Goal: Task Accomplishment & Management: Complete application form

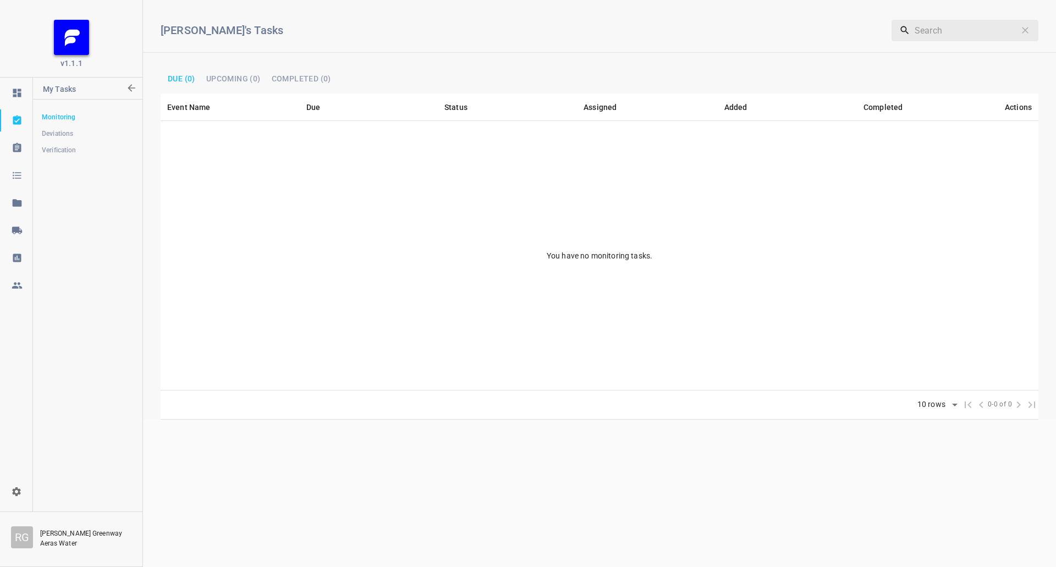
click at [20, 221] on link at bounding box center [16, 231] width 32 height 22
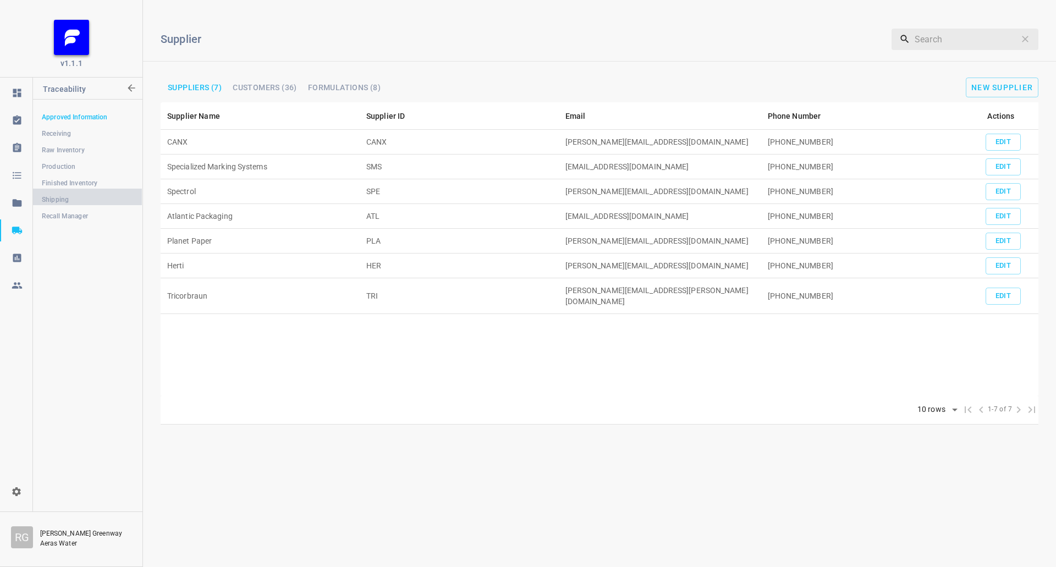
click at [81, 205] on span "Shipping" at bounding box center [87, 199] width 91 height 11
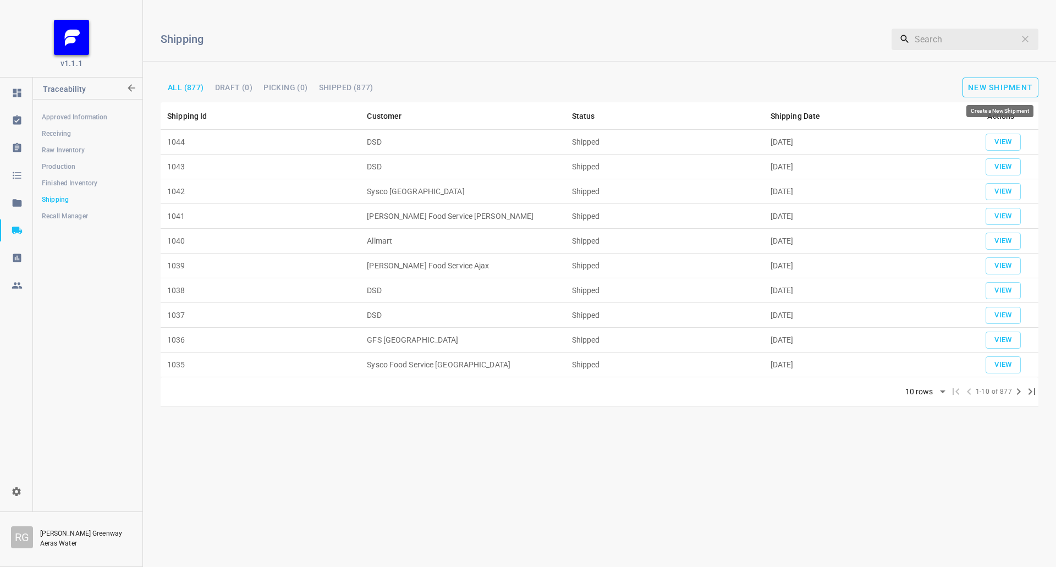
click at [1036, 85] on button "New Shipment" at bounding box center [1001, 88] width 76 height 20
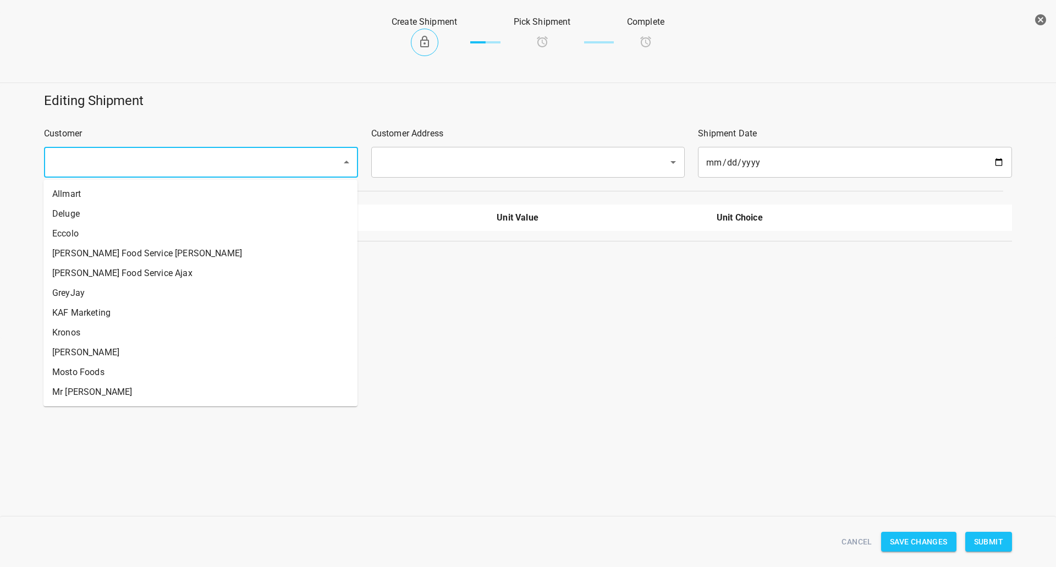
click at [129, 172] on input "text" at bounding box center [185, 162] width 273 height 21
click at [109, 374] on li "Mosto Foods" at bounding box center [200, 373] width 314 height 20
type input "Mosto Foods"
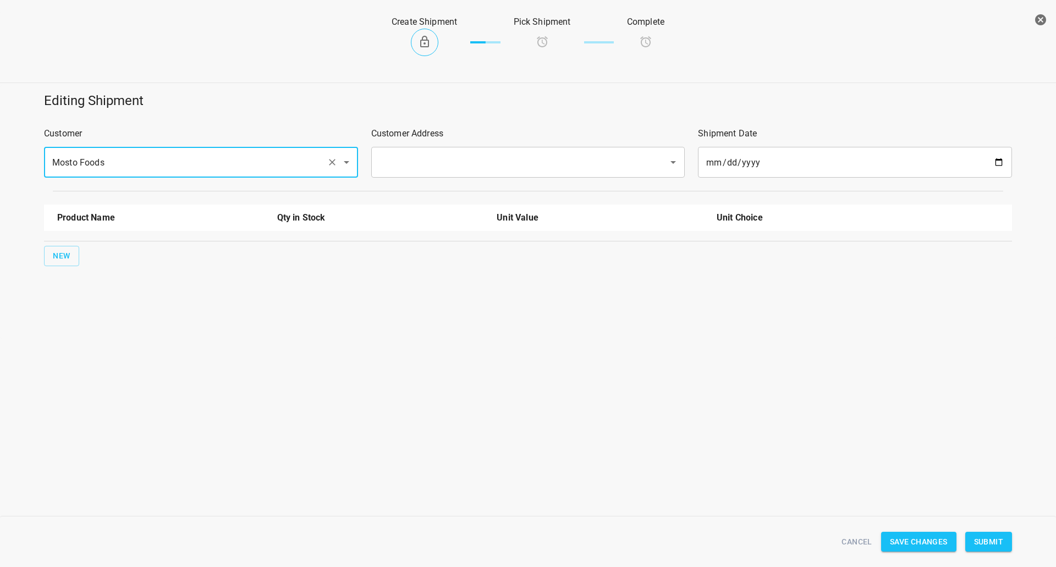
click at [415, 151] on div "​" at bounding box center [528, 162] width 314 height 31
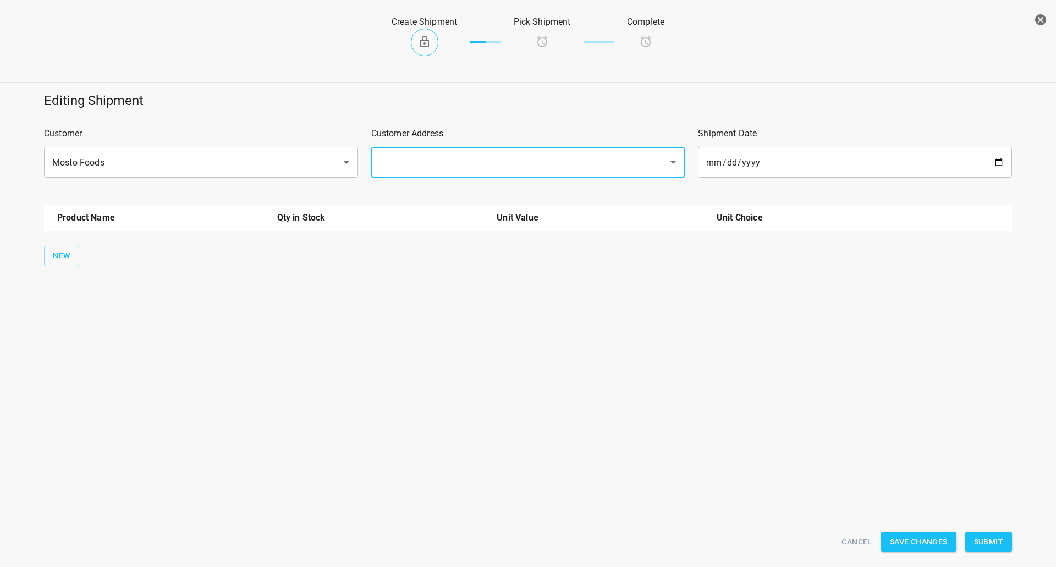
click at [426, 154] on input "text" at bounding box center [512, 162] width 273 height 21
drag, startPoint x: 409, startPoint y: 191, endPoint x: 166, endPoint y: 252, distance: 250.7
click at [408, 192] on li "[STREET_ADDRESS]" at bounding box center [527, 194] width 314 height 20
type input "[STREET_ADDRESS]"
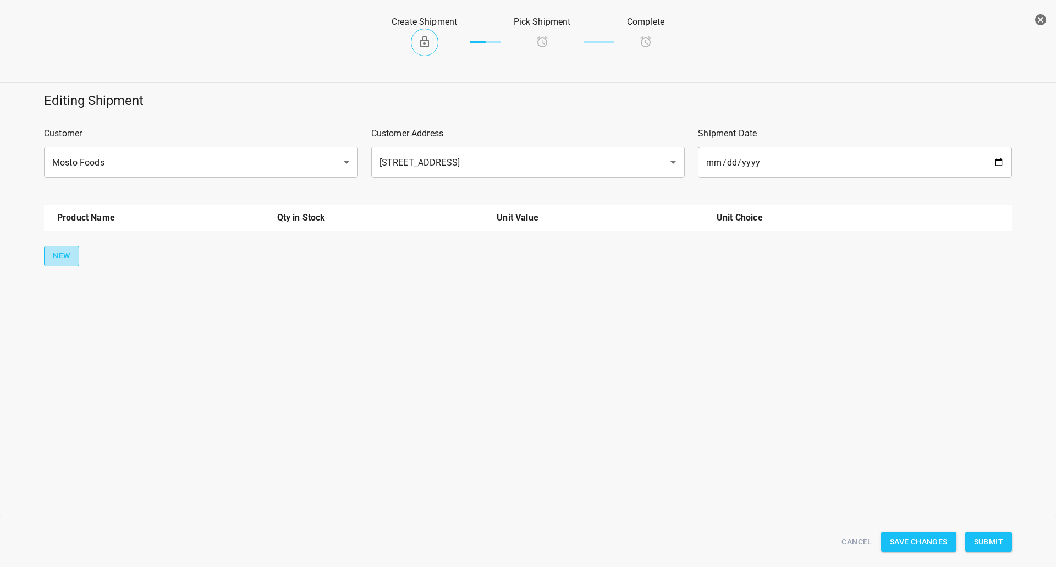
click at [53, 254] on button "New" at bounding box center [61, 256] width 35 height 20
click at [91, 250] on input "text" at bounding box center [145, 248] width 176 height 17
click at [99, 336] on li "750ml Still" at bounding box center [160, 334] width 207 height 20
type input "750ml Still"
click at [63, 293] on span "New" at bounding box center [62, 291] width 18 height 14
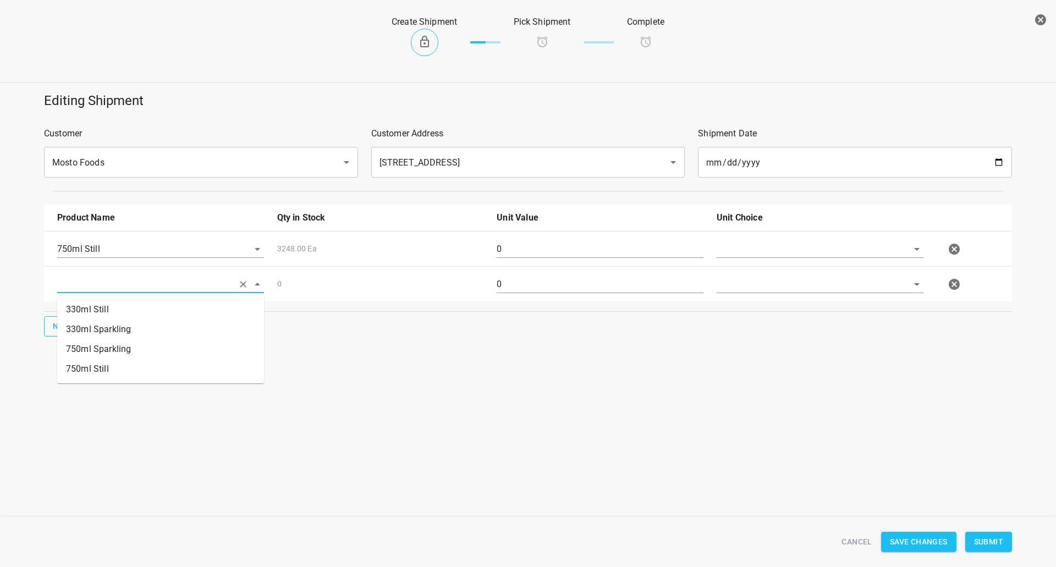
click at [67, 291] on input "text" at bounding box center [145, 284] width 176 height 17
click at [103, 346] on li "750ml Sparkling" at bounding box center [160, 349] width 207 height 20
type input "750ml Sparkling"
click at [788, 246] on input "text" at bounding box center [805, 248] width 176 height 17
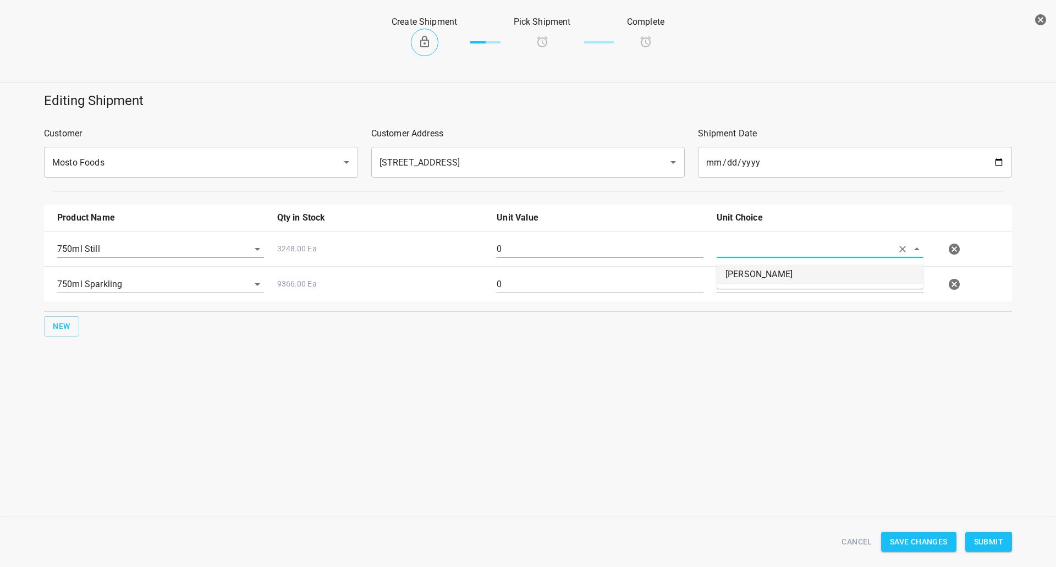
click at [773, 273] on li "[PERSON_NAME]" at bounding box center [820, 275] width 207 height 20
type input "[PERSON_NAME]"
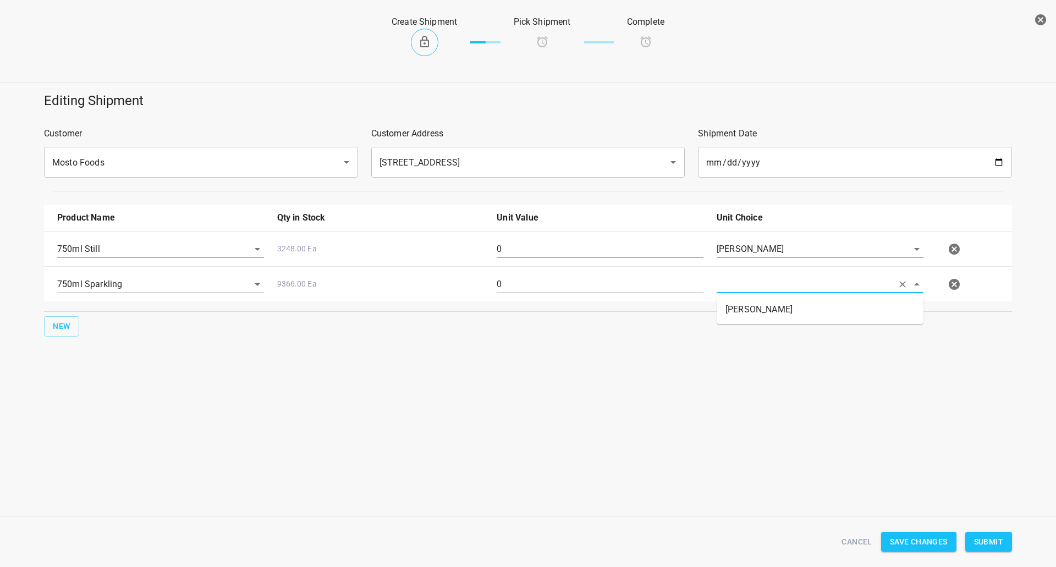
click at [771, 286] on input "text" at bounding box center [805, 284] width 176 height 17
click at [770, 299] on ul "[PERSON_NAME]" at bounding box center [820, 309] width 207 height 29
drag, startPoint x: 763, startPoint y: 307, endPoint x: 569, endPoint y: 286, distance: 194.3
click at [762, 308] on li "[PERSON_NAME]" at bounding box center [820, 310] width 207 height 20
type input "[PERSON_NAME]"
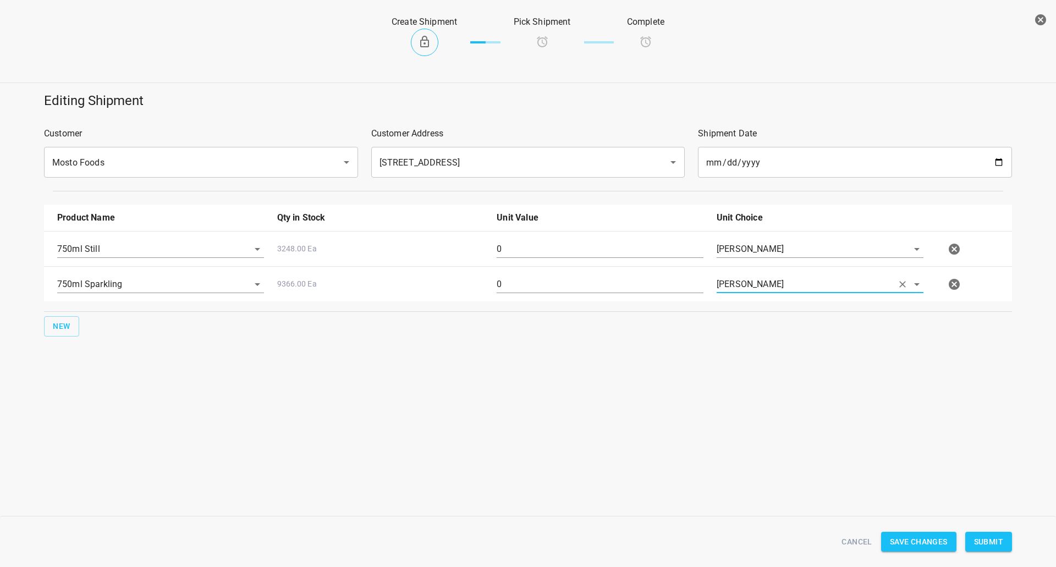
click at [571, 243] on input "0" at bounding box center [600, 249] width 207 height 18
type input "80"
click at [524, 272] on div "0" at bounding box center [600, 289] width 220 height 40
click at [527, 282] on input "0" at bounding box center [600, 285] width 207 height 18
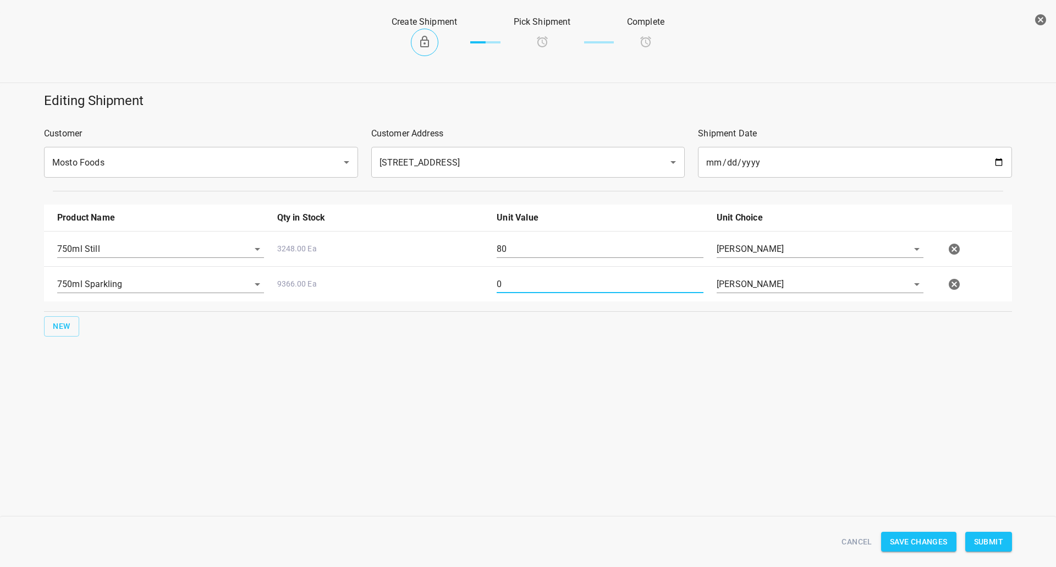
click at [527, 282] on input "0" at bounding box center [600, 285] width 207 height 18
type input "160"
drag, startPoint x: 933, startPoint y: 485, endPoint x: 963, endPoint y: 508, distance: 38.1
click at [933, 485] on div "Create Shipment Pick Shipment Complete Editing Shipment Customer Mosto Foods ​ …" at bounding box center [528, 283] width 1056 height 567
click at [988, 542] on span "Submit" at bounding box center [988, 542] width 29 height 14
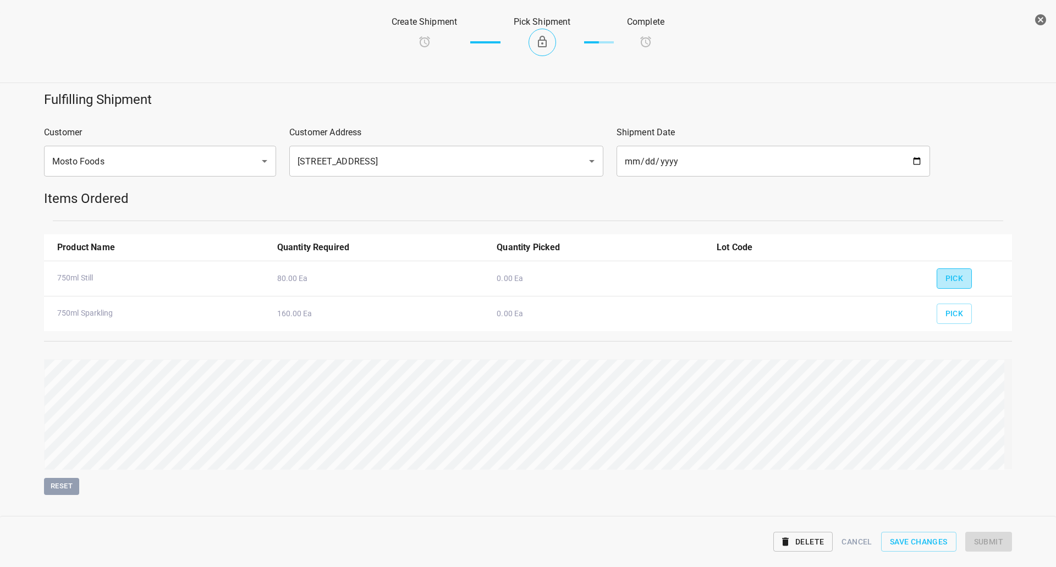
click at [954, 287] on button "Pick" at bounding box center [955, 279] width 36 height 20
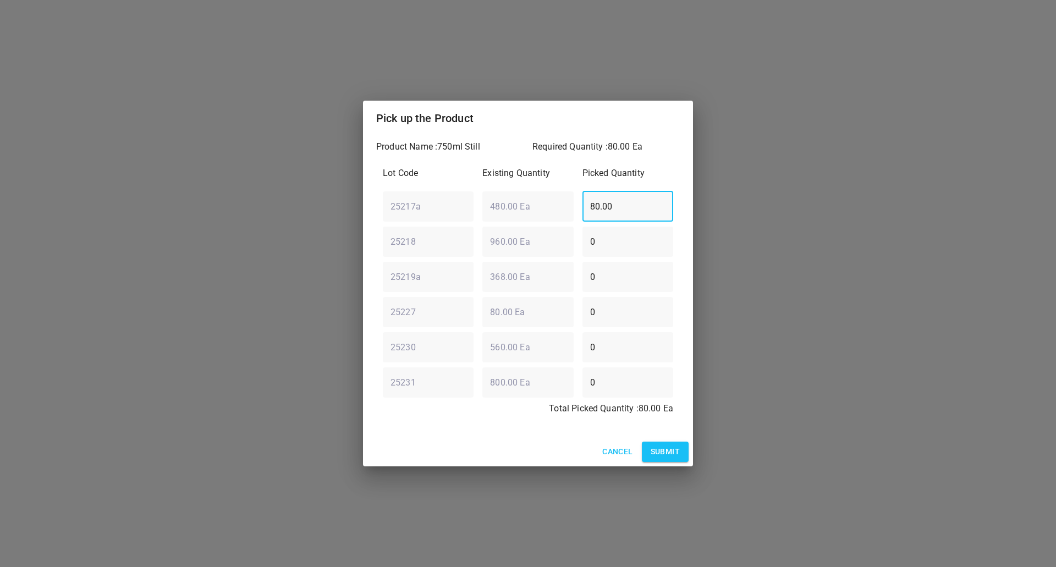
click at [553, 210] on div "25217a ​ 480.00 Ea ​ 80.00 ​" at bounding box center [528, 207] width 299 height 40
type input "0"
drag, startPoint x: 628, startPoint y: 245, endPoint x: 456, endPoint y: 253, distance: 172.4
click at [479, 255] on div "25218 ​ 960.00 Ea ​ 0 ​" at bounding box center [528, 242] width 299 height 40
type input "7"
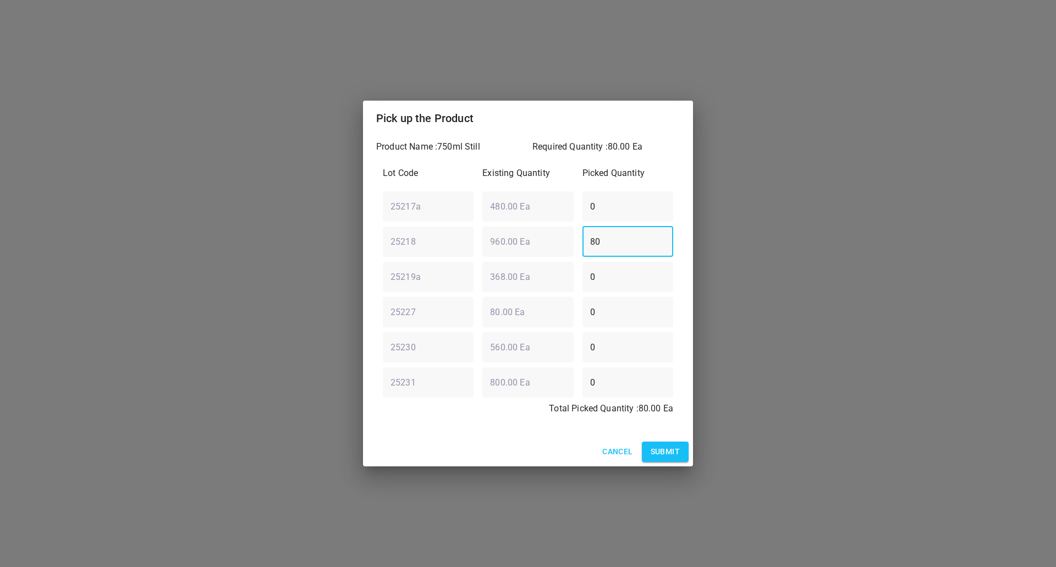
type input "80"
click at [670, 458] on span "Submit" at bounding box center [665, 452] width 29 height 14
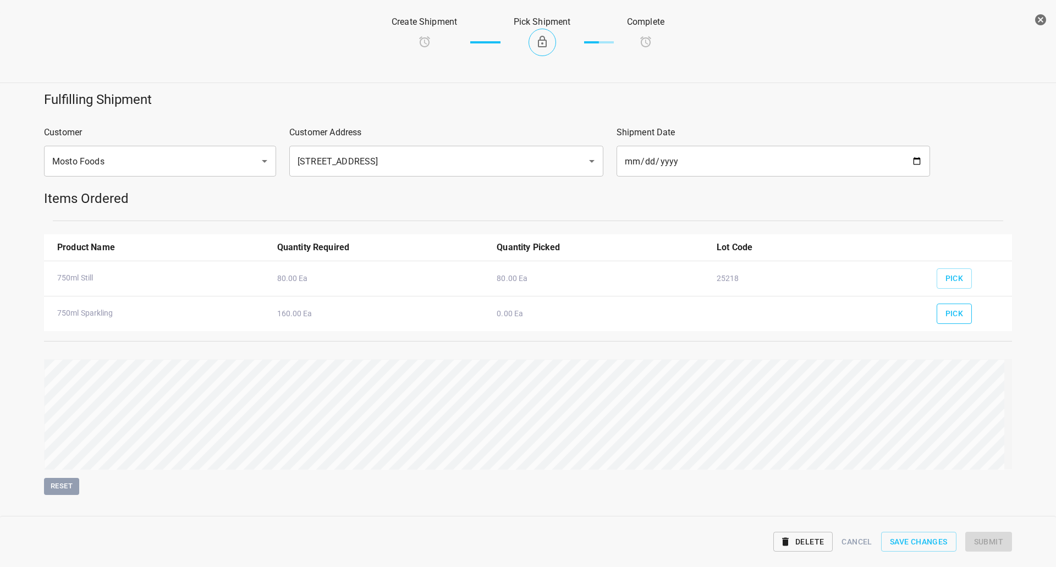
click at [940, 305] on button "Pick" at bounding box center [955, 314] width 36 height 20
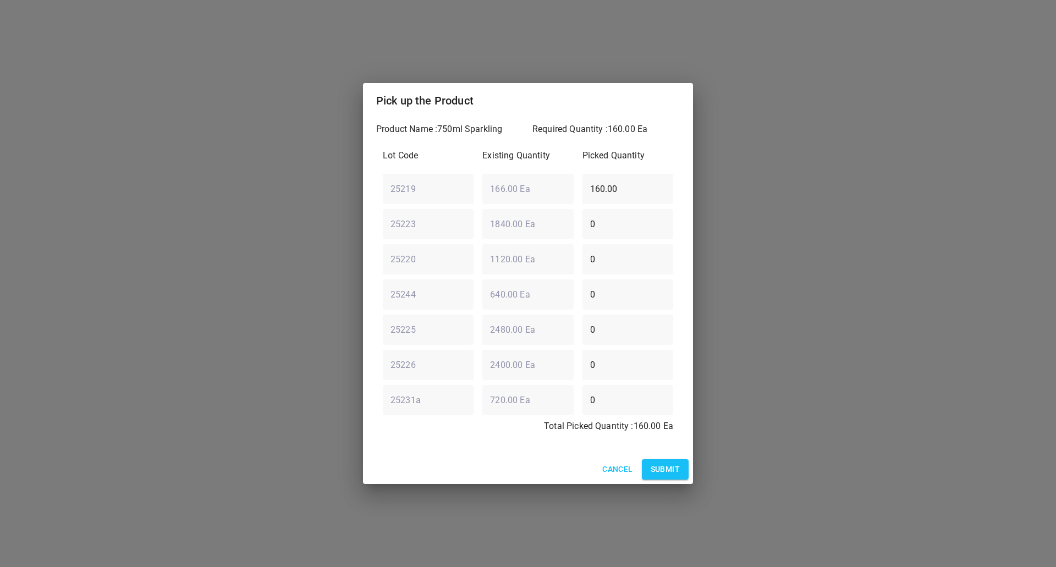
click at [667, 470] on span "Submit" at bounding box center [665, 470] width 29 height 14
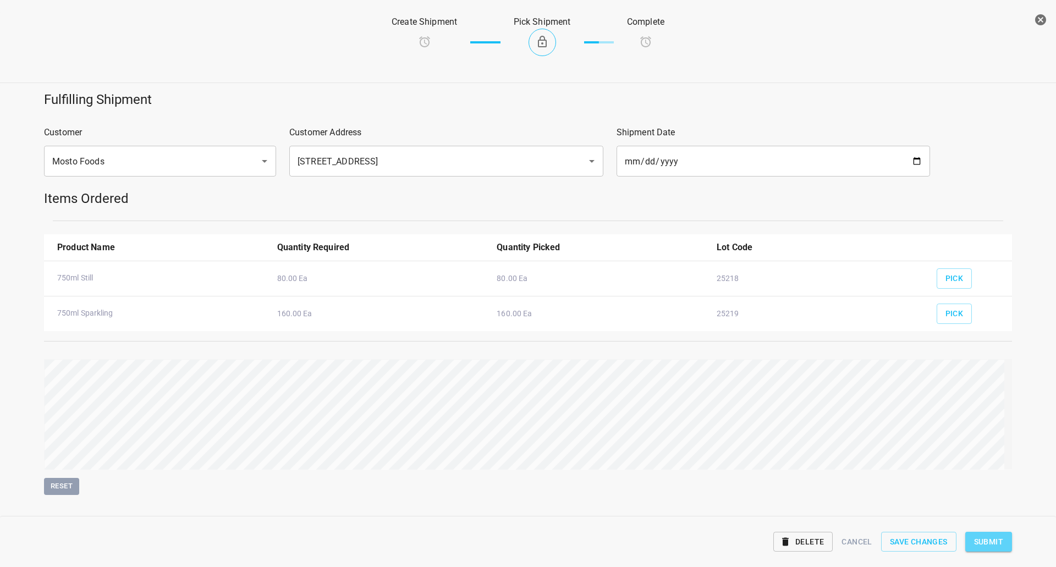
click at [988, 534] on button "Submit" at bounding box center [989, 542] width 47 height 20
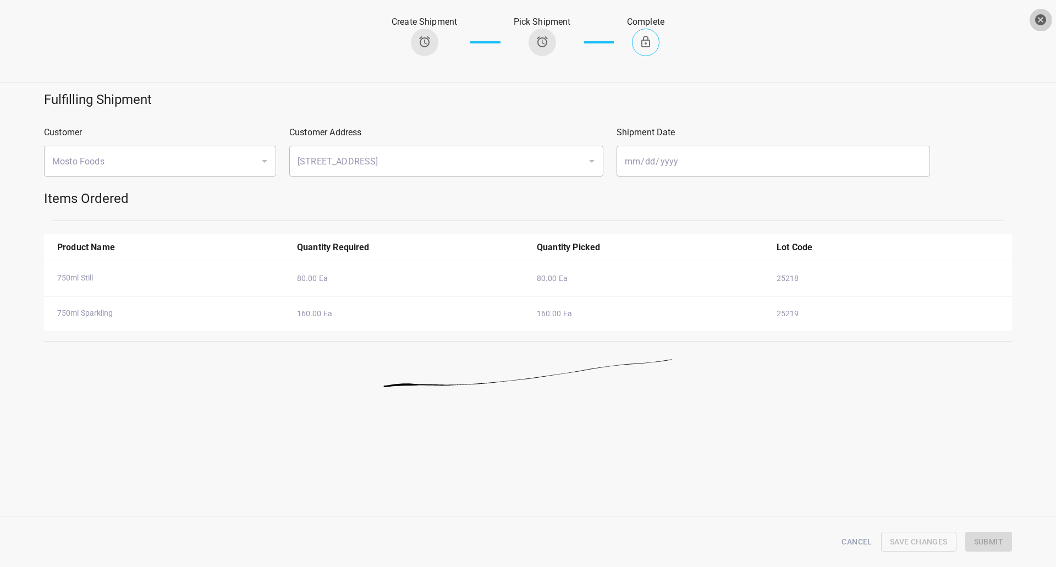
click at [1043, 20] on icon "button" at bounding box center [1041, 19] width 11 height 11
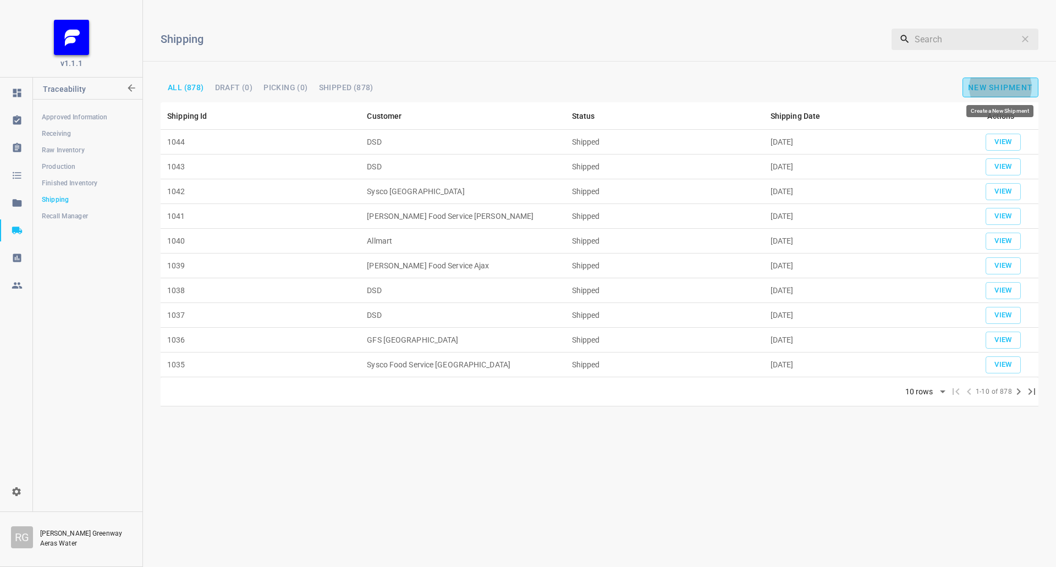
click at [1006, 85] on span "New Shipment" at bounding box center [1000, 87] width 65 height 9
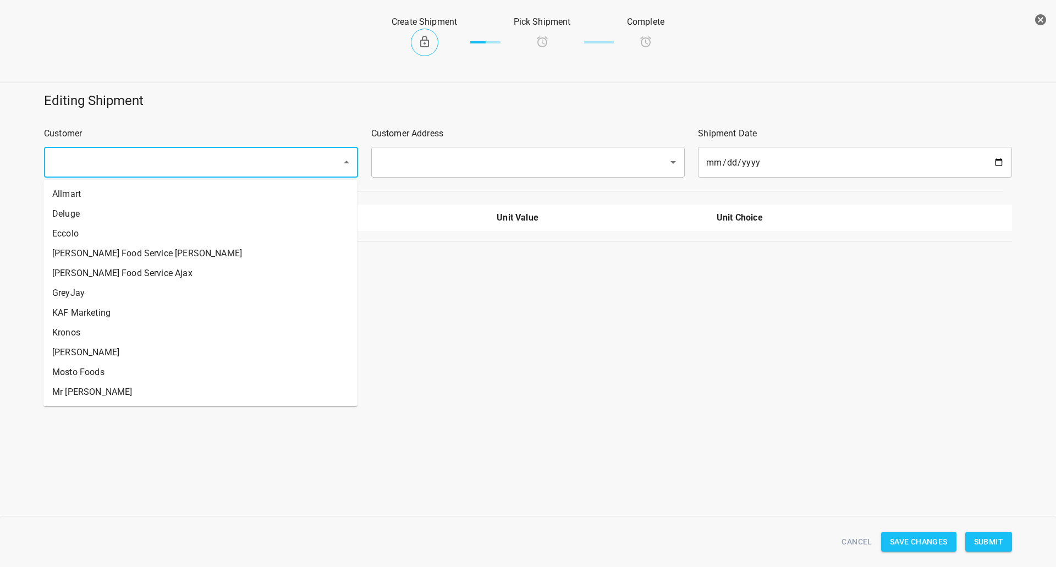
click at [278, 158] on input "text" at bounding box center [185, 162] width 273 height 21
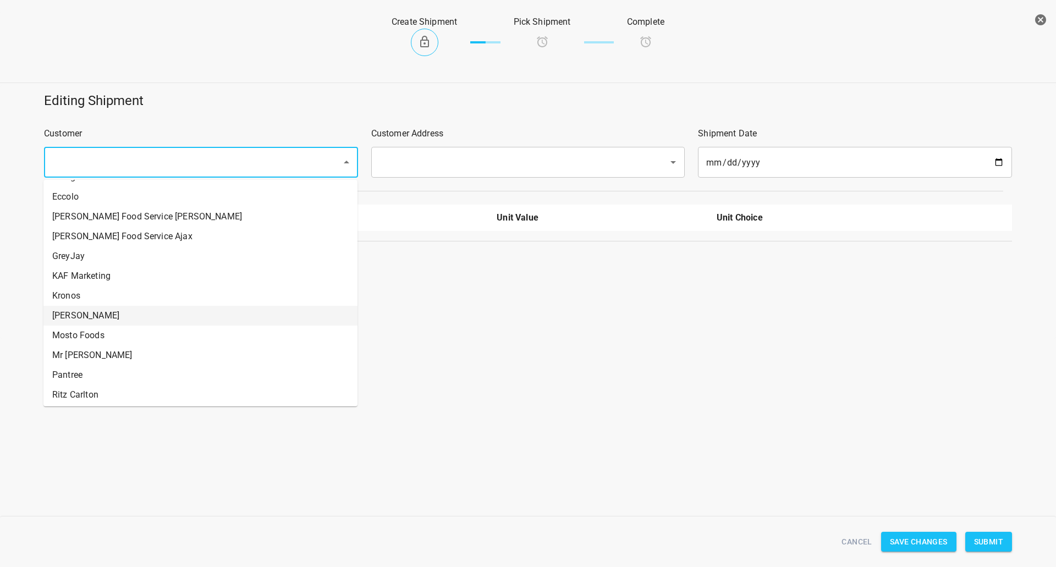
scroll to position [55, 0]
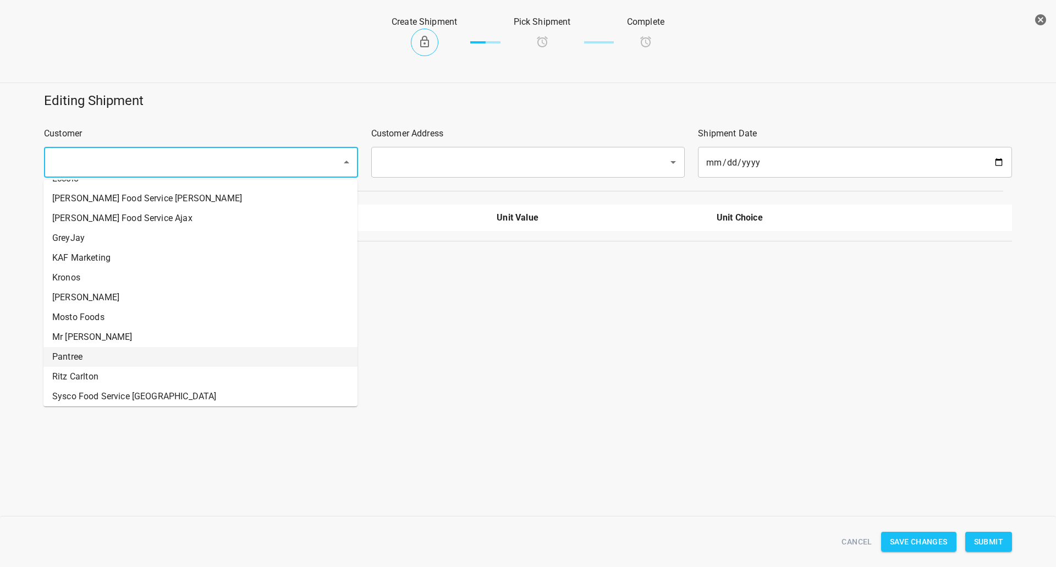
click at [98, 355] on li "Pantree" at bounding box center [200, 357] width 314 height 20
type input "Pantree"
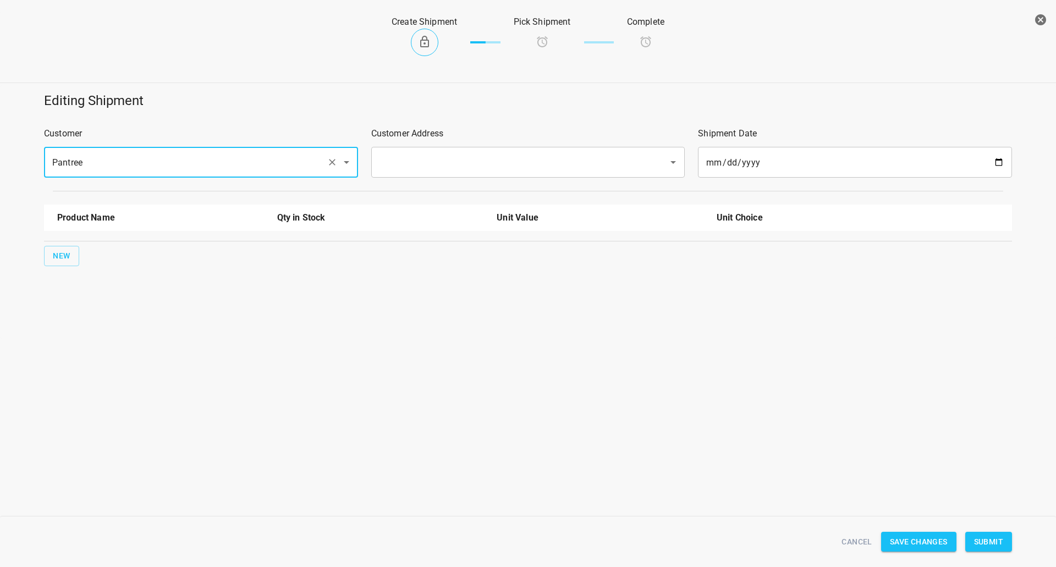
click at [406, 147] on div "Customer Address ​" at bounding box center [528, 152] width 327 height 64
click at [406, 156] on input "text" at bounding box center [512, 162] width 273 height 21
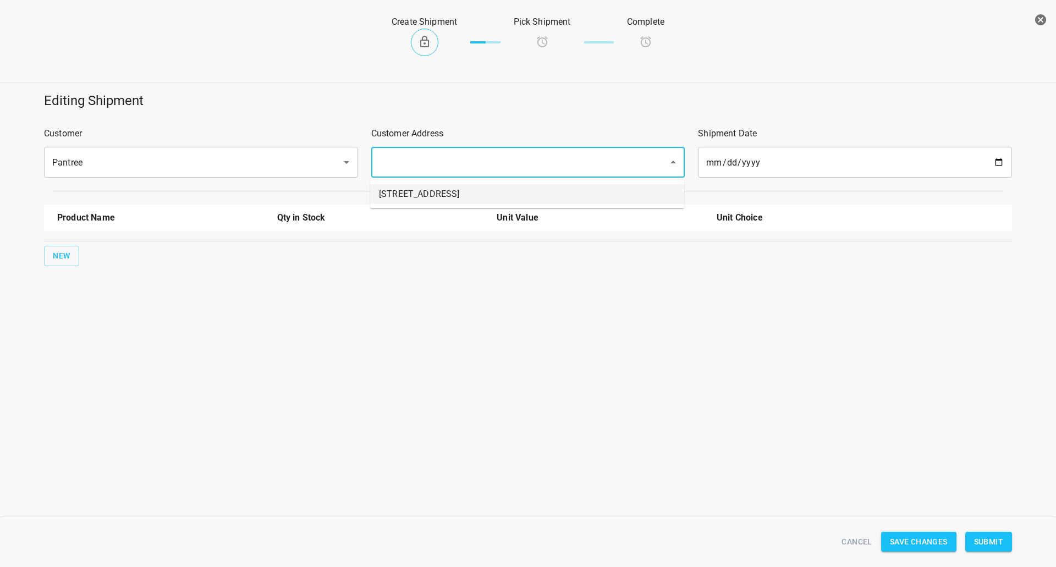
click at [398, 192] on li "[STREET_ADDRESS]" at bounding box center [527, 194] width 314 height 20
type input "[STREET_ADDRESS]"
click at [63, 257] on span "New" at bounding box center [62, 256] width 18 height 14
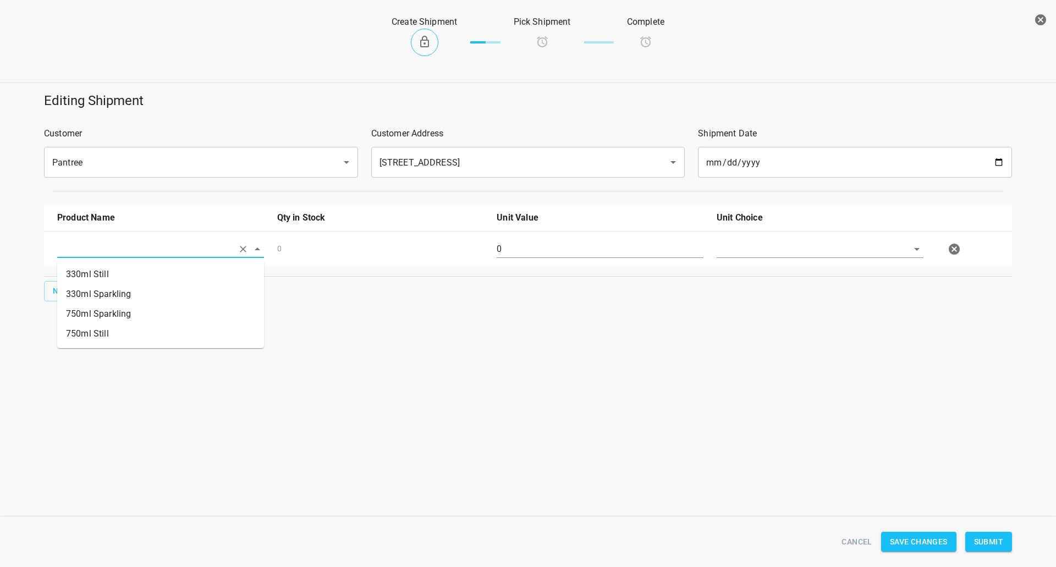
click at [80, 254] on input "text" at bounding box center [145, 248] width 176 height 17
click at [87, 278] on li "330ml Still" at bounding box center [160, 275] width 207 height 20
type input "330ml Still"
click at [67, 287] on span "New" at bounding box center [62, 291] width 18 height 14
click at [95, 286] on input "text" at bounding box center [145, 284] width 176 height 17
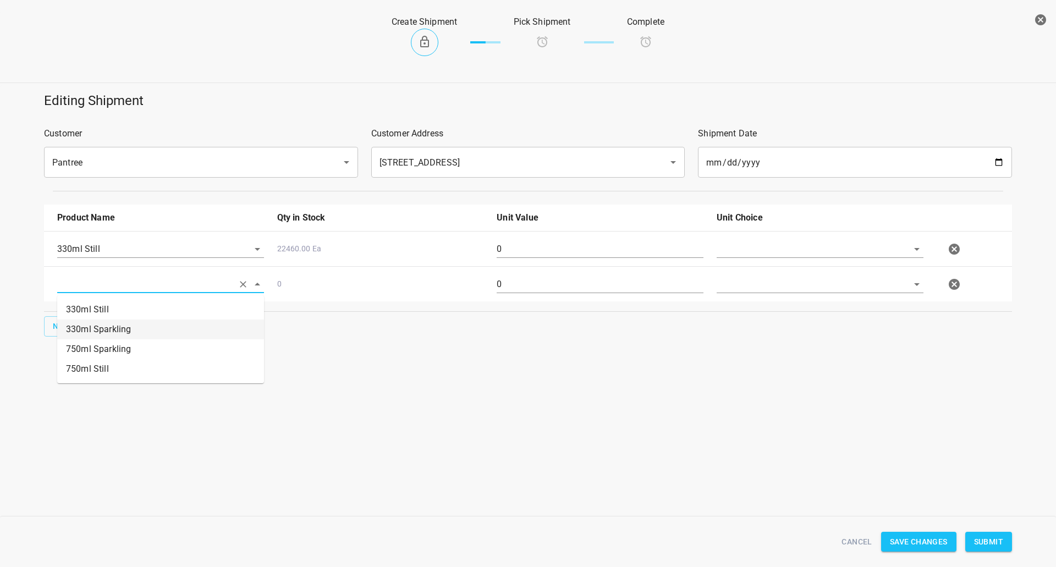
drag, startPoint x: 98, startPoint y: 322, endPoint x: 105, endPoint y: 321, distance: 6.8
click at [98, 323] on li "330ml Sparkling" at bounding box center [160, 330] width 207 height 20
type input "330ml Sparkling"
drag, startPoint x: 737, startPoint y: 244, endPoint x: 739, endPoint y: 253, distance: 8.5
click at [738, 244] on input "text" at bounding box center [805, 248] width 176 height 17
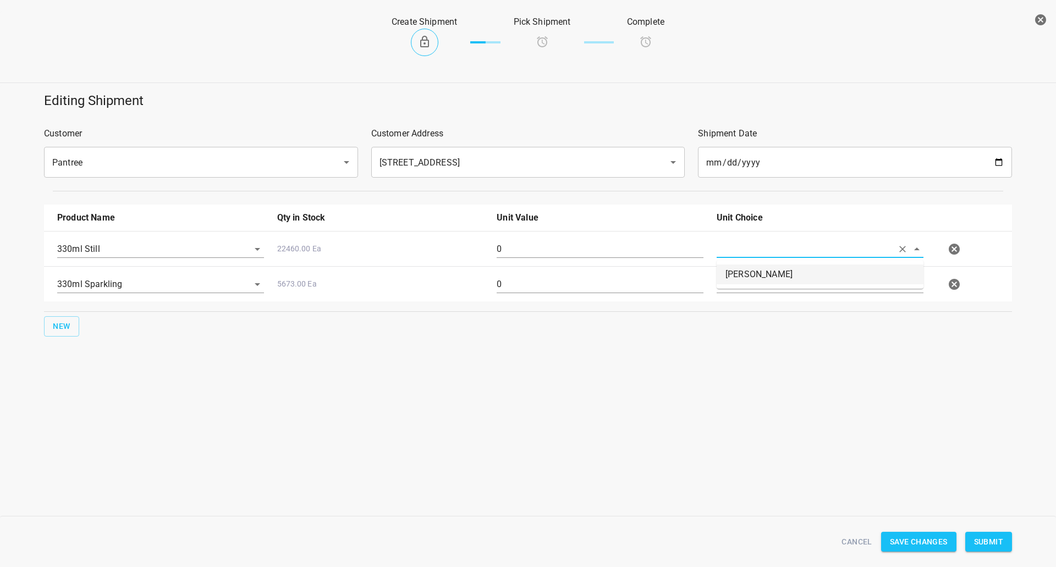
click at [741, 269] on li "[PERSON_NAME]" at bounding box center [820, 275] width 207 height 20
type input "[PERSON_NAME]"
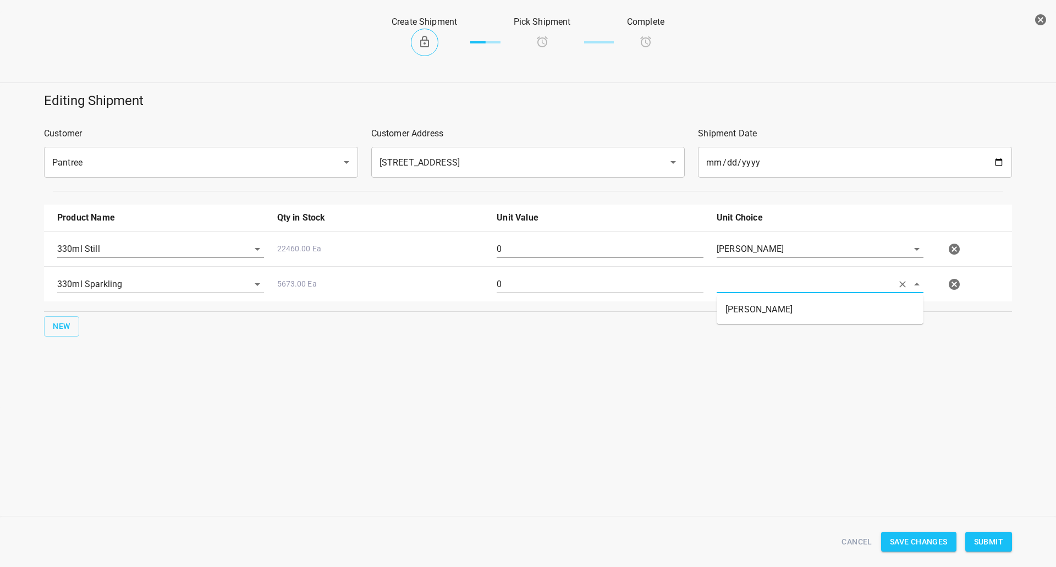
drag, startPoint x: 739, startPoint y: 288, endPoint x: 739, endPoint y: 305, distance: 17.6
click at [739, 289] on input "text" at bounding box center [805, 284] width 176 height 17
click at [739, 308] on li "[PERSON_NAME]" at bounding box center [820, 310] width 207 height 20
type input "[PERSON_NAME]"
click at [535, 247] on input "0" at bounding box center [600, 249] width 207 height 18
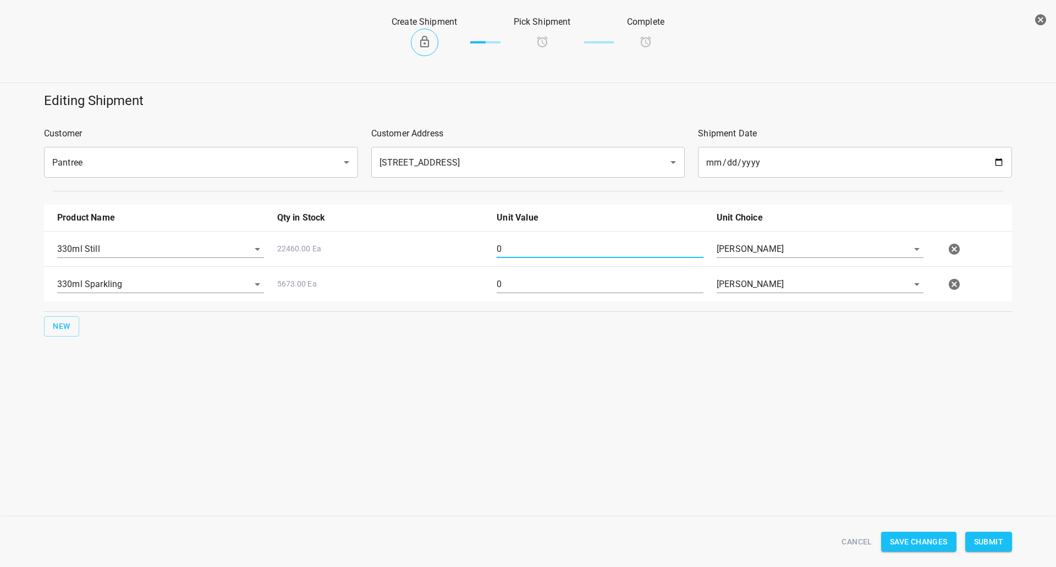
click at [535, 247] on input "0" at bounding box center [600, 249] width 207 height 18
type input "378"
click at [517, 268] on div "330ml Sparkling 5673.00 Ea 0 [PERSON_NAME]" at bounding box center [531, 284] width 960 height 48
click at [521, 283] on input "0" at bounding box center [600, 285] width 207 height 18
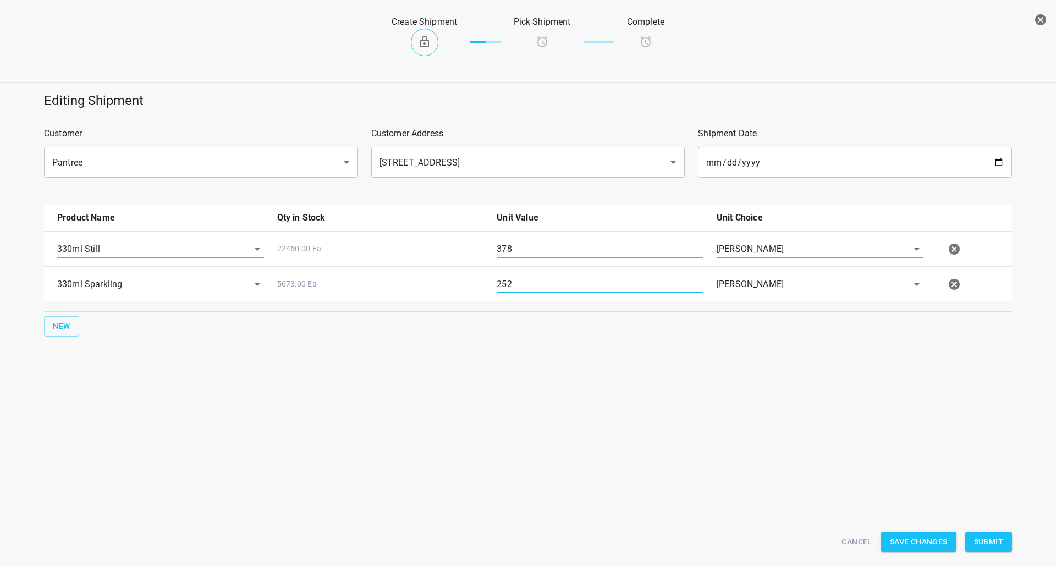
type input "252"
click at [985, 536] on span "Submit" at bounding box center [988, 542] width 29 height 14
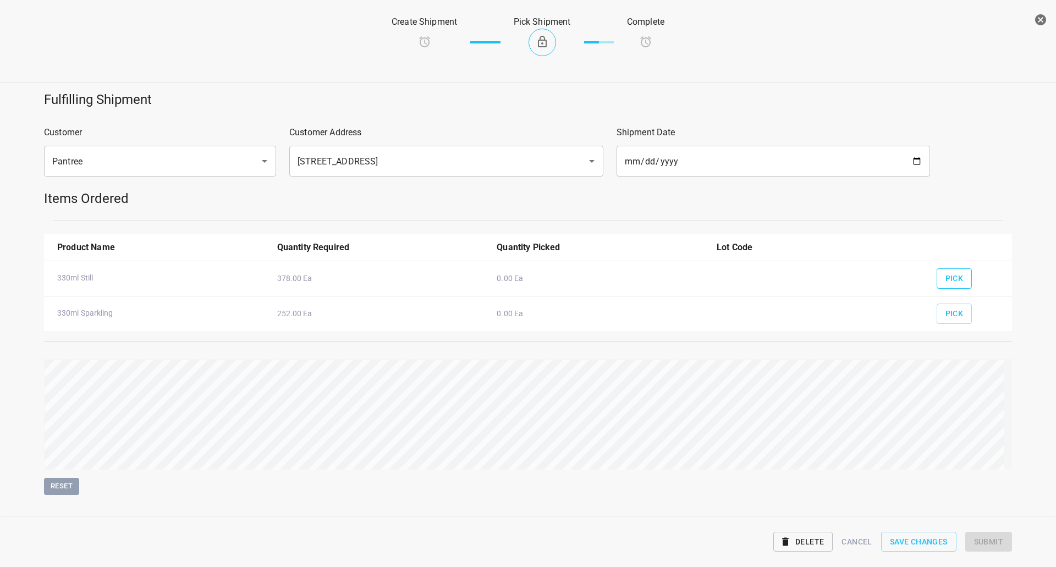
click at [952, 273] on span "Pick" at bounding box center [955, 279] width 18 height 14
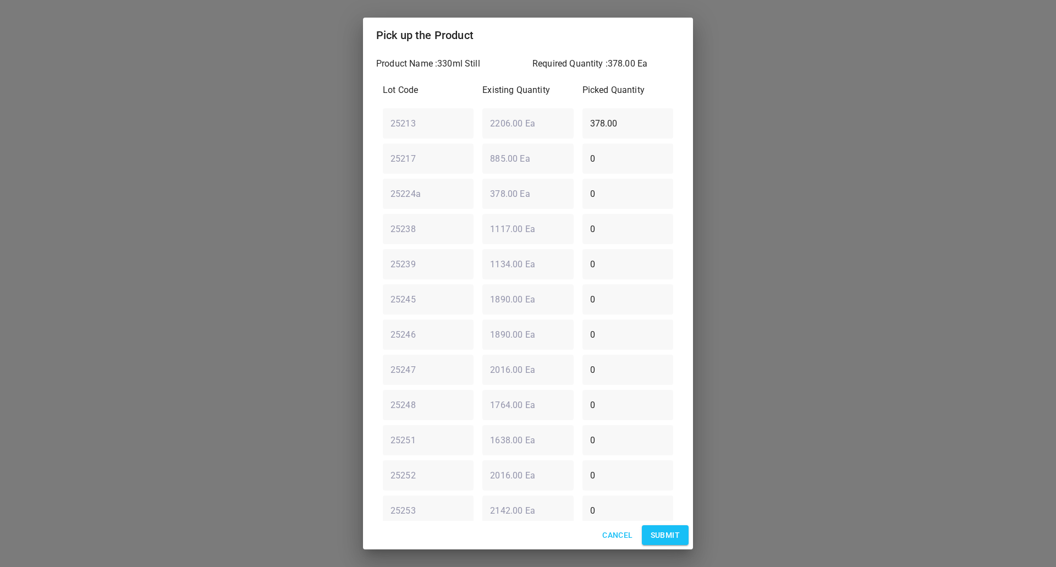
drag, startPoint x: 622, startPoint y: 128, endPoint x: 624, endPoint y: 122, distance: 6.8
click at [623, 127] on input "378.00" at bounding box center [628, 123] width 91 height 31
drag, startPoint x: 624, startPoint y: 122, endPoint x: 328, endPoint y: 114, distance: 295.6
click at [331, 113] on div "Pick up the Product Product Name : 330ml Still Required Quantity : 378.00 Ea Lo…" at bounding box center [528, 283] width 1056 height 567
type input "0"
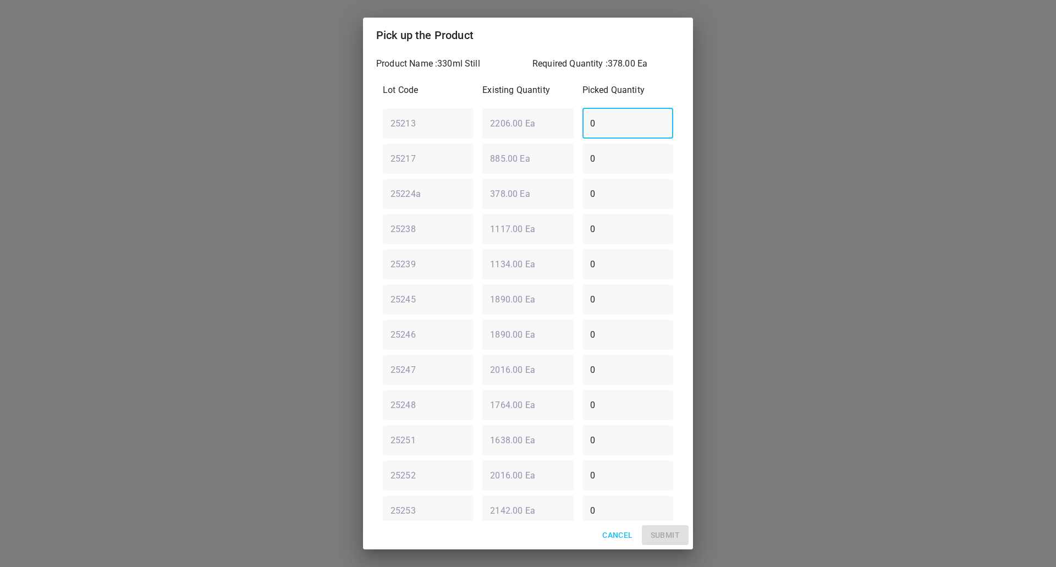
click at [391, 165] on div "25217 ​ 885.00 Ea ​ 0 ​" at bounding box center [528, 159] width 299 height 40
type input "378"
click at [658, 539] on span "Submit" at bounding box center [665, 536] width 29 height 14
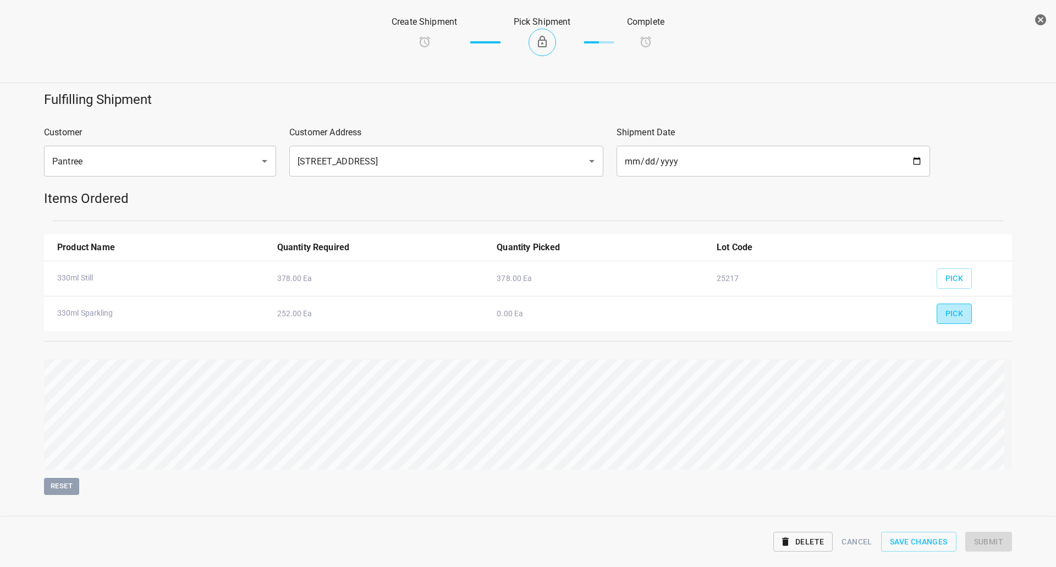
click at [943, 323] on button "Pick" at bounding box center [955, 314] width 36 height 20
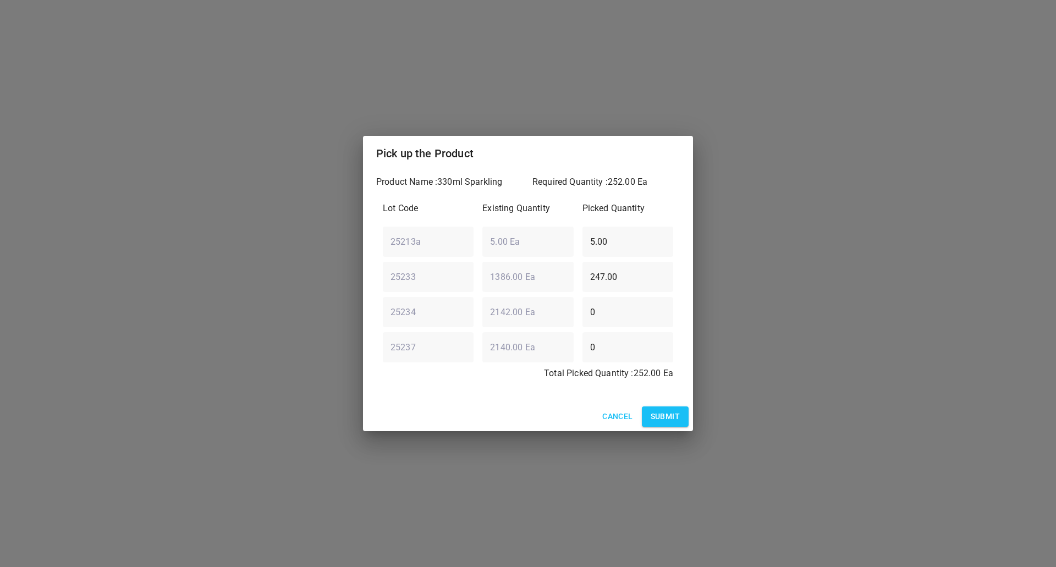
click at [508, 286] on div "25233 ​ 1386.00 Ea ​ 247.00 ​" at bounding box center [528, 277] width 299 height 40
type input "252"
click at [535, 249] on div "25213a ​ 5.00 Ea ​ 5.00 ​" at bounding box center [528, 242] width 299 height 40
type input "0"
click at [662, 419] on span "Submit" at bounding box center [665, 417] width 29 height 14
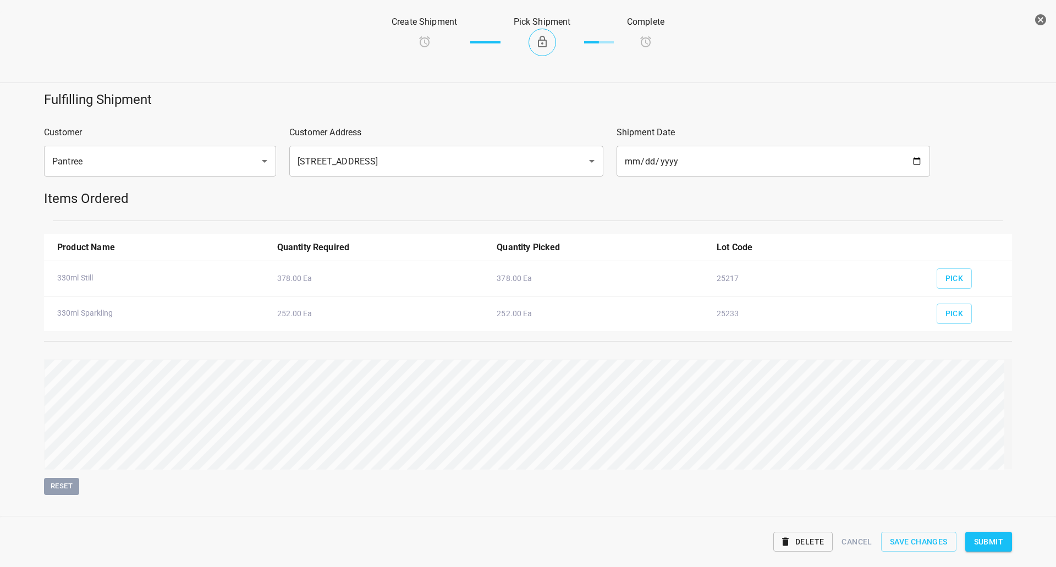
click at [998, 540] on span "Submit" at bounding box center [988, 542] width 29 height 14
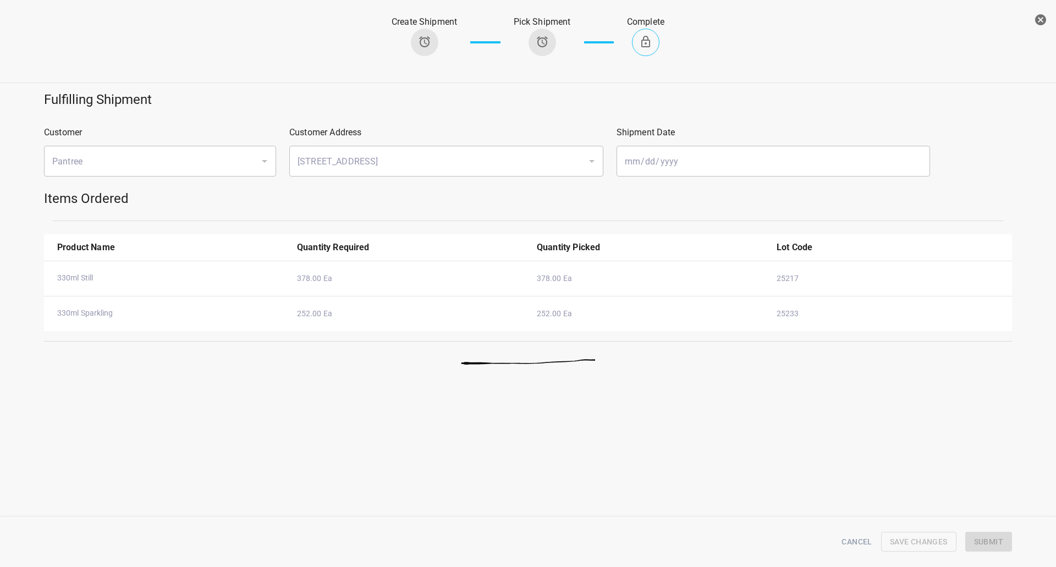
click at [923, 53] on div "Create Shipment Pick Shipment Complete" at bounding box center [528, 42] width 1074 height 81
click at [1037, 23] on icon "button" at bounding box center [1041, 19] width 11 height 11
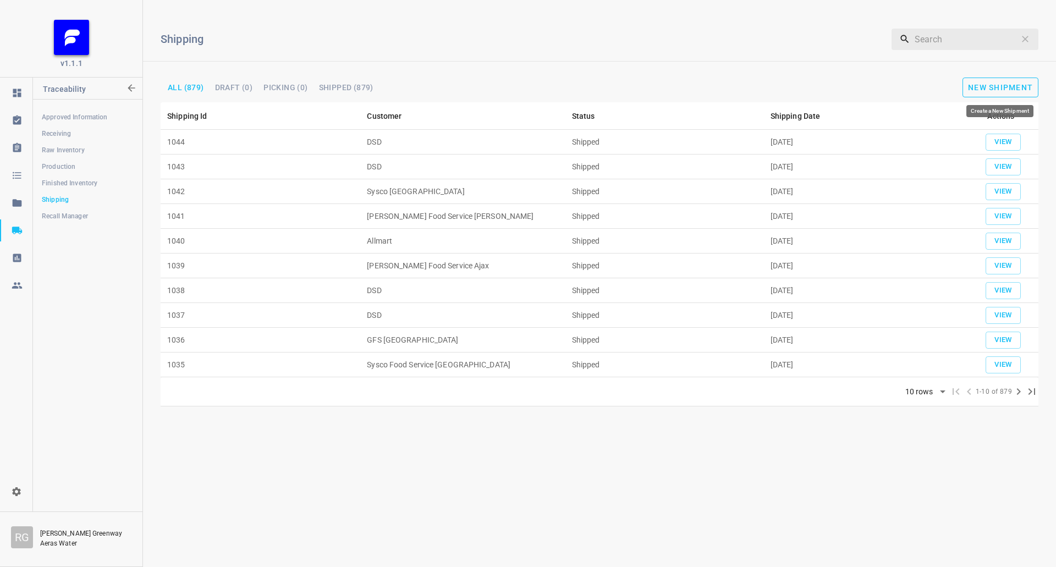
click at [1018, 78] on button "New Shipment" at bounding box center [1001, 88] width 76 height 20
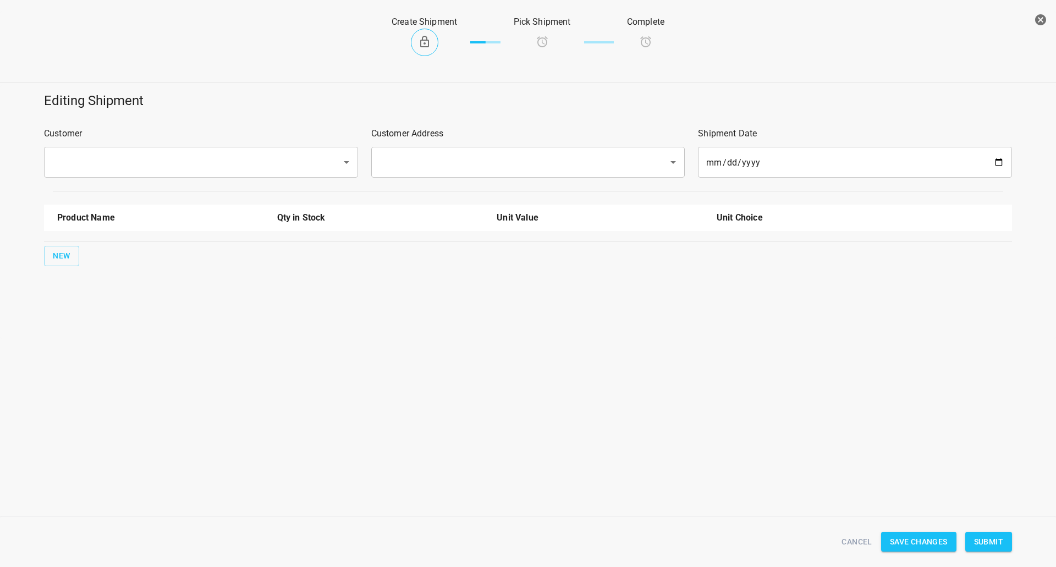
click at [270, 154] on input "text" at bounding box center [185, 162] width 273 height 21
click at [186, 183] on ul "DSD" at bounding box center [200, 194] width 314 height 29
click at [196, 184] on ul "DSD" at bounding box center [200, 194] width 314 height 29
click at [292, 199] on li "DSD" at bounding box center [200, 194] width 314 height 20
type input "DSD"
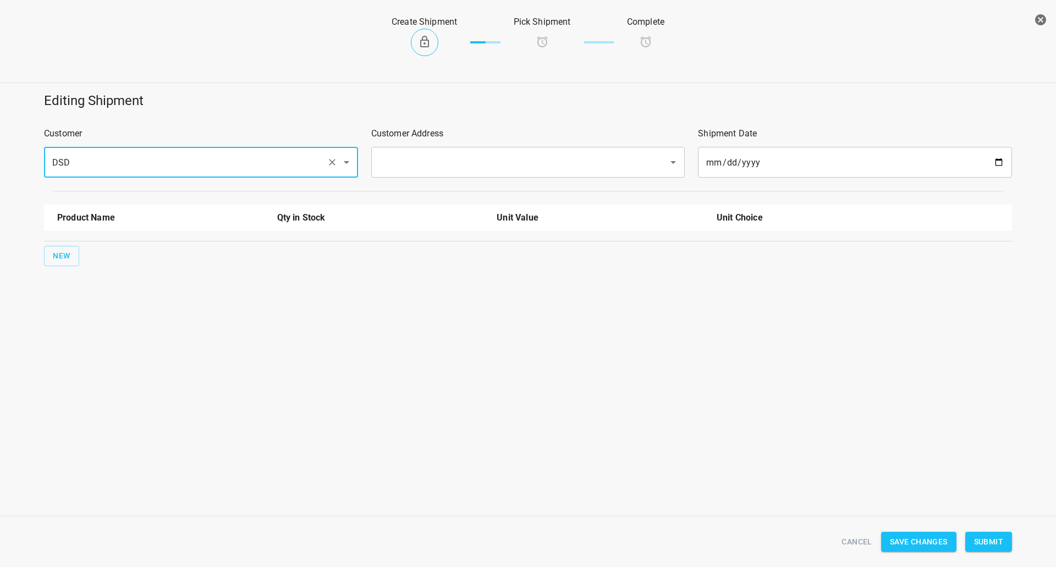
click at [446, 170] on input "text" at bounding box center [512, 162] width 273 height 21
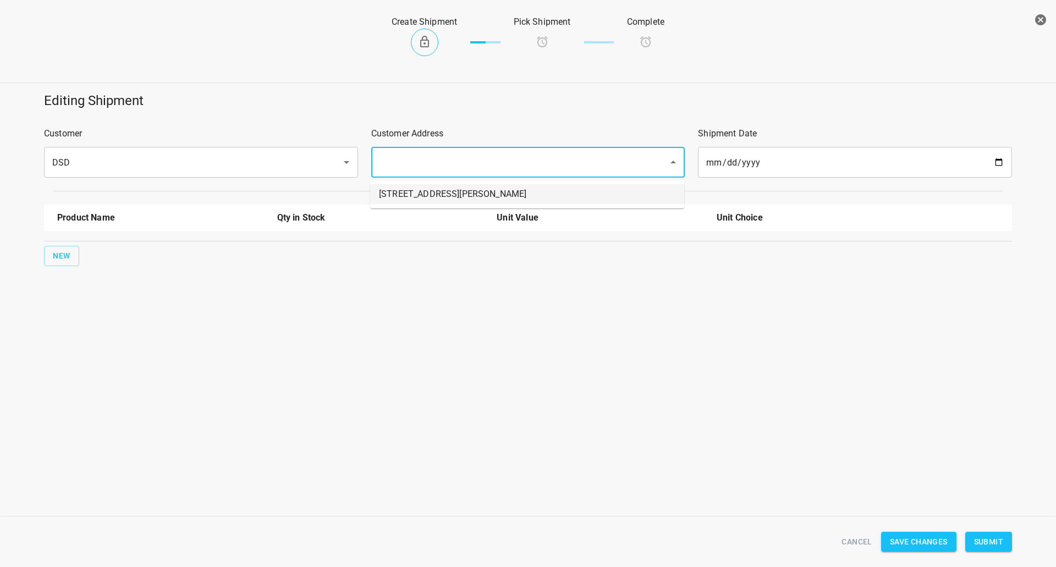
click at [435, 200] on li "[STREET_ADDRESS][PERSON_NAME]" at bounding box center [527, 194] width 314 height 20
type input "[STREET_ADDRESS][PERSON_NAME]"
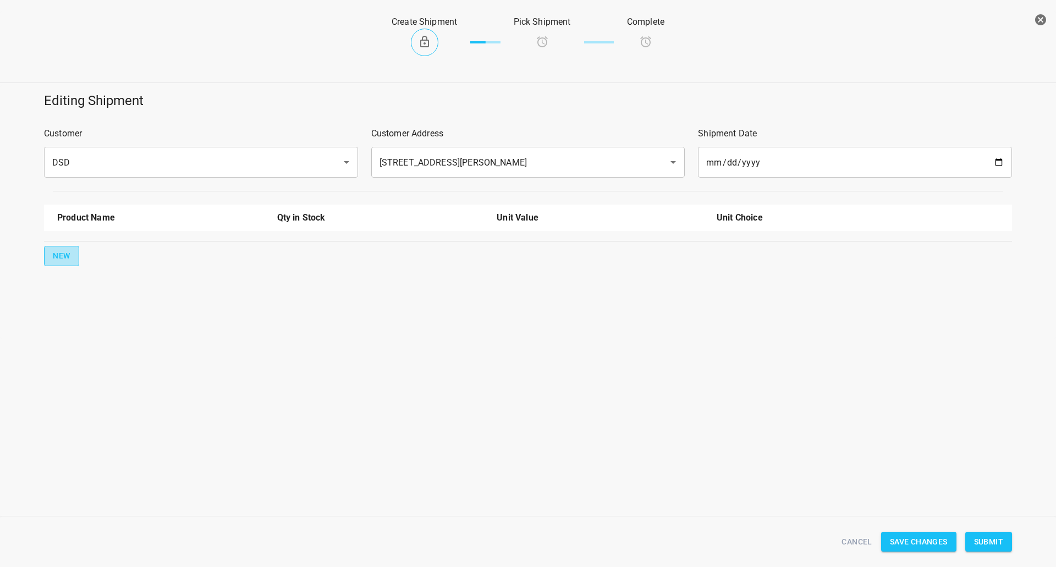
click at [58, 262] on span "New" at bounding box center [62, 256] width 18 height 14
click at [59, 260] on div at bounding box center [161, 254] width 220 height 40
click at [109, 243] on input "text" at bounding box center [145, 248] width 176 height 17
click at [96, 278] on li "330ml Still" at bounding box center [160, 275] width 207 height 20
type input "330ml Still"
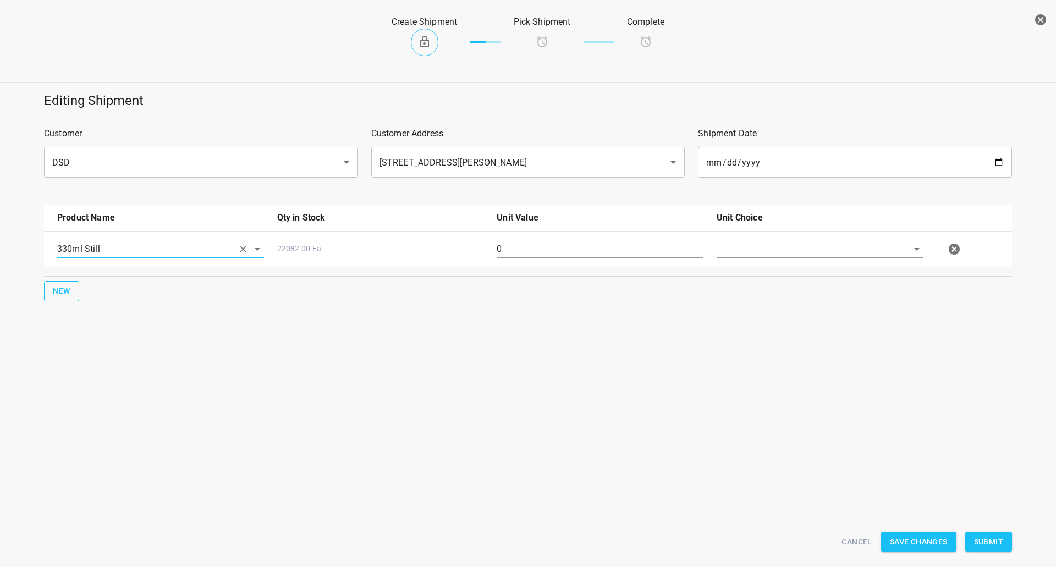
click at [68, 291] on span "New" at bounding box center [62, 291] width 18 height 14
click at [90, 287] on input "text" at bounding box center [145, 284] width 176 height 17
click at [116, 328] on li "330ml Sparkling" at bounding box center [160, 330] width 207 height 20
type input "330ml Sparkling"
click at [67, 327] on span "New" at bounding box center [62, 327] width 18 height 14
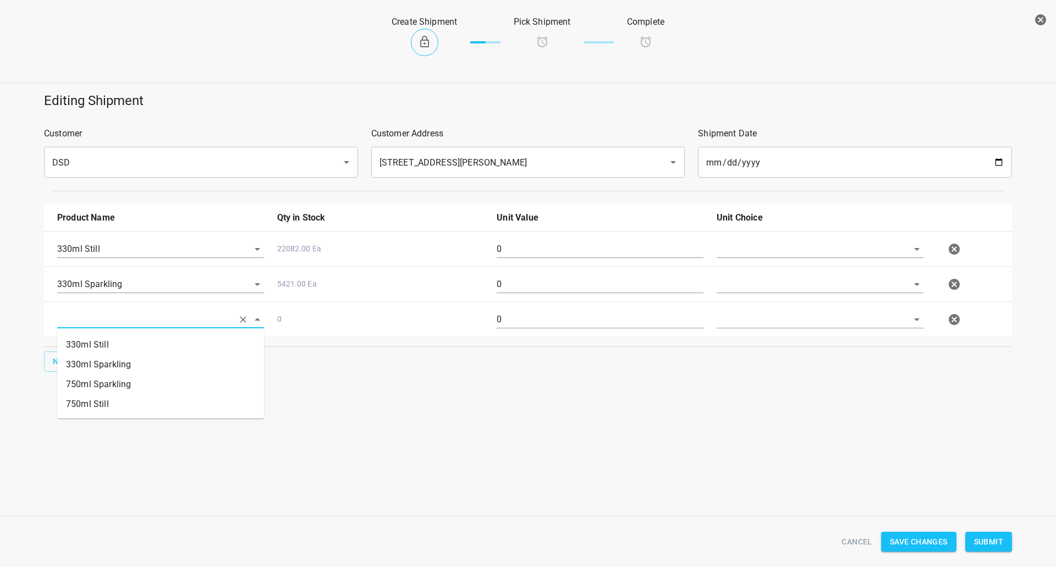
click at [93, 324] on input "text" at bounding box center [145, 319] width 176 height 17
click at [95, 379] on li "750ml Sparkling" at bounding box center [160, 385] width 207 height 20
click at [106, 321] on input "750ml Sparkling" at bounding box center [145, 319] width 176 height 17
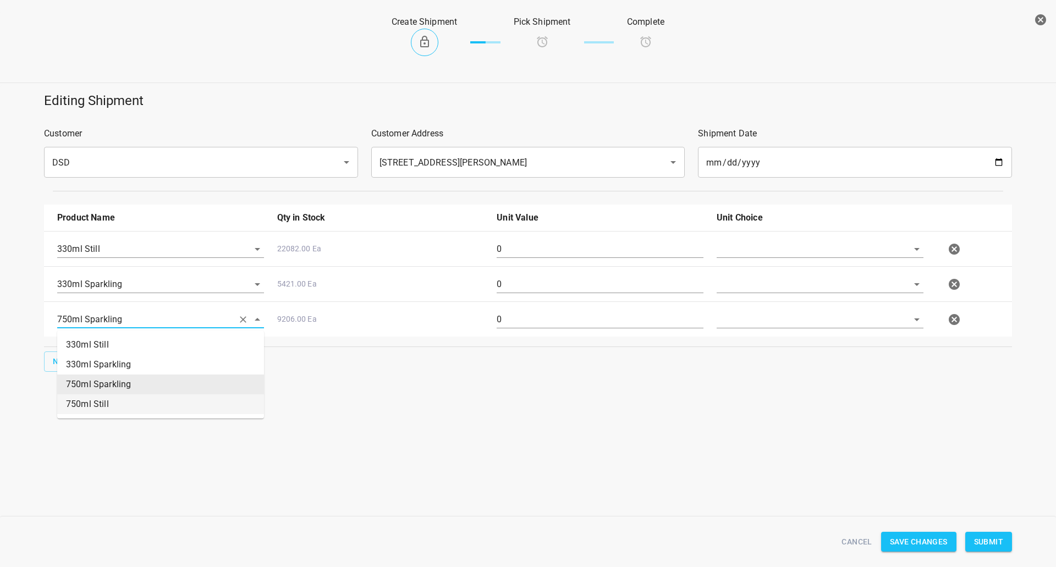
click at [95, 401] on li "750ml Still" at bounding box center [160, 405] width 207 height 20
type input "750ml Still"
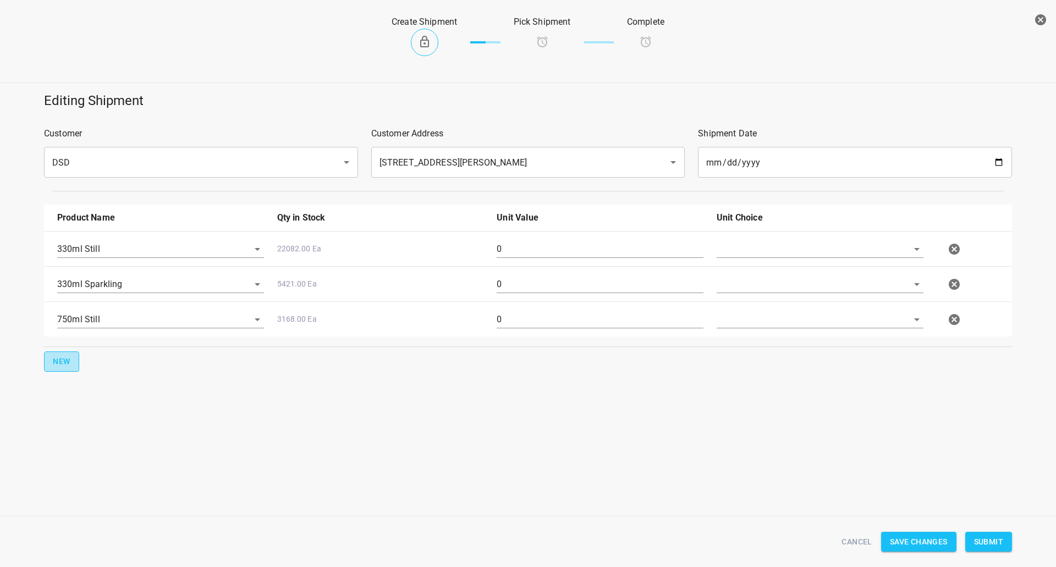
click at [67, 369] on button "New" at bounding box center [61, 362] width 35 height 20
click at [86, 359] on input "text" at bounding box center [145, 354] width 176 height 17
click at [93, 419] on li "750ml Sparkling" at bounding box center [160, 420] width 207 height 20
type input "750ml Sparkling"
click at [734, 246] on input "text" at bounding box center [805, 248] width 176 height 17
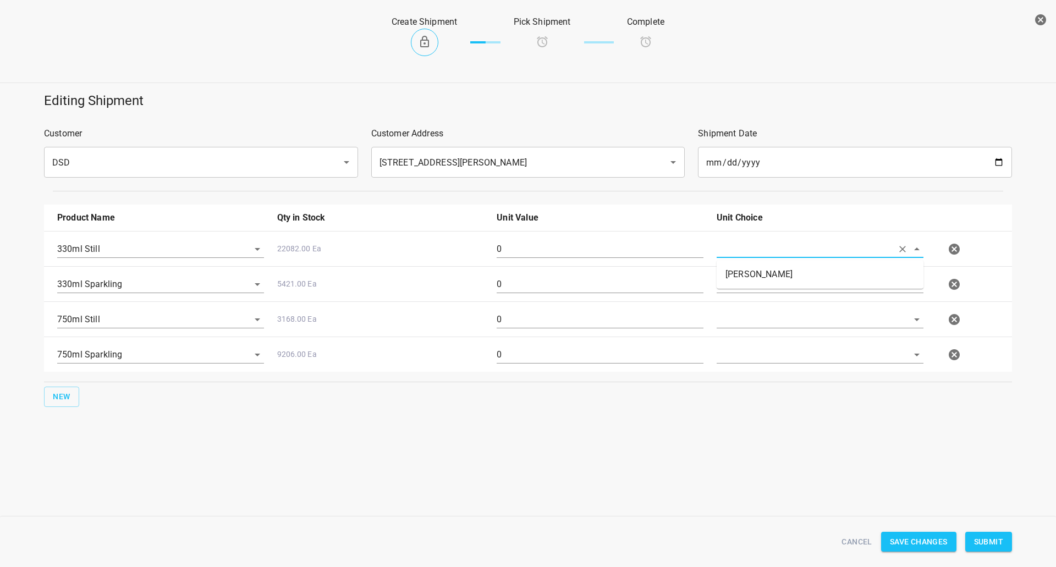
click at [733, 280] on li "[PERSON_NAME]" at bounding box center [820, 275] width 207 height 20
type input "[PERSON_NAME]"
click at [733, 287] on input "text" at bounding box center [805, 284] width 176 height 17
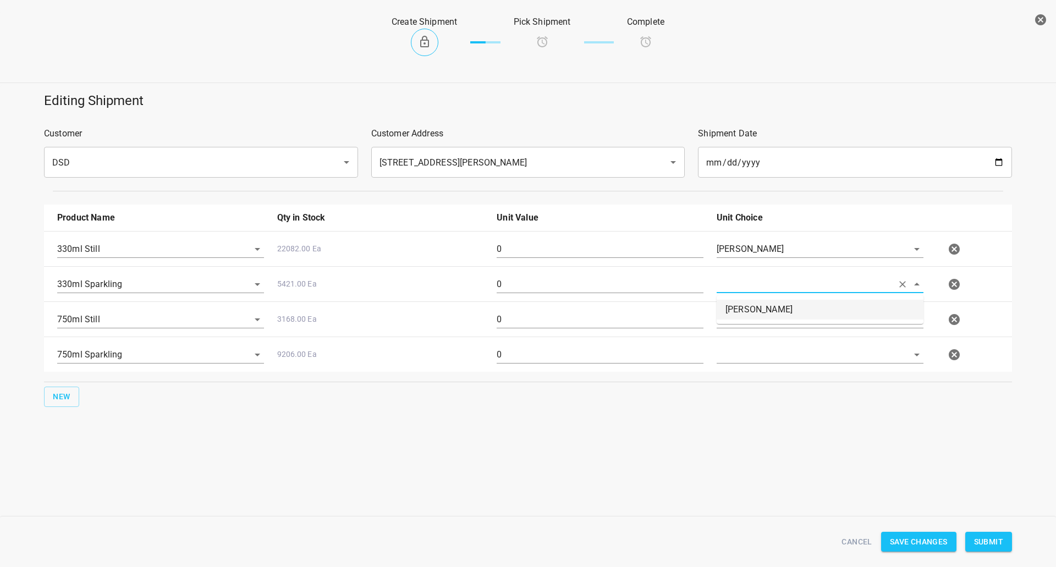
drag, startPoint x: 726, startPoint y: 307, endPoint x: 726, endPoint y: 324, distance: 17.1
click at [726, 308] on li "[PERSON_NAME]" at bounding box center [820, 310] width 207 height 20
type input "[PERSON_NAME]"
click at [726, 325] on input "text" at bounding box center [805, 319] width 176 height 17
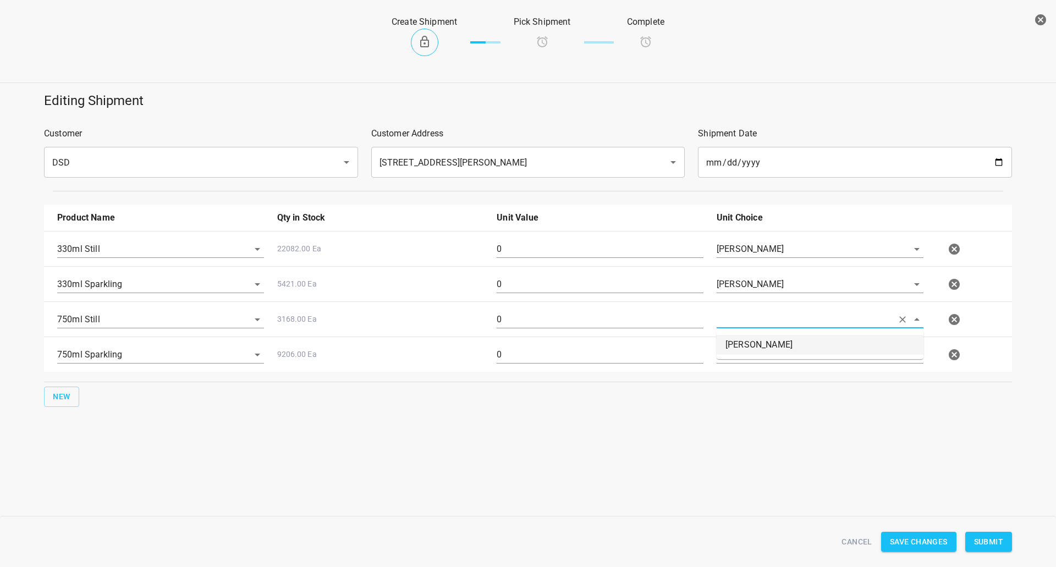
click at [735, 350] on li "[PERSON_NAME]" at bounding box center [820, 345] width 207 height 20
type input "[PERSON_NAME]"
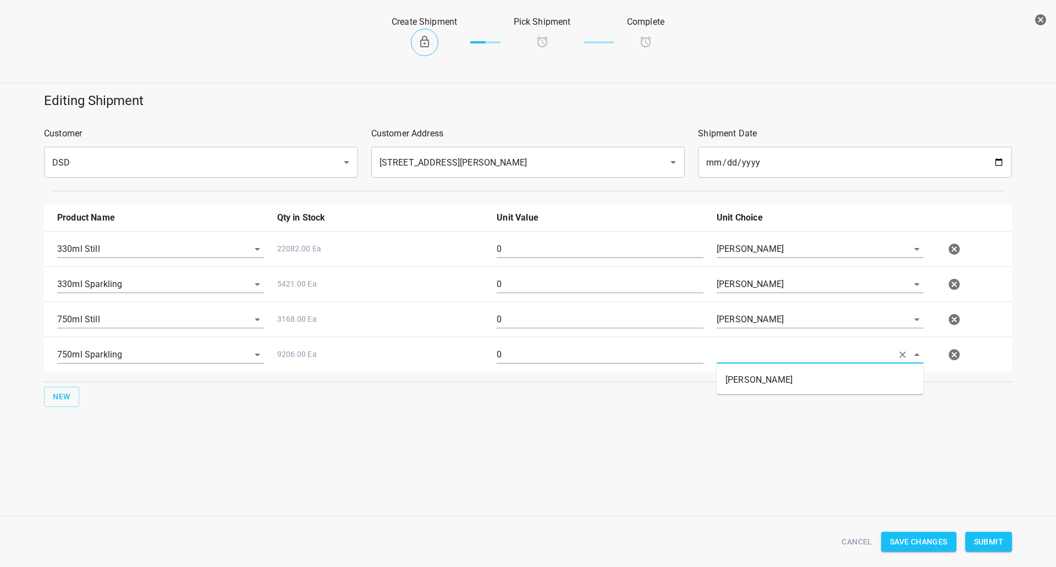
click at [735, 354] on input "text" at bounding box center [805, 354] width 176 height 17
click at [736, 380] on li "[PERSON_NAME]" at bounding box center [820, 380] width 207 height 20
type input "[PERSON_NAME]"
click at [539, 254] on input "0" at bounding box center [600, 249] width 207 height 18
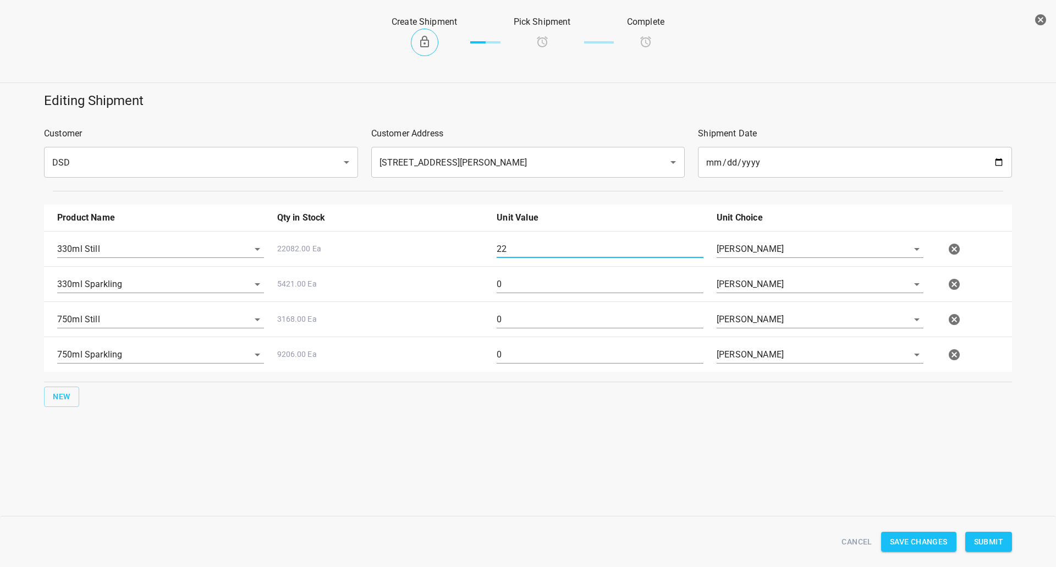
type input "22"
click at [496, 284] on div "0" at bounding box center [600, 289] width 220 height 40
click at [532, 287] on input "0" at bounding box center [600, 285] width 207 height 18
click at [530, 287] on input "0" at bounding box center [600, 285] width 207 height 18
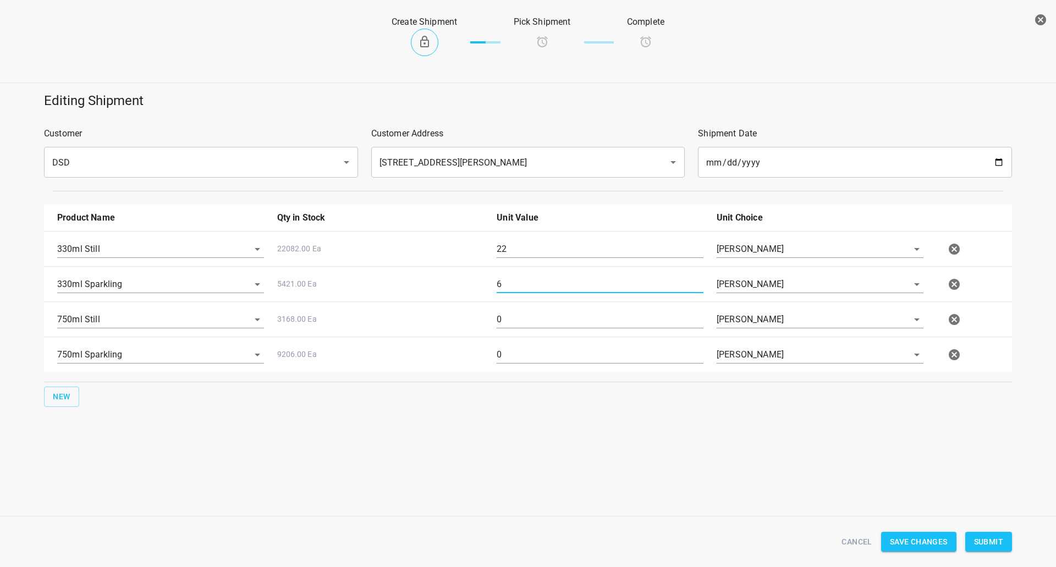
type input "6"
click at [525, 326] on input "0" at bounding box center [600, 320] width 207 height 18
type input "20"
click at [519, 358] on input "0" at bounding box center [600, 355] width 207 height 18
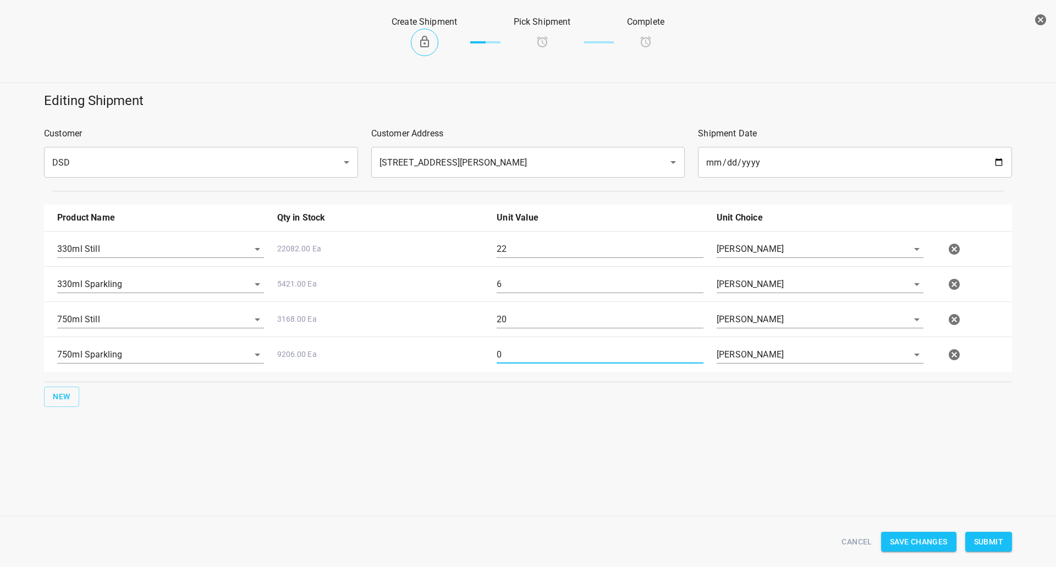
click at [519, 358] on input "0" at bounding box center [600, 355] width 207 height 18
type input "20"
click at [998, 541] on span "Submit" at bounding box center [988, 542] width 29 height 14
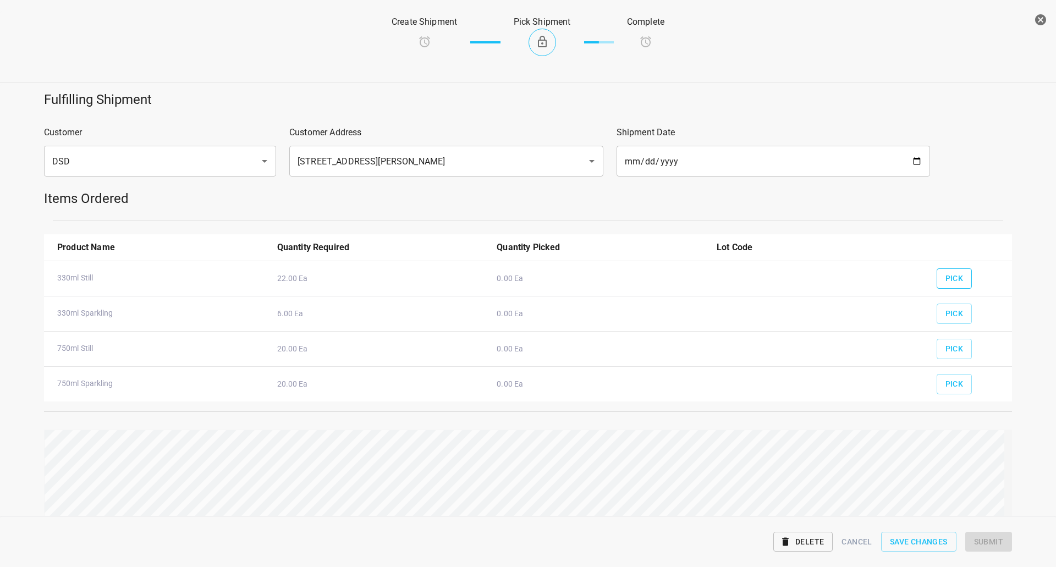
click at [946, 274] on span "Pick" at bounding box center [955, 279] width 18 height 14
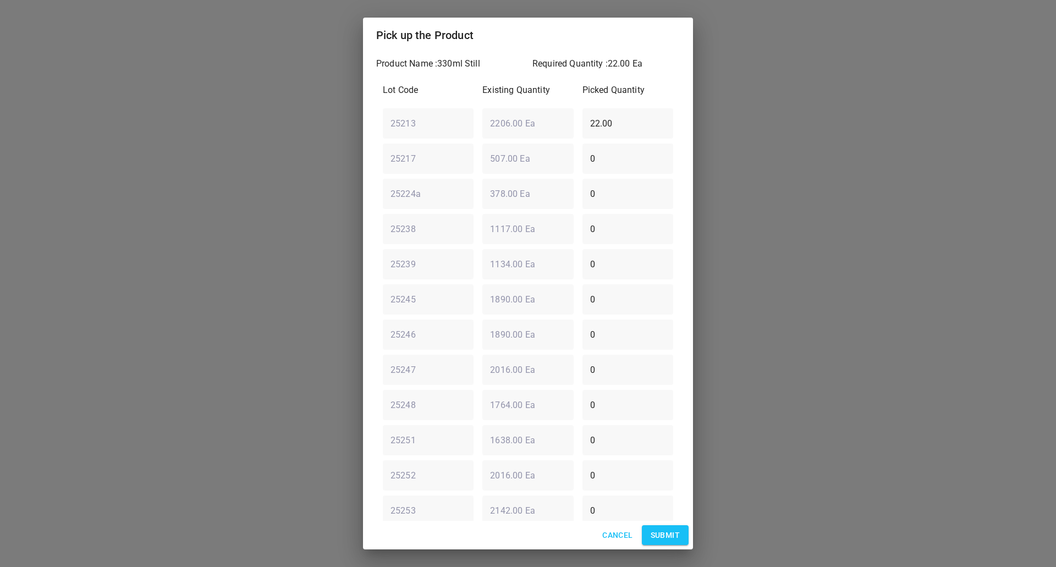
click at [672, 538] on span "Submit" at bounding box center [665, 536] width 29 height 14
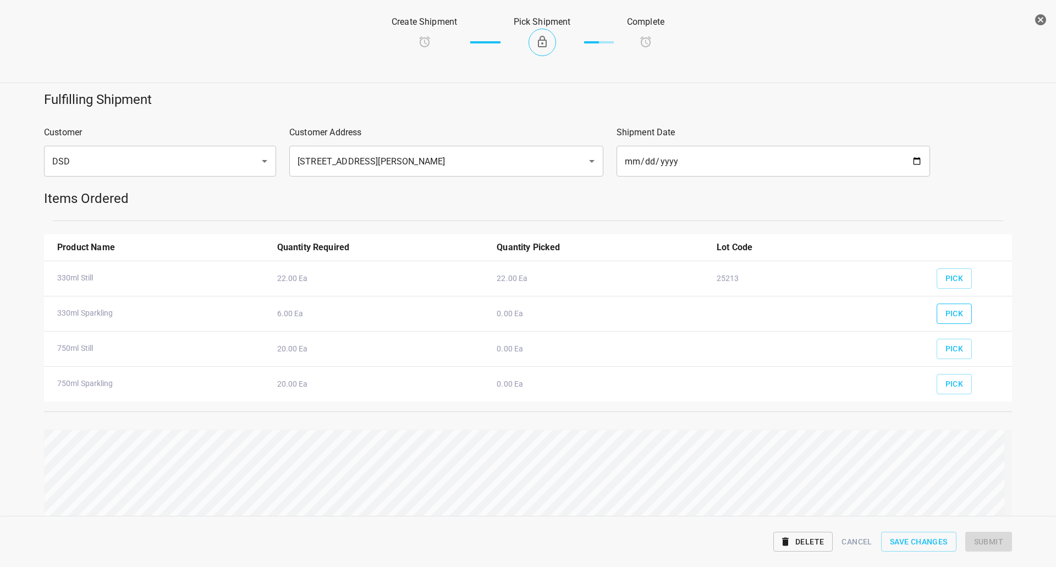
click at [937, 320] on button "Pick" at bounding box center [955, 314] width 36 height 20
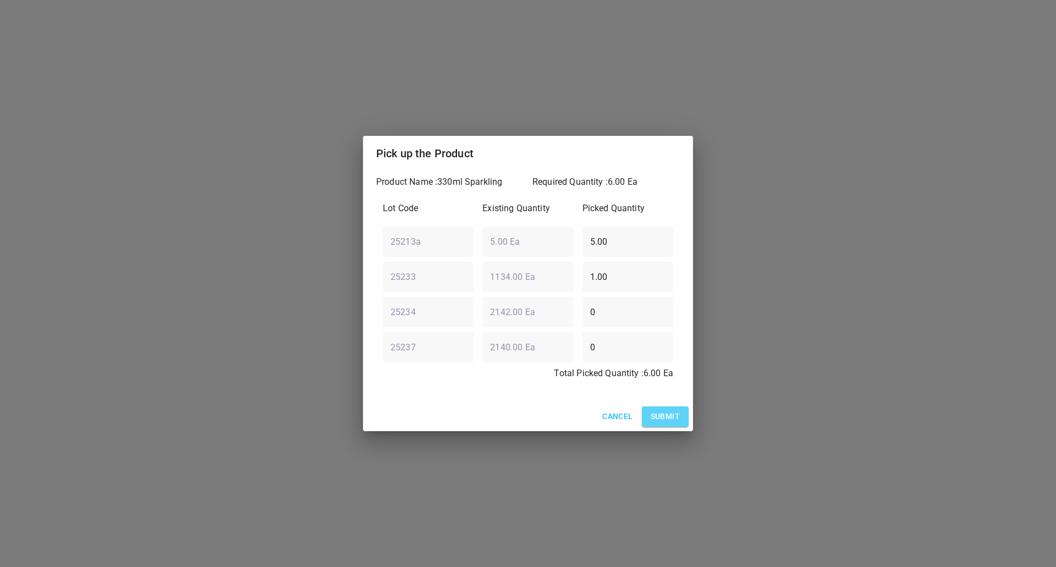
click at [670, 410] on span "Submit" at bounding box center [665, 417] width 29 height 14
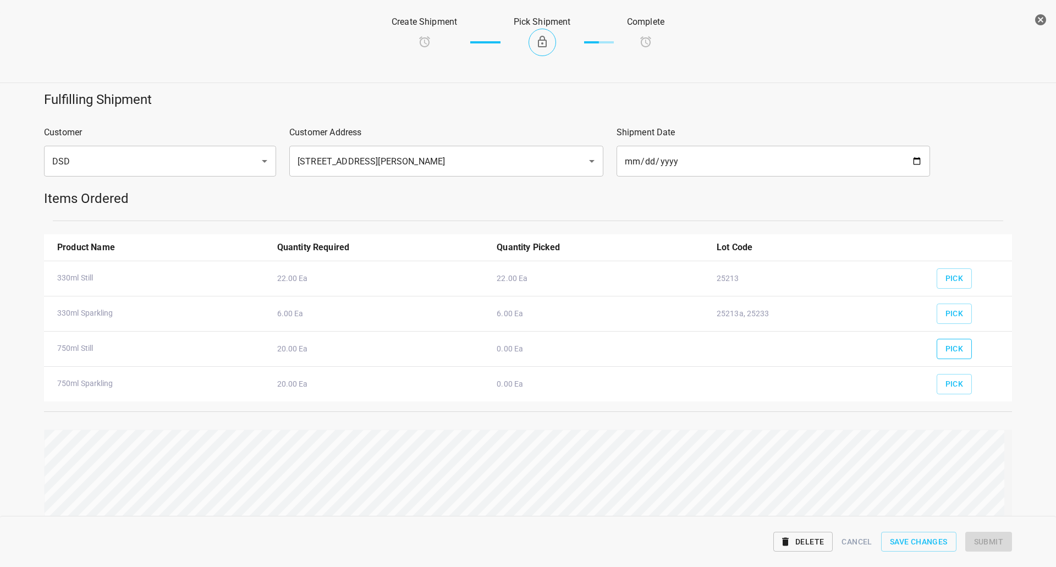
click at [937, 342] on button "Pick" at bounding box center [955, 349] width 36 height 20
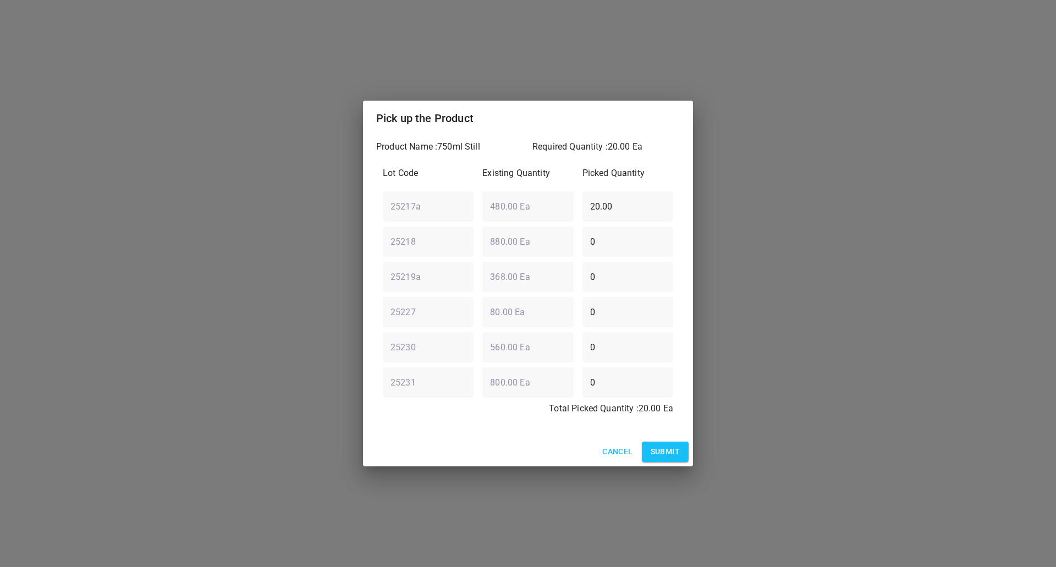
click at [939, 343] on div "Pick up the Product Product Name : 750ml Still Required Quantity : 20.00 Ea Lot…" at bounding box center [528, 283] width 1056 height 567
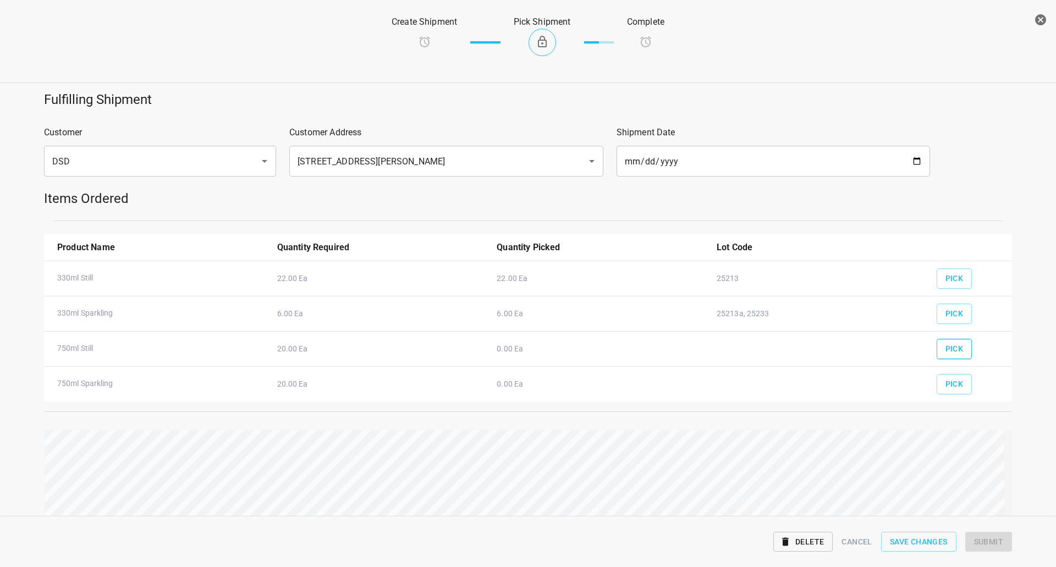
click at [930, 348] on div "Pick" at bounding box center [970, 345] width 80 height 41
click at [950, 350] on span "Pick" at bounding box center [955, 349] width 18 height 14
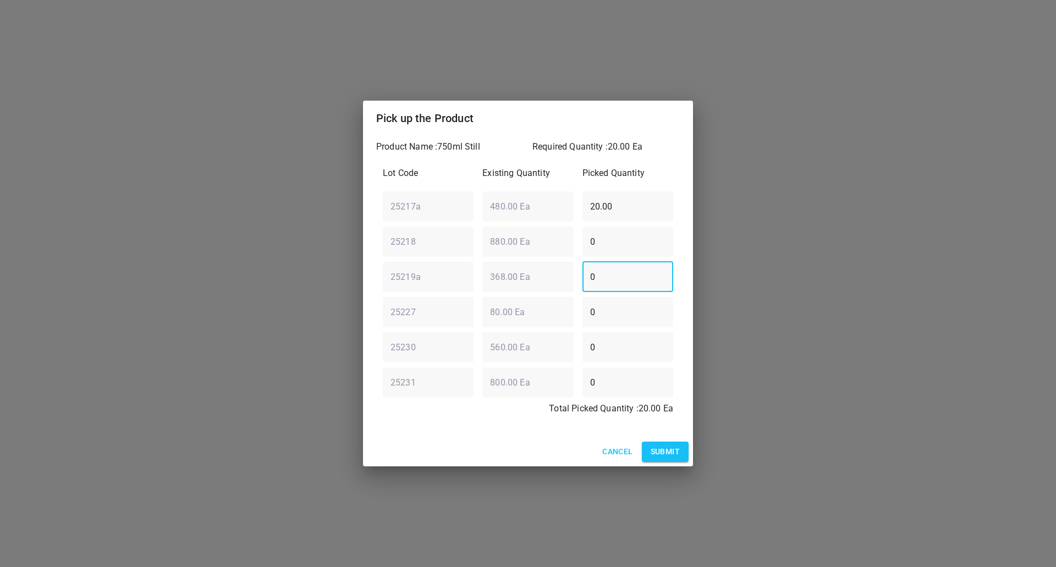
click at [392, 315] on div "Lot Code Existing Quantity Picked Quantity 25217a ​ 480.00 Ea ​ 20.00 ​ 25218 ​…" at bounding box center [528, 294] width 304 height 269
drag, startPoint x: 548, startPoint y: 189, endPoint x: 80, endPoint y: 282, distance: 476.8
click at [211, 243] on div "Pick up the Product Product Name : 750ml Still Required Quantity : 20.00 Ea Lot…" at bounding box center [528, 283] width 1056 height 567
type input "0"
click at [408, 312] on div "Lot Code Existing Quantity Picked Quantity 25217a ​ 480.00 Ea ​ 0 ​ 25218 ​ 880…" at bounding box center [528, 294] width 304 height 269
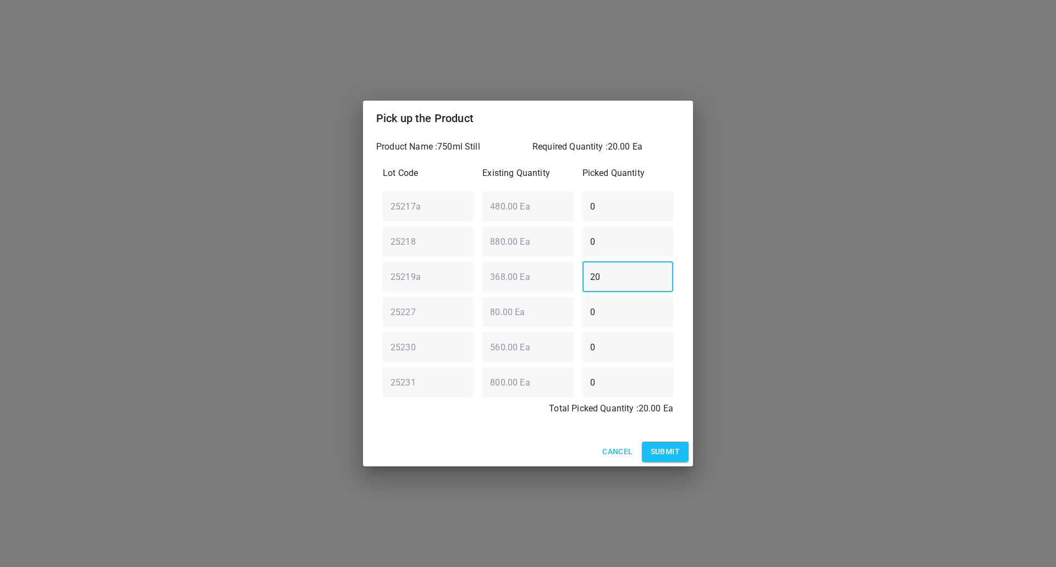
type input "20"
click at [675, 448] on span "Submit" at bounding box center [665, 452] width 29 height 14
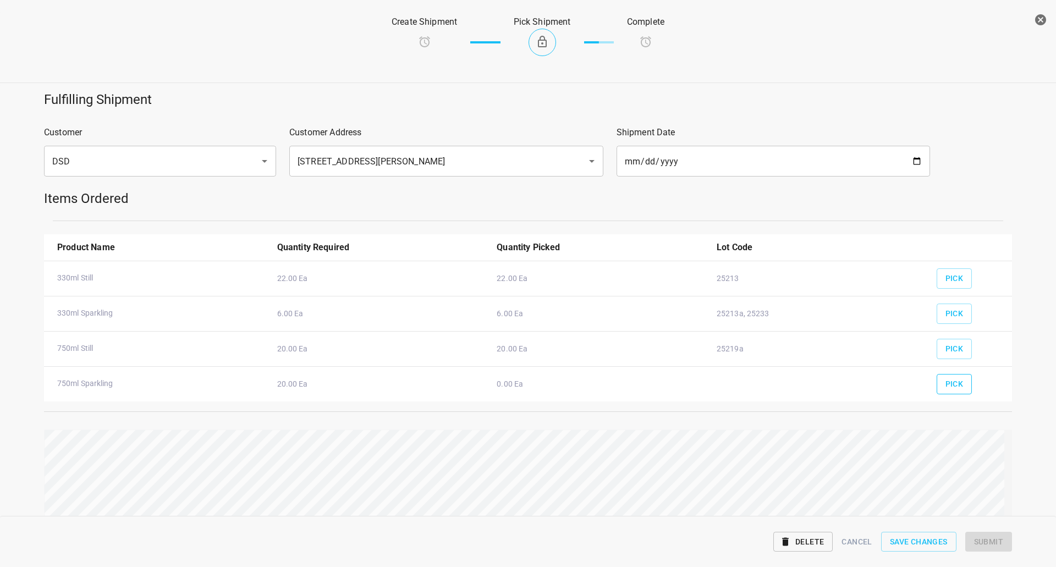
click at [954, 382] on span "Pick" at bounding box center [955, 384] width 18 height 14
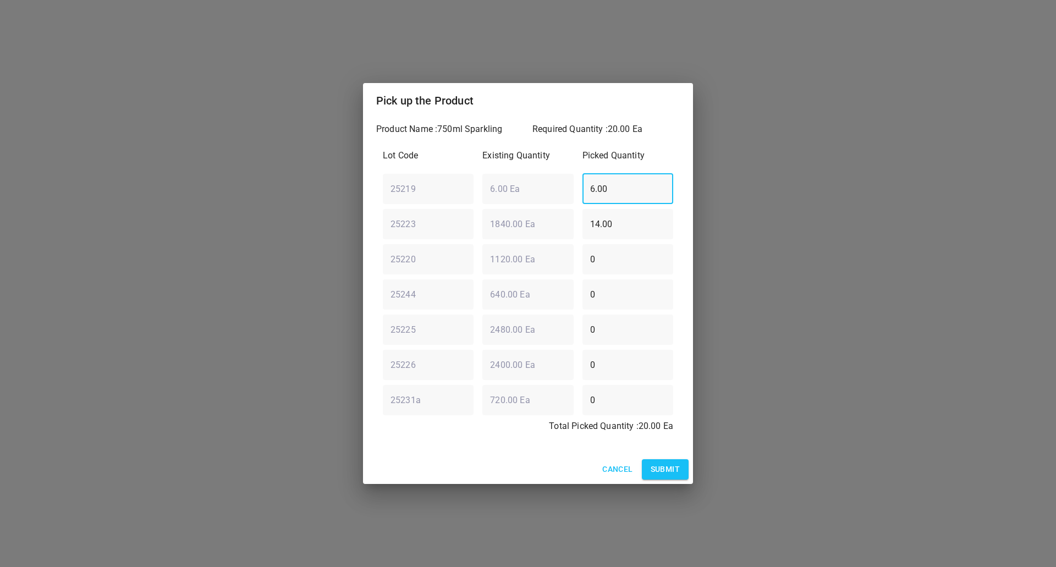
drag, startPoint x: 639, startPoint y: 196, endPoint x: 309, endPoint y: 228, distance: 331.1
click at [309, 228] on div "Pick up the Product Product Name : 750ml Sparkling Required Quantity : 20.00 Ea…" at bounding box center [528, 283] width 1056 height 567
click at [306, 229] on div "Pick up the Product Product Name : 750ml Sparkling Required Quantity : 20.00 Ea…" at bounding box center [528, 283] width 1056 height 567
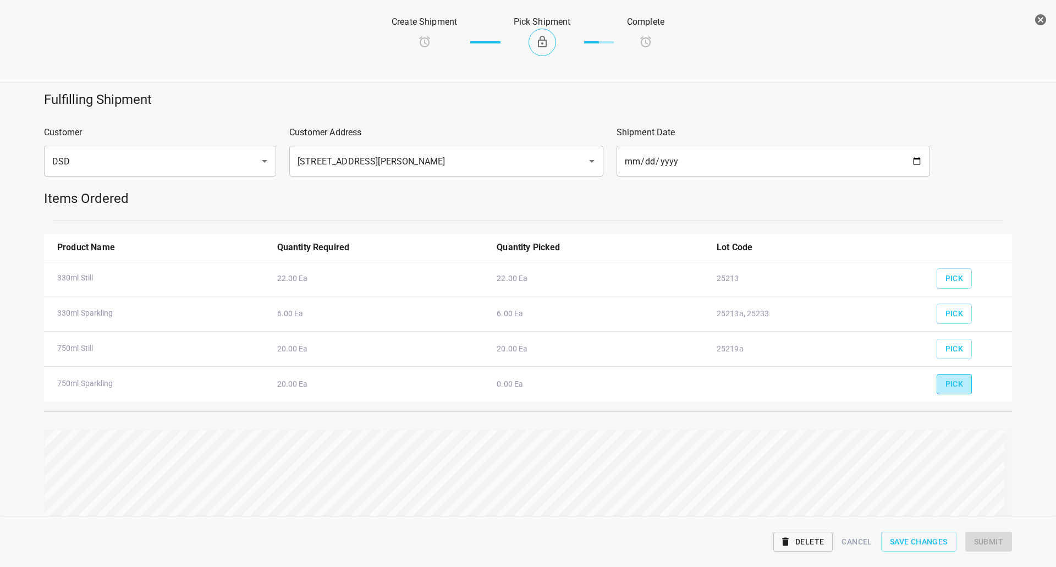
click at [950, 390] on span "Pick" at bounding box center [955, 384] width 18 height 14
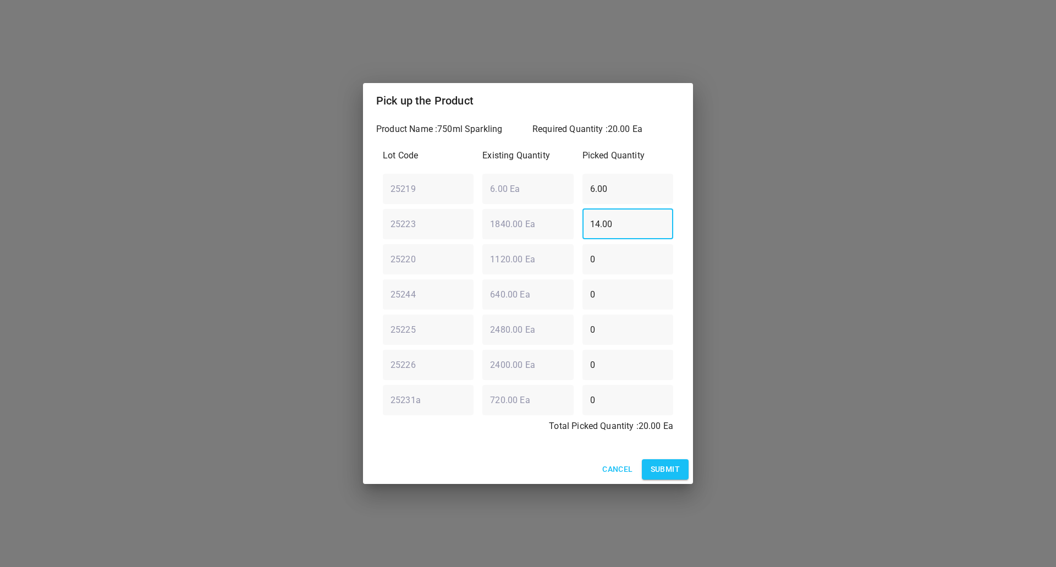
click at [535, 231] on div "25223 ​ 1840.00 Ea ​ 14.00 ​" at bounding box center [528, 224] width 299 height 40
type input "20"
click at [485, 195] on div "25219 ​ 6.00 Ea ​ 6.00 ​" at bounding box center [528, 189] width 299 height 40
type input "0"
drag, startPoint x: 552, startPoint y: 229, endPoint x: 402, endPoint y: 262, distance: 153.1
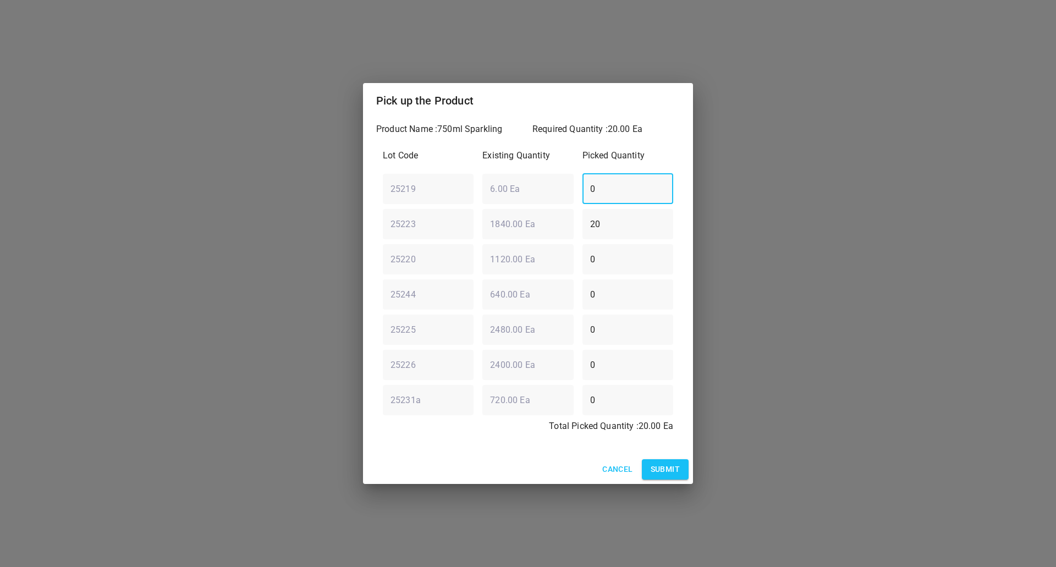
click at [482, 240] on div "Lot Code Existing Quantity Picked Quantity 25219 ​ 6.00 Ea ​ 0 ​ 25223 ​ 1840.0…" at bounding box center [528, 295] width 304 height 304
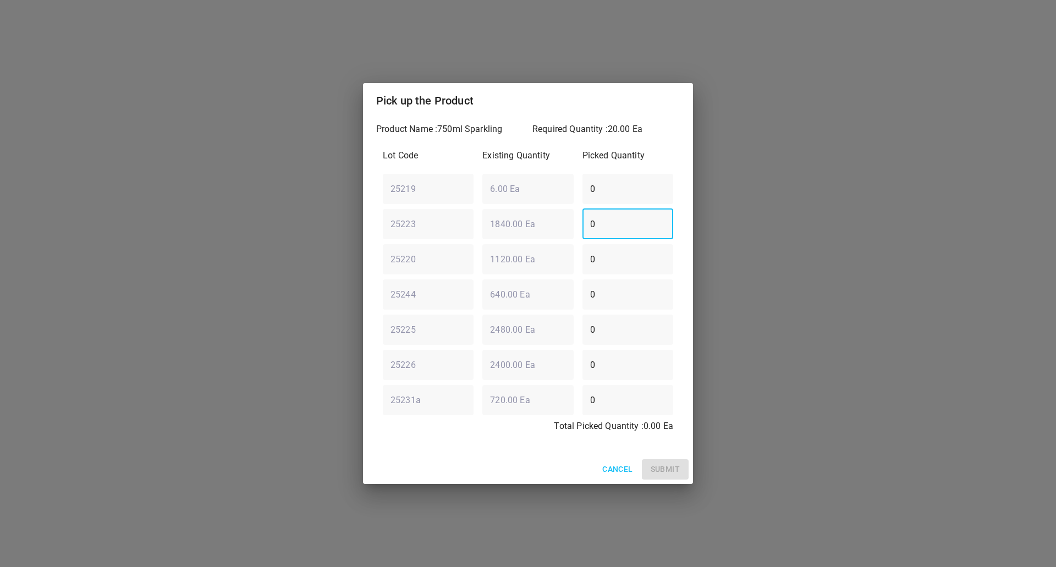
type input "0"
drag, startPoint x: 616, startPoint y: 258, endPoint x: 330, endPoint y: 266, distance: 286.8
click at [374, 264] on div "Product Name : 750ml Sparkling Required Quantity : 20.00 Ea Lot Code Existing Q…" at bounding box center [528, 286] width 330 height 337
type input "20"
click at [680, 468] on button "Submit" at bounding box center [665, 469] width 47 height 20
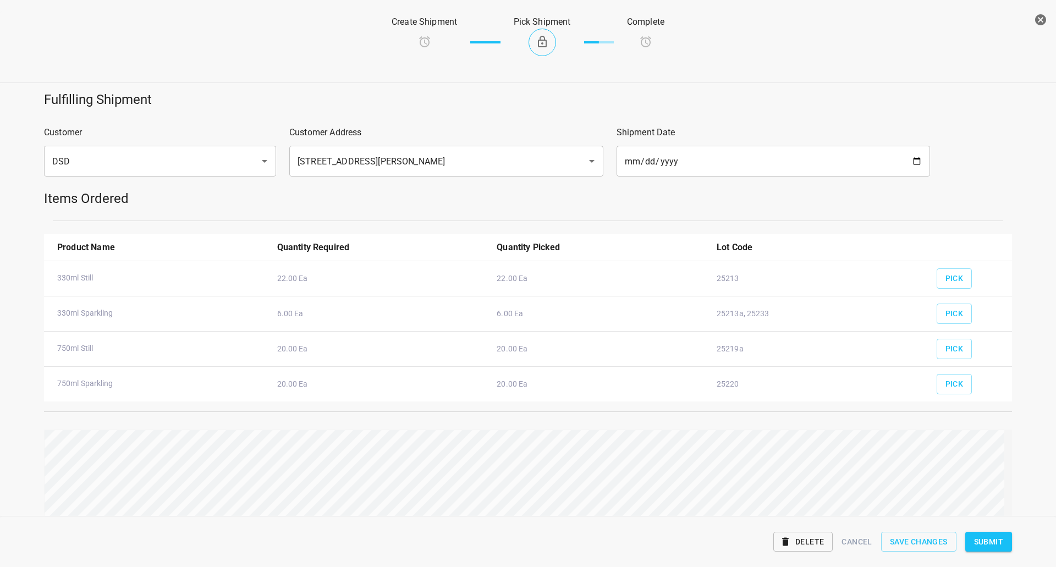
click at [998, 535] on span "Submit" at bounding box center [988, 542] width 29 height 14
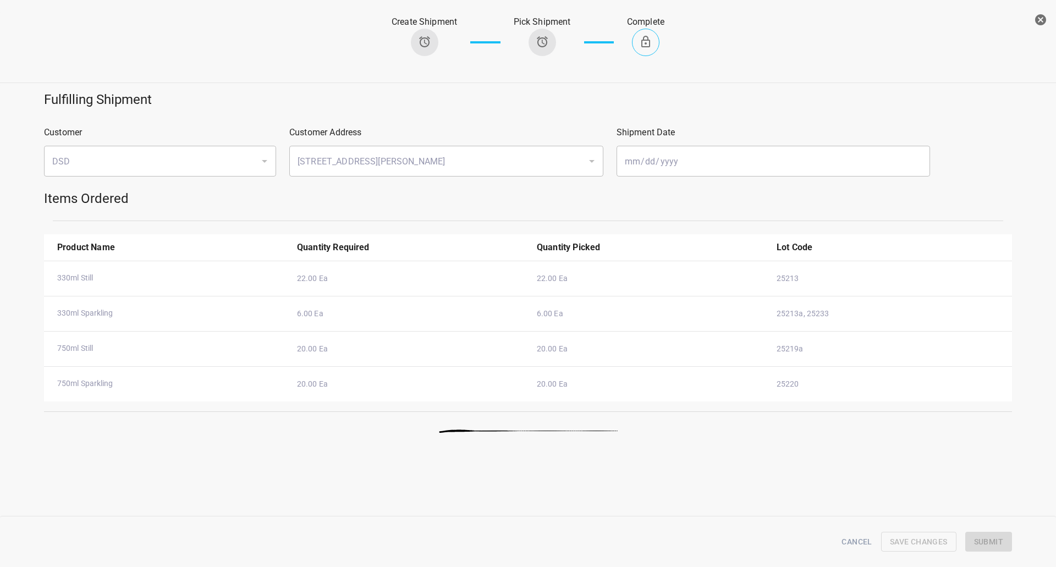
click at [1047, 18] on icon "button" at bounding box center [1040, 19] width 13 height 13
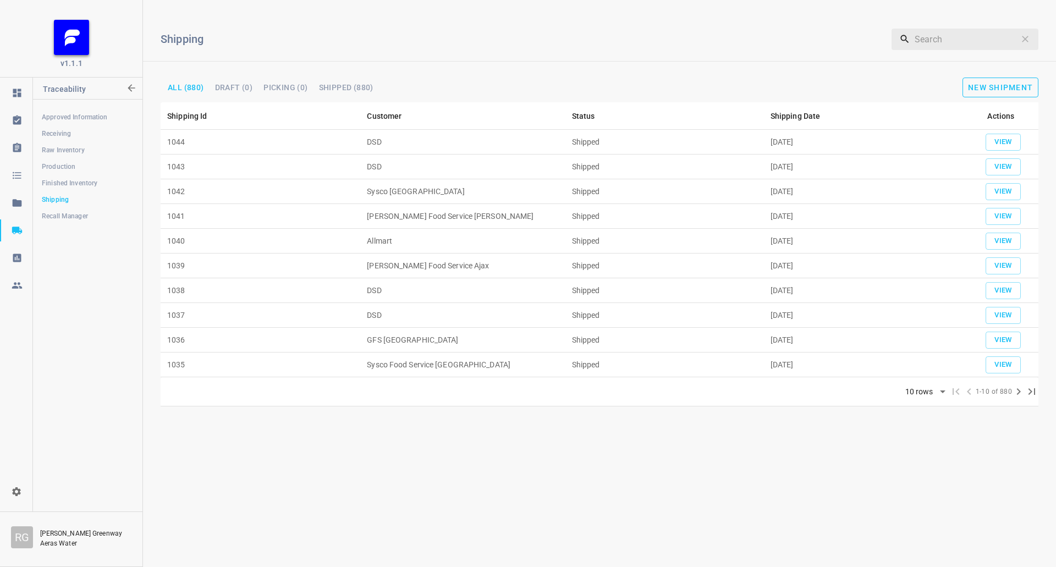
click at [1007, 79] on button "New Shipment" at bounding box center [1001, 88] width 76 height 20
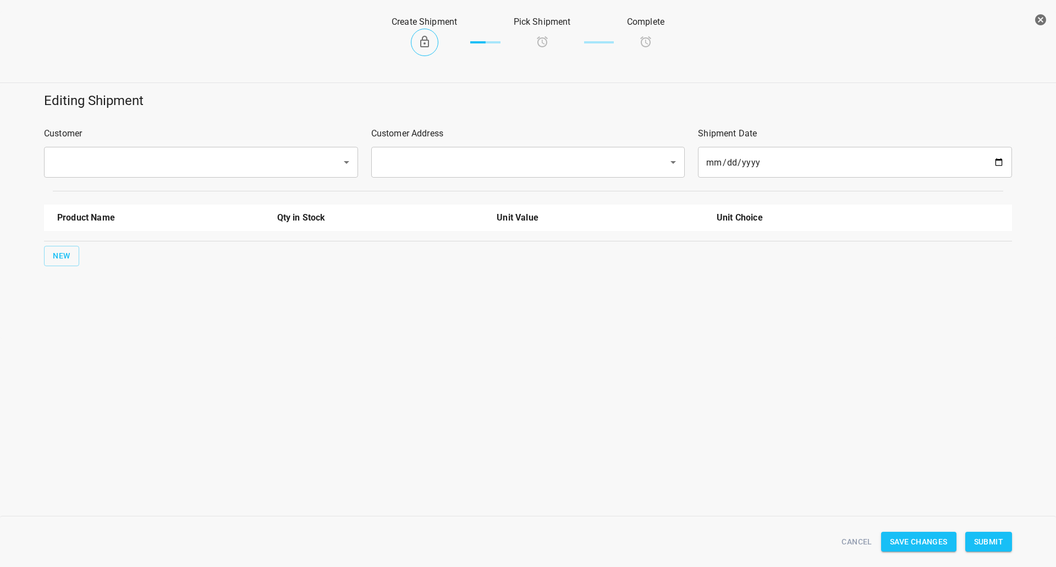
click at [215, 167] on input "text" at bounding box center [185, 162] width 273 height 21
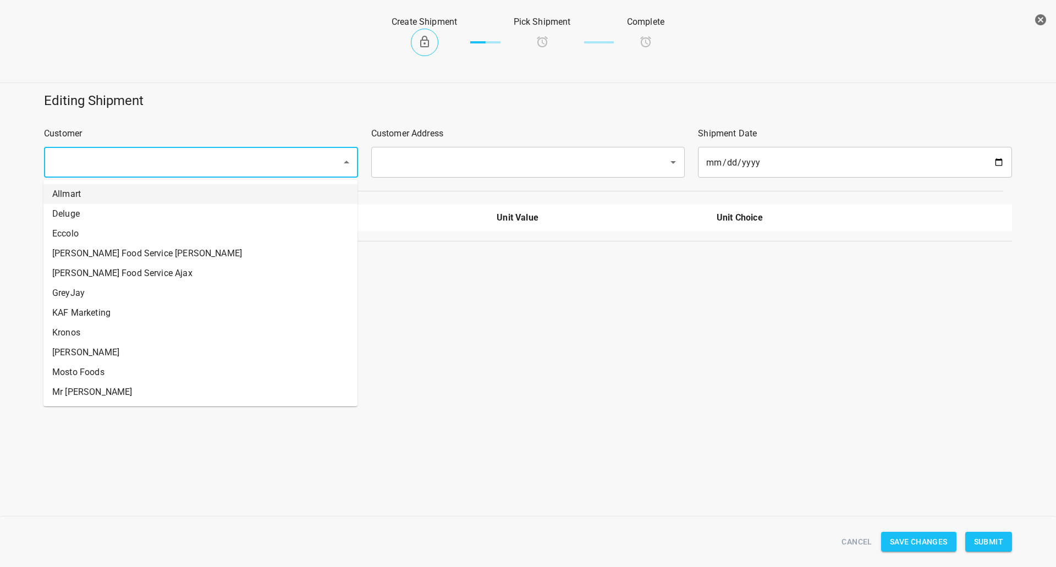
click at [206, 162] on input "text" at bounding box center [185, 162] width 273 height 21
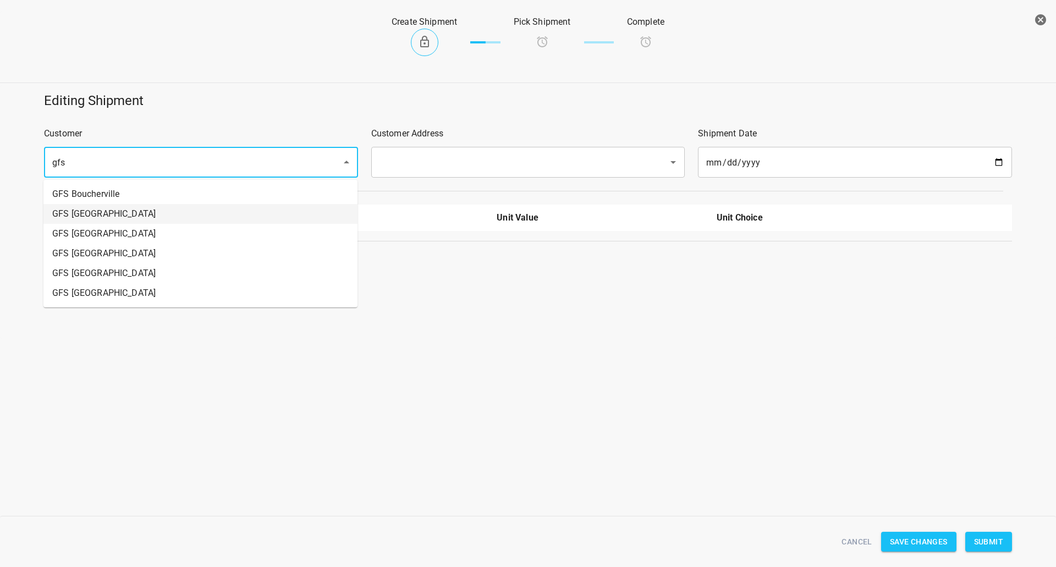
click at [137, 221] on li "GFS [GEOGRAPHIC_DATA]" at bounding box center [200, 214] width 314 height 20
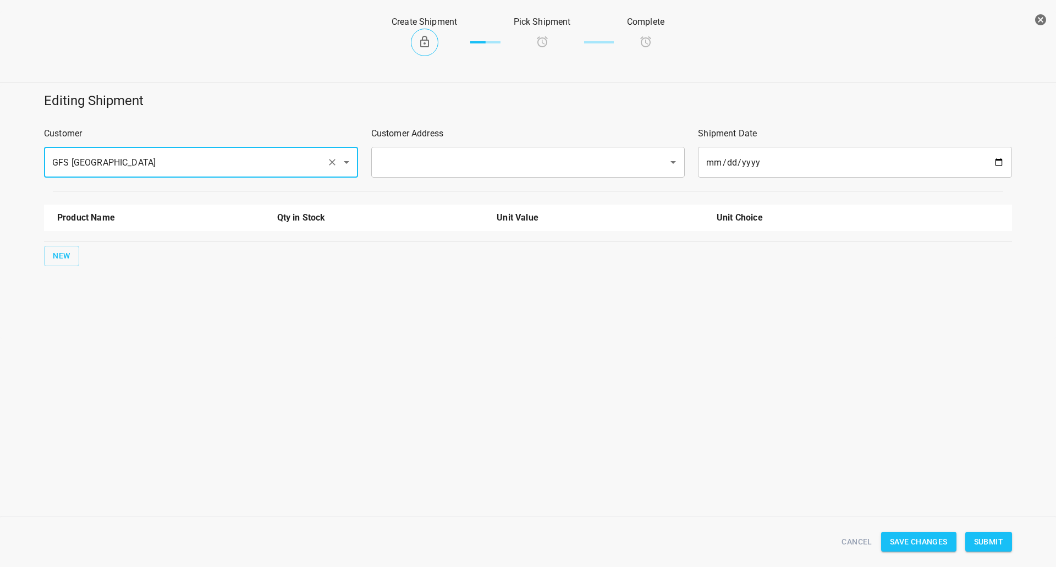
type input "GFS [GEOGRAPHIC_DATA]"
drag, startPoint x: 512, startPoint y: 157, endPoint x: 480, endPoint y: 174, distance: 35.4
click at [516, 155] on input "text" at bounding box center [512, 162] width 273 height 21
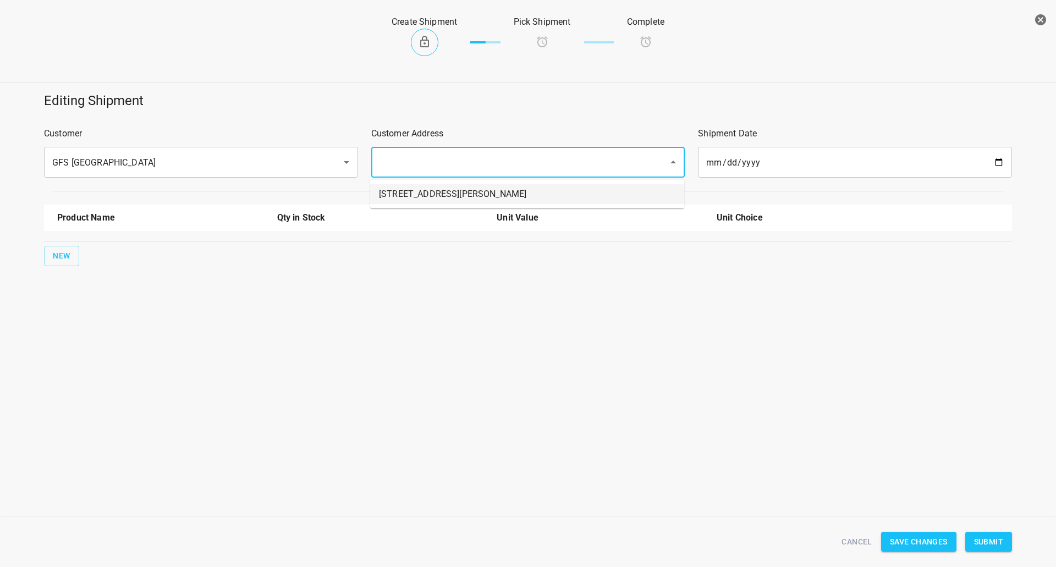
click at [456, 187] on li "[STREET_ADDRESS][PERSON_NAME]" at bounding box center [527, 194] width 314 height 20
type input "[STREET_ADDRESS][PERSON_NAME]"
click at [58, 251] on span "New" at bounding box center [62, 256] width 18 height 14
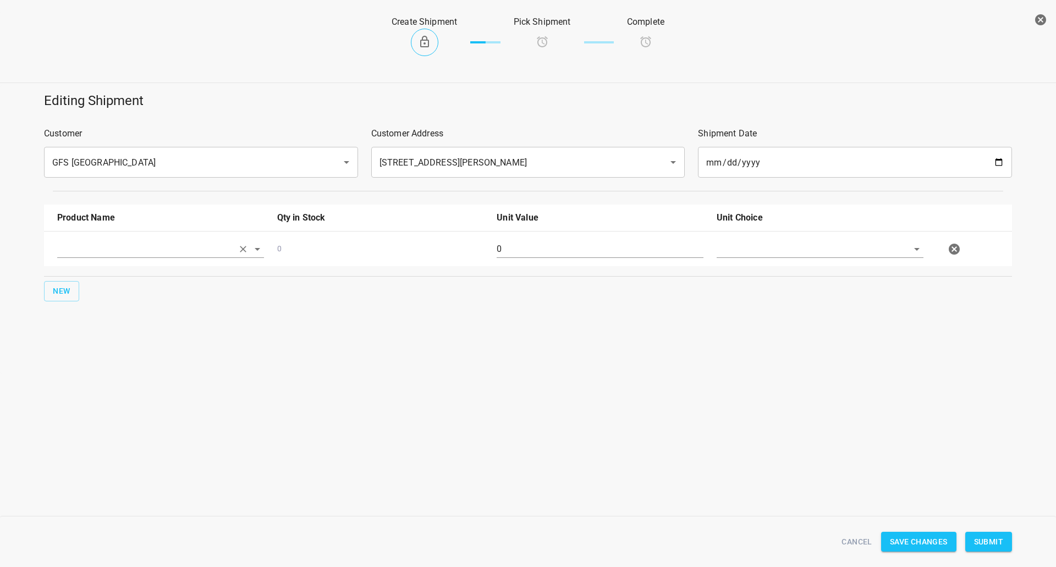
click at [91, 249] on input "text" at bounding box center [145, 248] width 176 height 17
click at [101, 278] on li "330ml Still" at bounding box center [160, 275] width 207 height 20
type input "330ml Still"
click at [59, 291] on span "New" at bounding box center [62, 291] width 18 height 14
click at [109, 288] on input "text" at bounding box center [145, 284] width 176 height 17
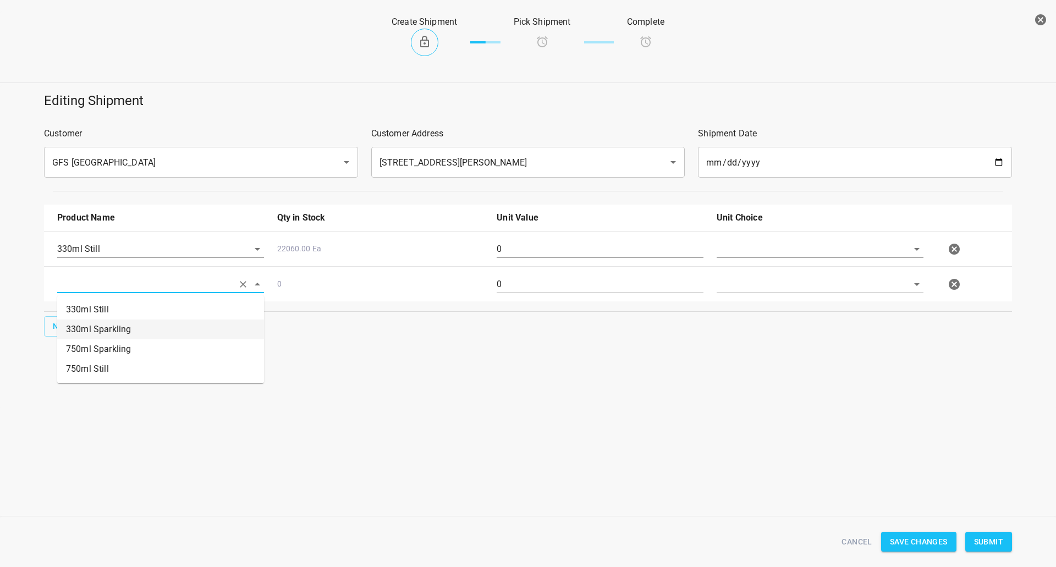
click at [127, 336] on li "330ml Sparkling" at bounding box center [160, 330] width 207 height 20
type input "330ml Sparkling"
click at [91, 327] on div "New" at bounding box center [528, 326] width 973 height 25
click at [74, 326] on button "New" at bounding box center [61, 326] width 35 height 20
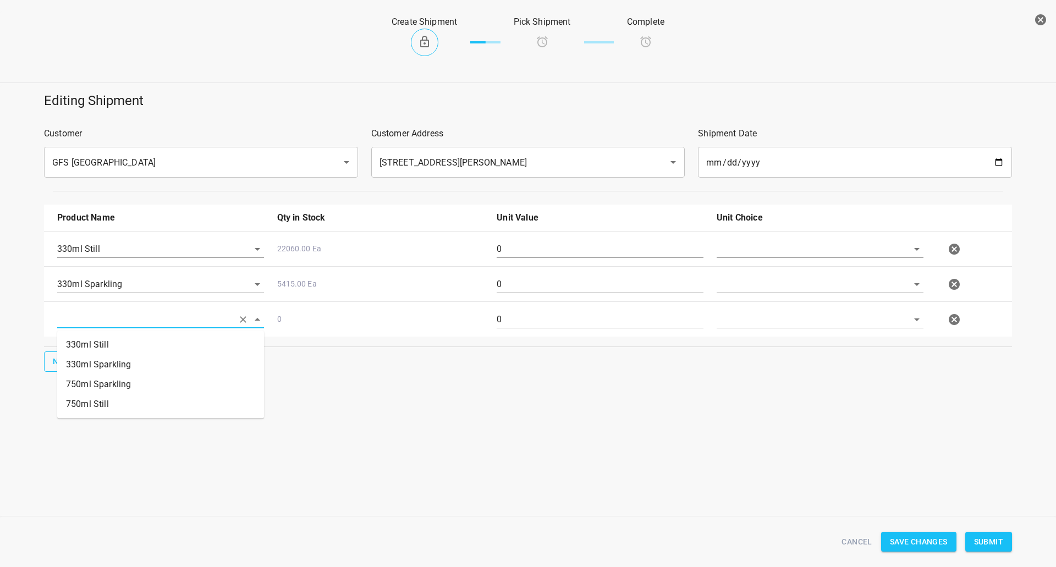
click at [99, 317] on input "text" at bounding box center [145, 319] width 176 height 17
click at [88, 399] on li "750ml Still" at bounding box center [160, 405] width 207 height 20
type input "750ml Still"
click at [63, 364] on span "New" at bounding box center [62, 362] width 18 height 14
click at [111, 367] on div at bounding box center [161, 359] width 220 height 40
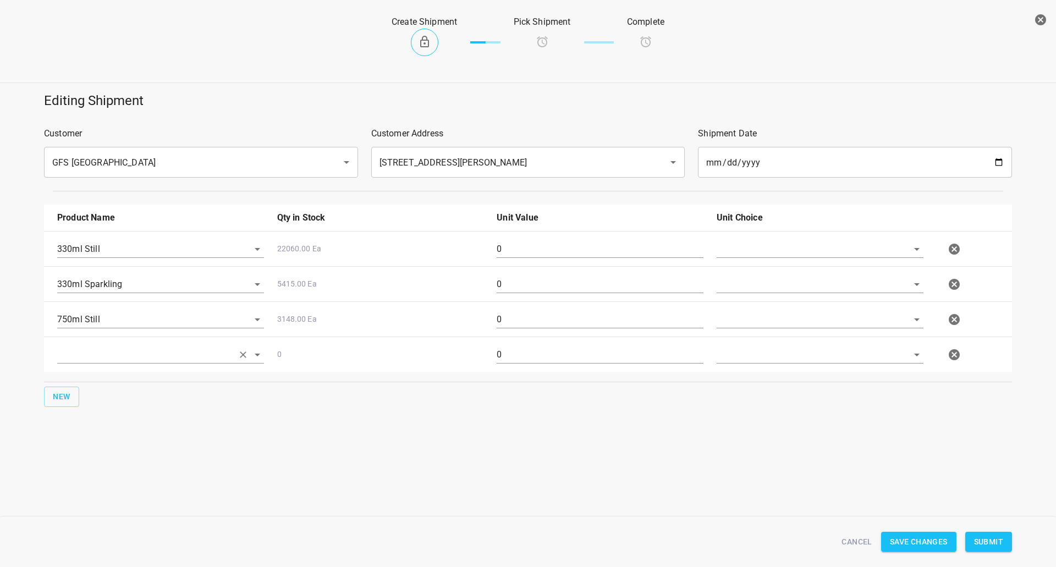
click at [120, 361] on input "text" at bounding box center [145, 354] width 176 height 17
drag, startPoint x: 103, startPoint y: 419, endPoint x: 221, endPoint y: 392, distance: 120.8
click at [103, 419] on li "750ml Sparkling" at bounding box center [160, 420] width 207 height 20
type input "750ml Sparkling"
drag, startPoint x: 794, startPoint y: 250, endPoint x: 790, endPoint y: 254, distance: 5.8
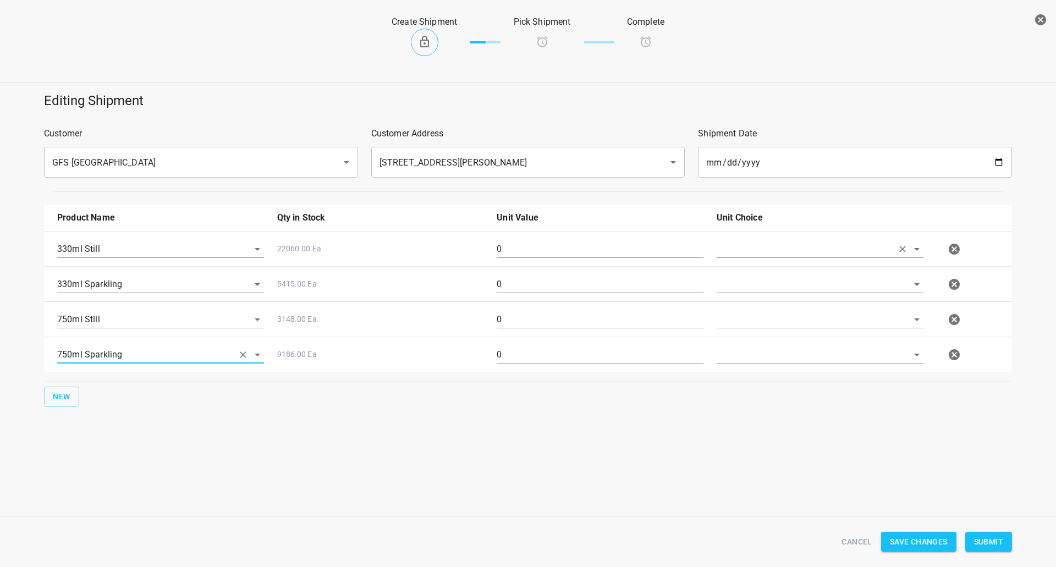
click at [792, 248] on input "text" at bounding box center [805, 248] width 176 height 17
click at [780, 266] on li "[PERSON_NAME]" at bounding box center [820, 275] width 207 height 20
type input "[PERSON_NAME]"
drag, startPoint x: 777, startPoint y: 277, endPoint x: 774, endPoint y: 302, distance: 25.0
click at [777, 278] on input "text" at bounding box center [805, 284] width 176 height 17
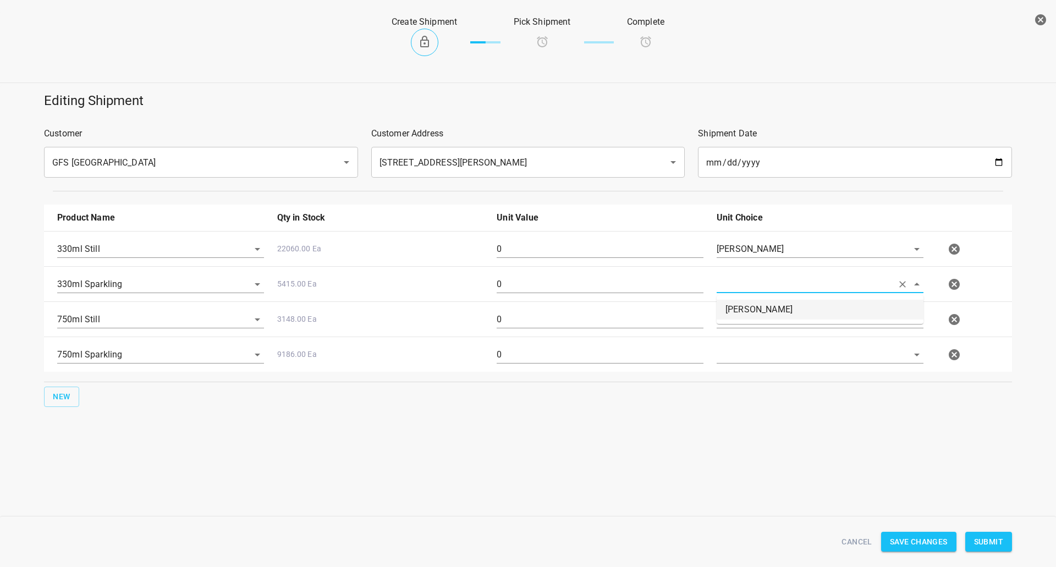
click at [774, 302] on li "[PERSON_NAME]" at bounding box center [820, 310] width 207 height 20
type input "[PERSON_NAME]"
click at [774, 313] on input "text" at bounding box center [805, 319] width 176 height 17
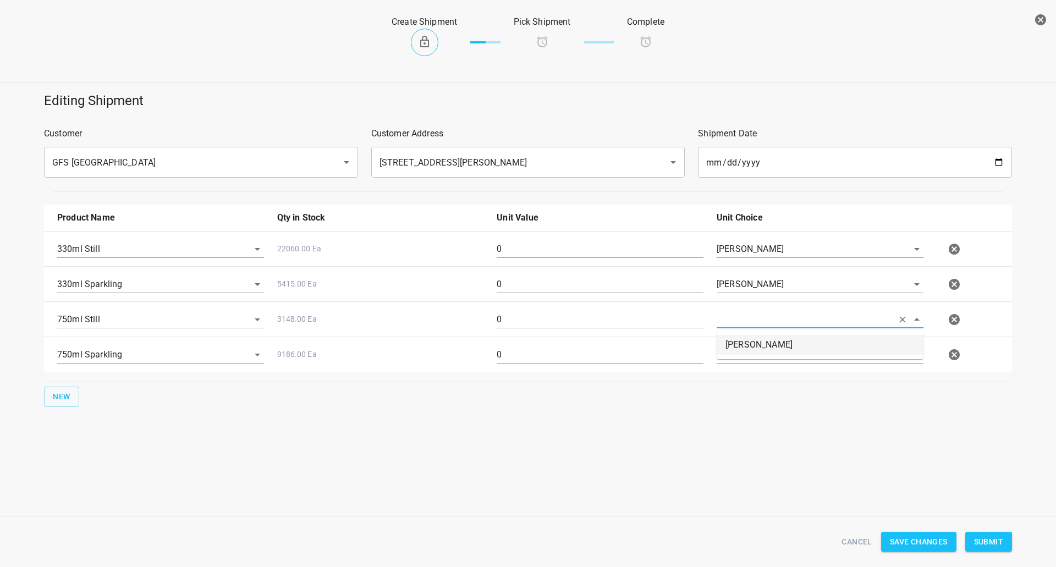
click at [766, 340] on li "[PERSON_NAME]" at bounding box center [820, 345] width 207 height 20
type input "[PERSON_NAME]"
click at [764, 351] on input "text" at bounding box center [805, 354] width 176 height 17
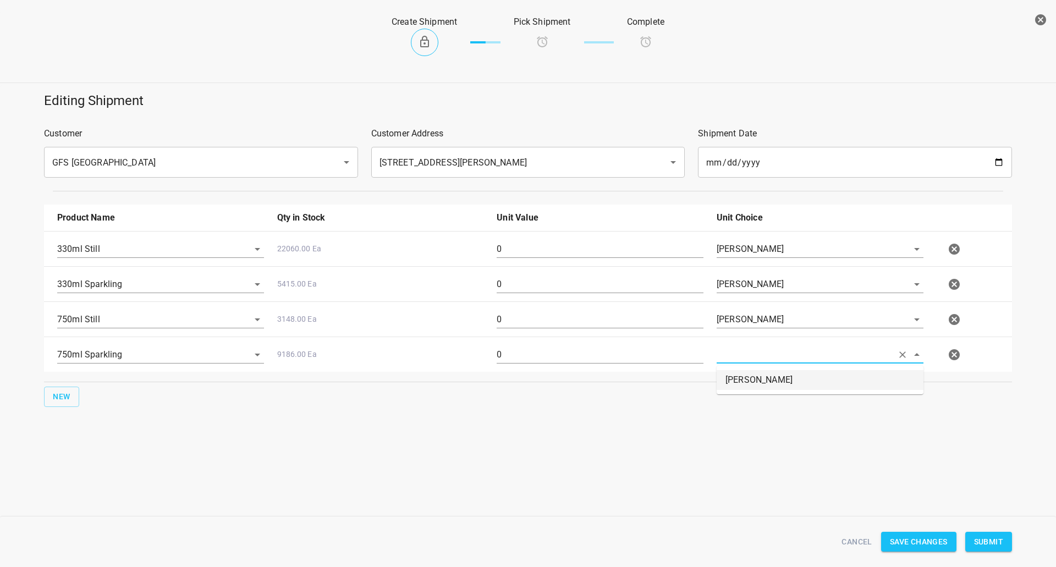
click at [763, 371] on li "[PERSON_NAME]" at bounding box center [820, 380] width 207 height 20
type input "[PERSON_NAME]"
click at [568, 254] on input "0" at bounding box center [600, 249] width 207 height 18
click at [954, 250] on icon "button" at bounding box center [954, 249] width 13 height 13
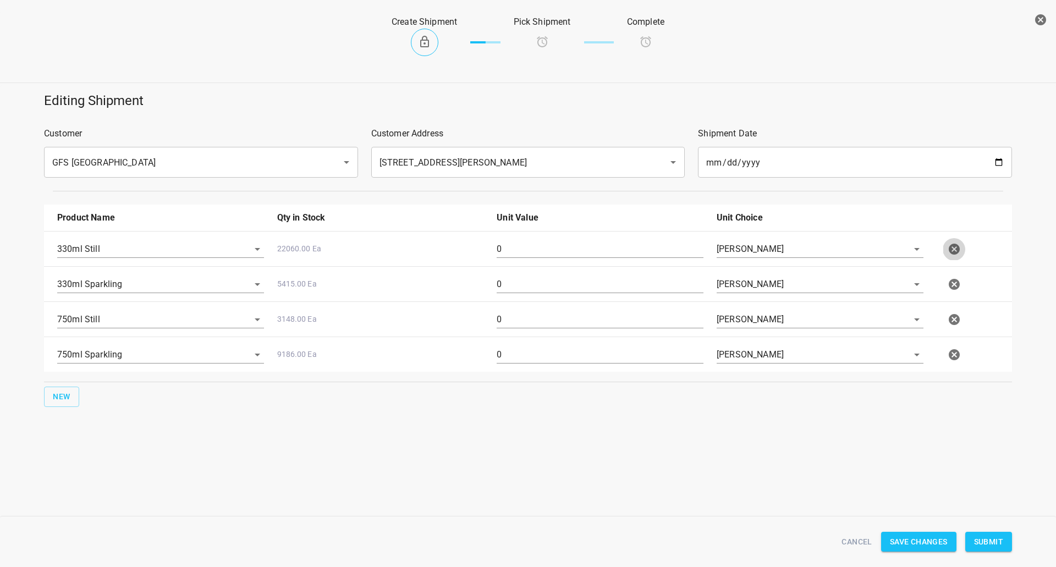
type input "330ml Sparkling"
type input "750ml Still"
type input "750ml Sparkling"
click at [529, 238] on div "0" at bounding box center [600, 254] width 220 height 40
click at [533, 246] on input "0" at bounding box center [600, 249] width 207 height 18
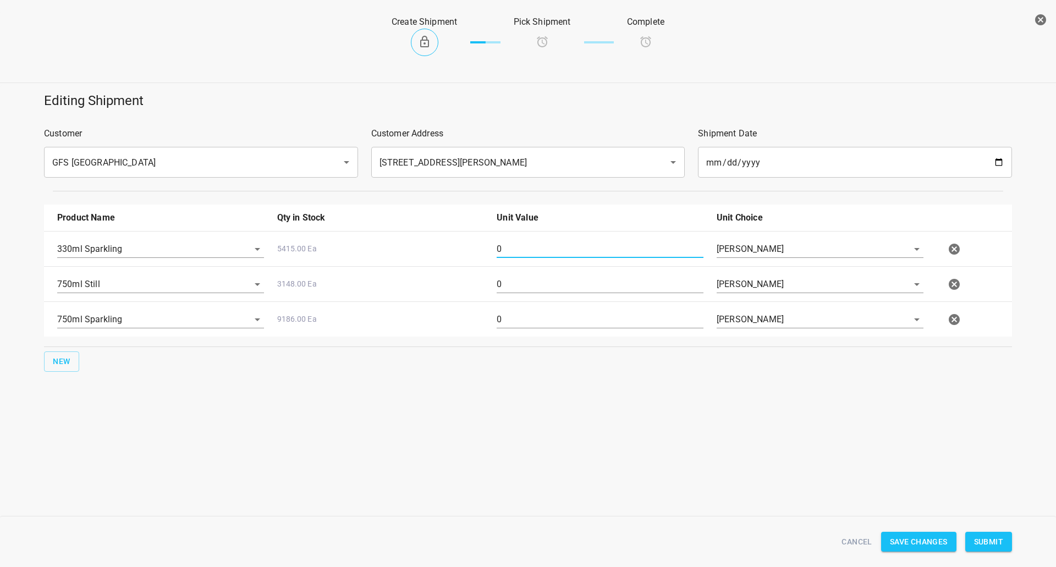
click at [533, 246] on input "0" at bounding box center [600, 249] width 207 height 18
type input "90"
drag, startPoint x: 946, startPoint y: 281, endPoint x: 564, endPoint y: 36, distance: 454.4
click at [947, 284] on button "button" at bounding box center [955, 284] width 22 height 22
type input "750ml Sparkling"
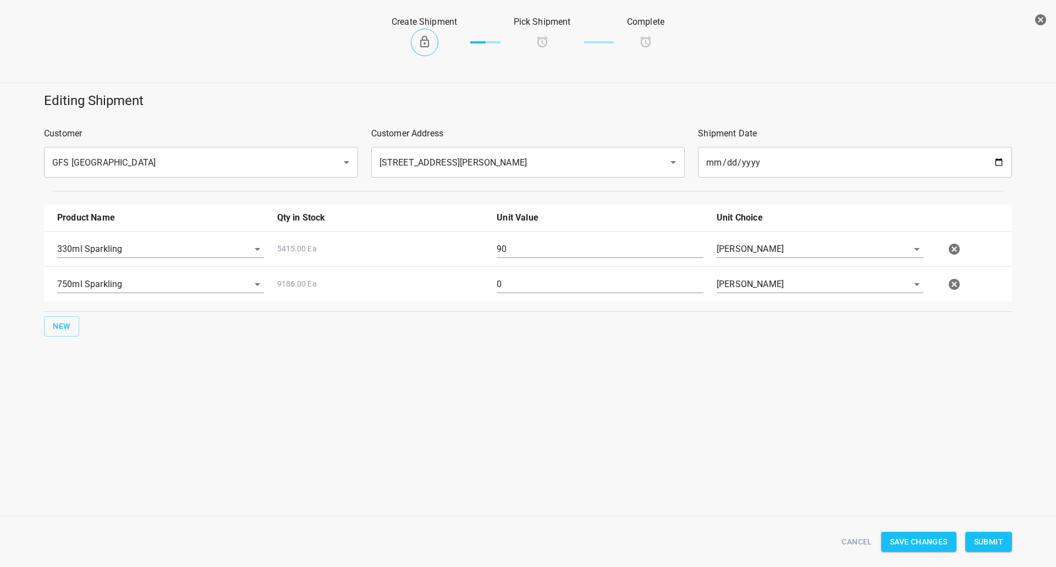
click at [525, 277] on input "0" at bounding box center [600, 285] width 207 height 18
type input "80"
click at [733, 451] on div "Create Shipment Pick Shipment Complete Editing Shipment Customer GFS [GEOGRAPHI…" at bounding box center [528, 283] width 1056 height 567
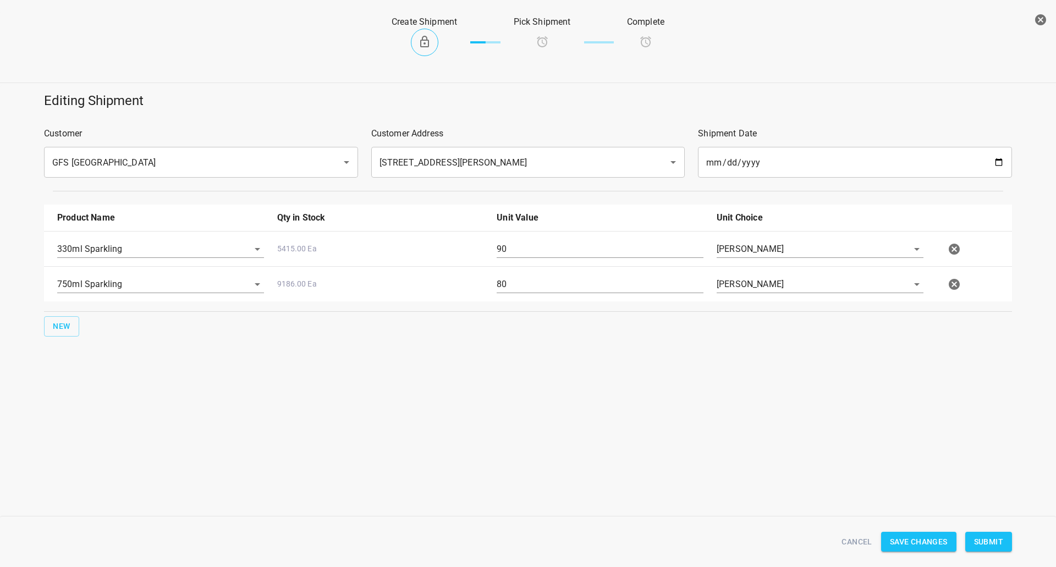
click at [1004, 538] on button "Submit" at bounding box center [989, 542] width 47 height 20
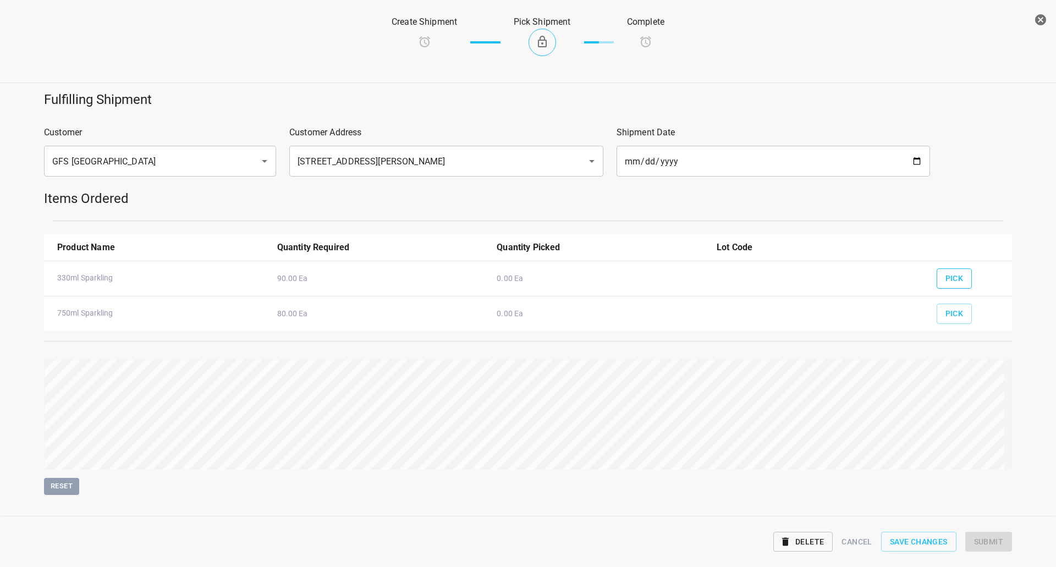
click at [946, 276] on span "Pick" at bounding box center [955, 279] width 18 height 14
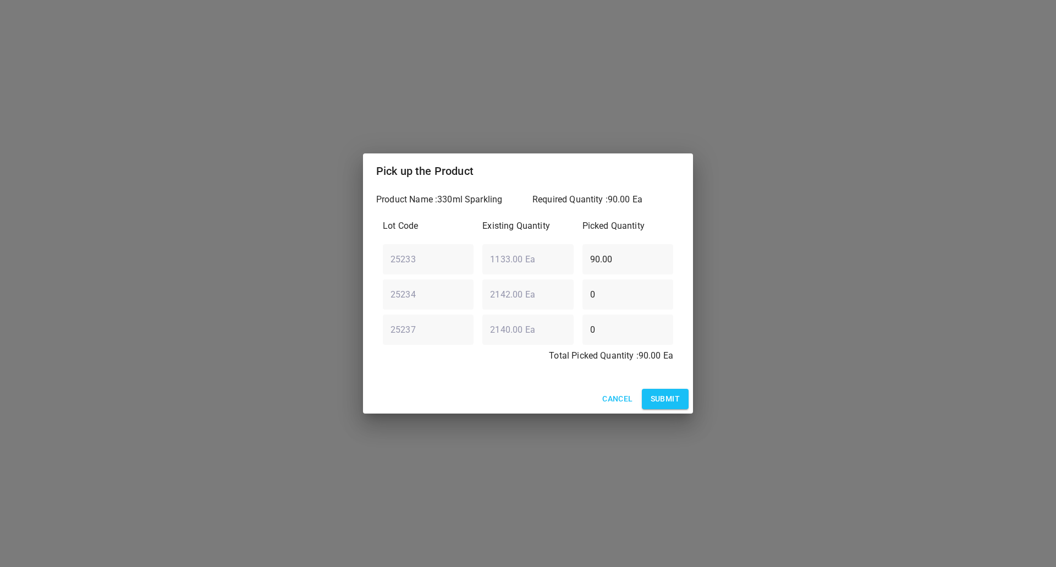
click at [678, 399] on span "Submit" at bounding box center [665, 399] width 29 height 14
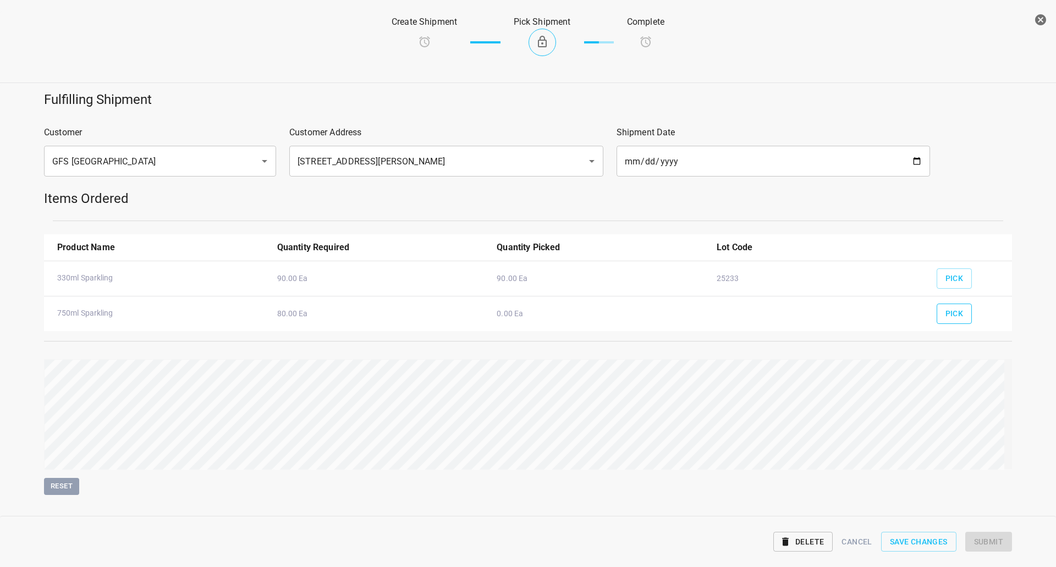
click at [950, 311] on span "Pick" at bounding box center [955, 314] width 18 height 14
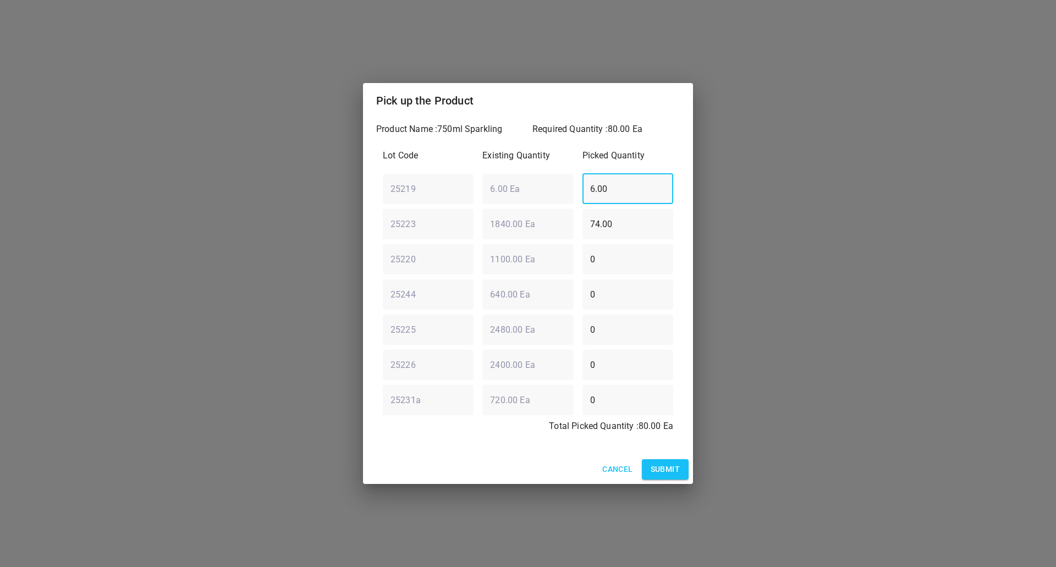
drag, startPoint x: 631, startPoint y: 184, endPoint x: 348, endPoint y: 189, distance: 282.9
click at [331, 195] on div "Pick up the Product Product Name : 750ml Sparkling Required Quantity : 80.00 Ea…" at bounding box center [528, 283] width 1056 height 567
type input "0"
drag, startPoint x: 523, startPoint y: 219, endPoint x: 277, endPoint y: 226, distance: 246.0
click at [242, 226] on div "Pick up the Product Product Name : 750ml Sparkling Required Quantity : 80.00 Ea…" at bounding box center [528, 283] width 1056 height 567
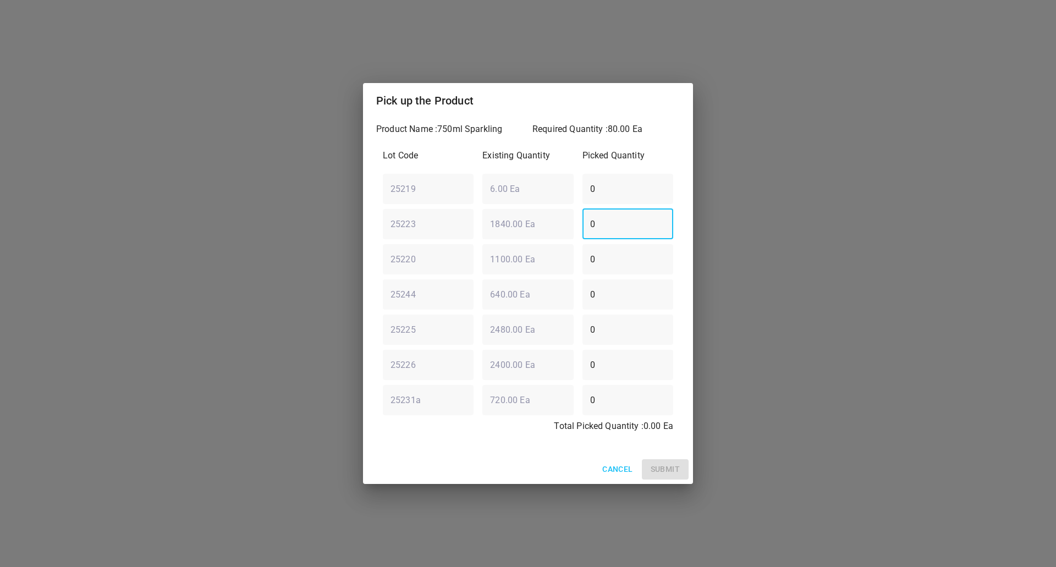
type input "0"
click at [521, 269] on div "25220 ​ 1100.00 Ea ​ 0 ​" at bounding box center [528, 259] width 299 height 40
type input "80"
click at [670, 472] on span "Submit" at bounding box center [665, 470] width 29 height 14
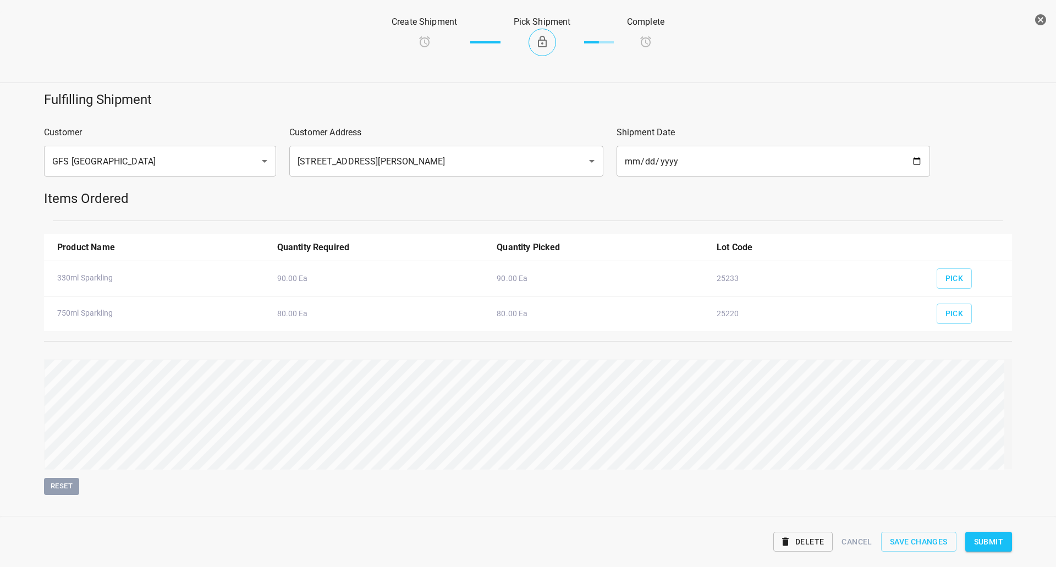
click at [995, 534] on button "Submit" at bounding box center [989, 542] width 47 height 20
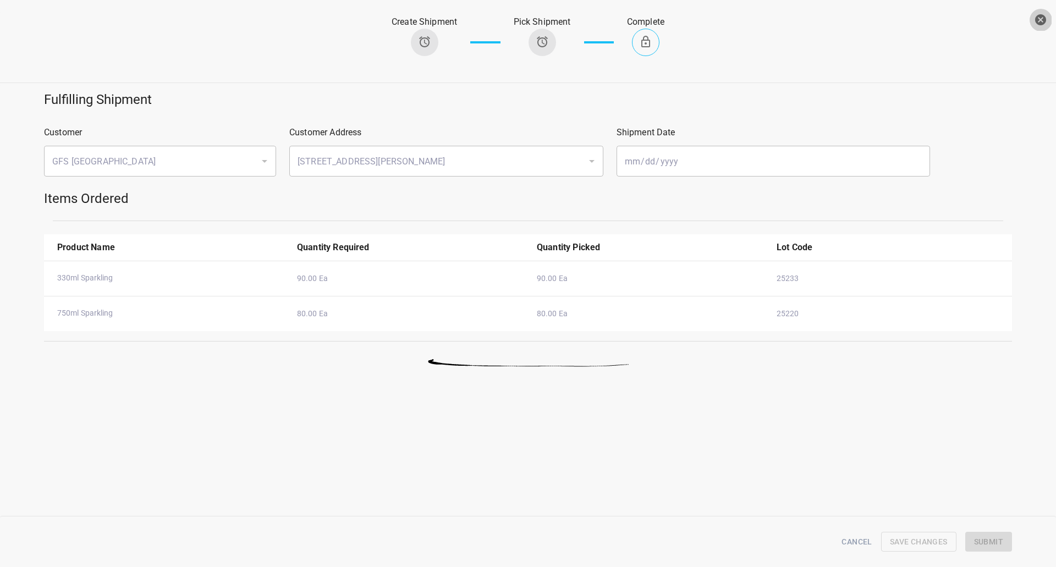
click at [1037, 19] on icon "button" at bounding box center [1041, 19] width 11 height 11
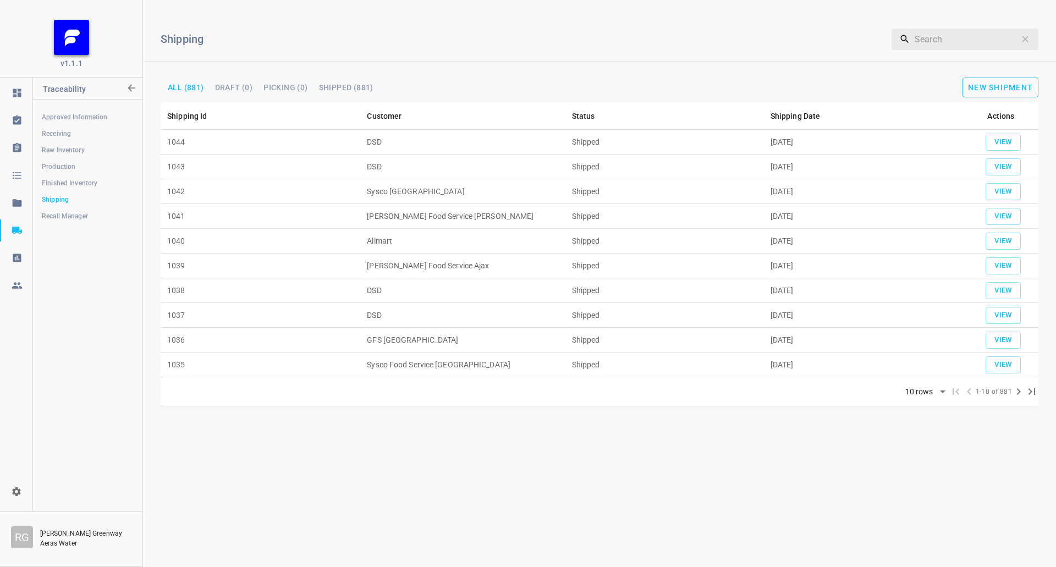
click at [989, 86] on span "New Shipment" at bounding box center [1000, 87] width 65 height 9
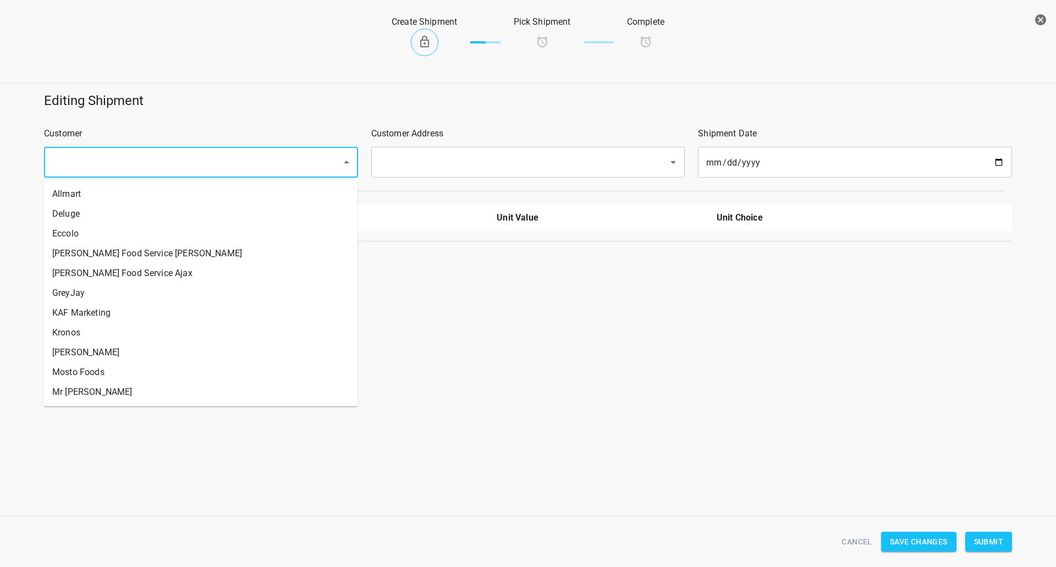
click at [82, 161] on input "text" at bounding box center [185, 162] width 273 height 21
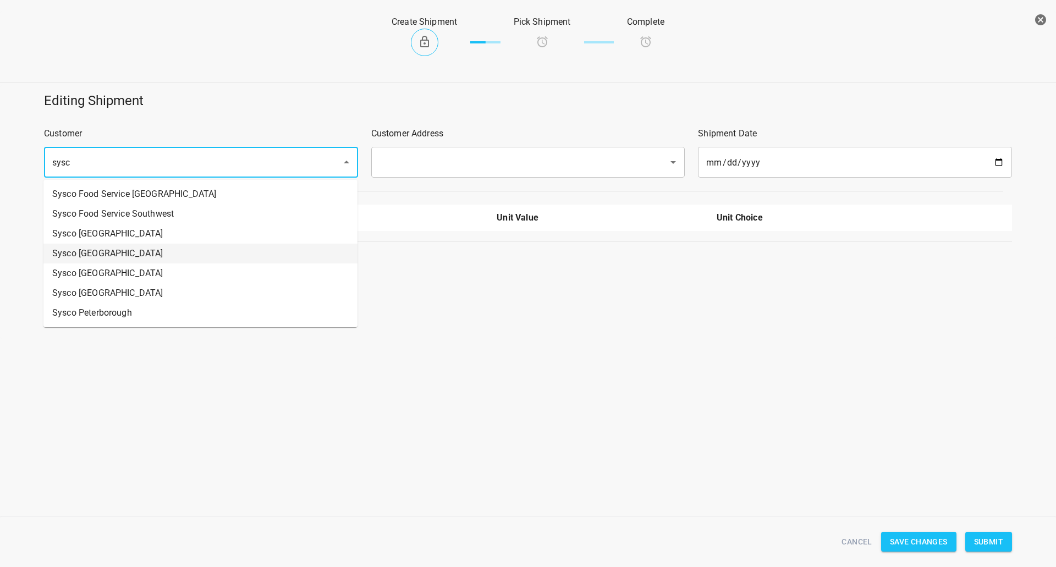
click at [148, 245] on li "Sysco [GEOGRAPHIC_DATA]" at bounding box center [200, 254] width 314 height 20
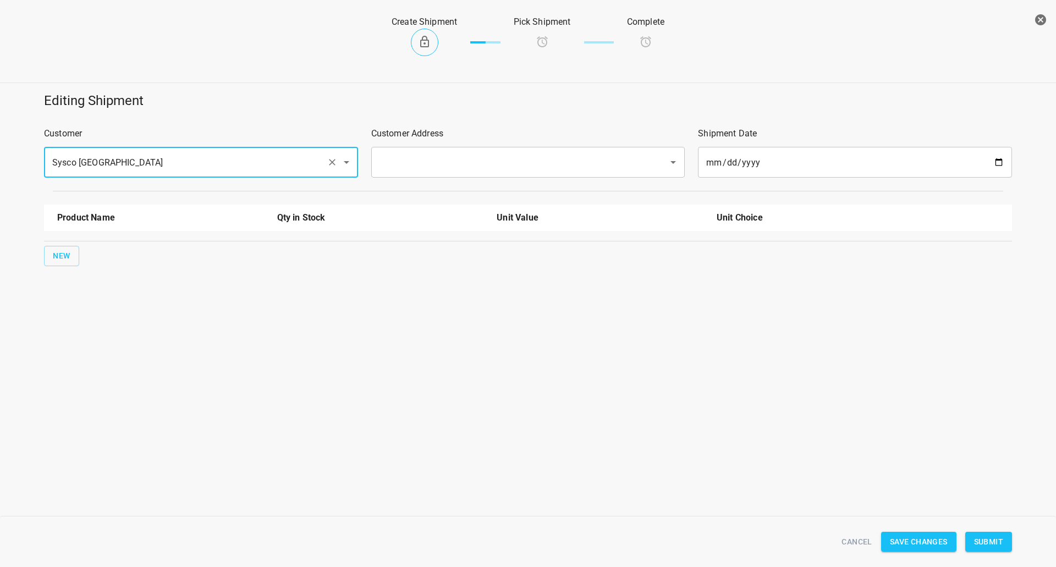
click at [397, 175] on div "​" at bounding box center [528, 162] width 314 height 31
type input "Sysco [GEOGRAPHIC_DATA]"
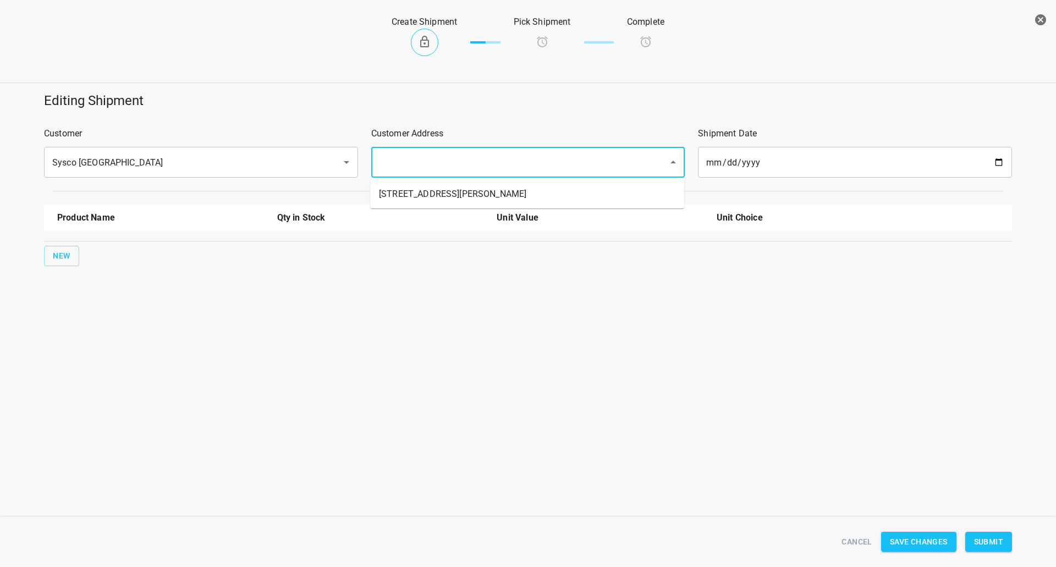
click at [408, 166] on input "text" at bounding box center [512, 162] width 273 height 21
click at [398, 198] on li "[STREET_ADDRESS][PERSON_NAME]" at bounding box center [527, 194] width 314 height 20
type input "[STREET_ADDRESS][PERSON_NAME]"
click at [69, 262] on span "New" at bounding box center [62, 256] width 18 height 14
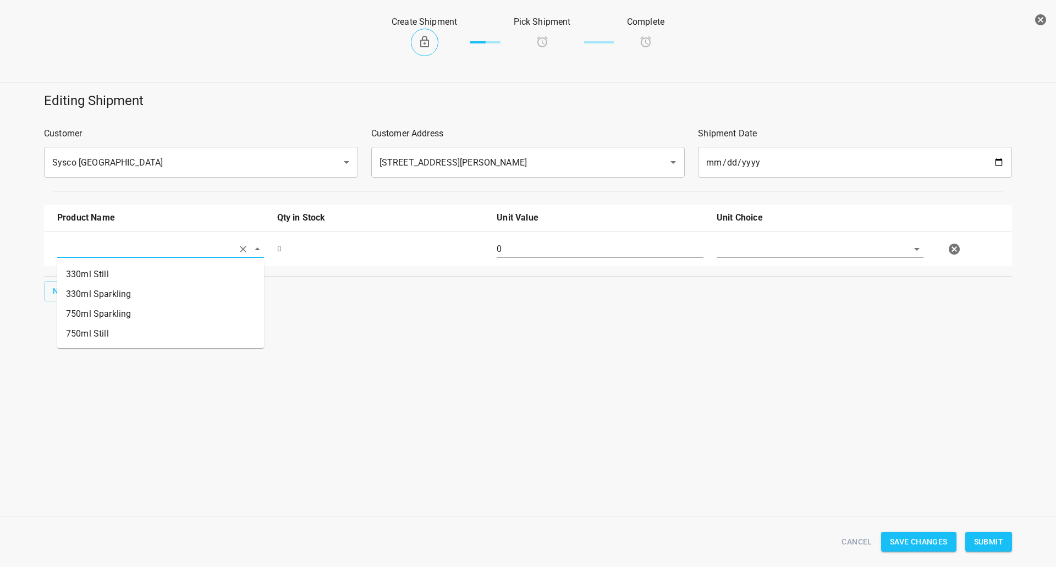
click at [91, 252] on input "text" at bounding box center [145, 248] width 176 height 17
click at [81, 336] on li "750ml Still" at bounding box center [160, 334] width 207 height 20
type input "750ml Still"
click at [70, 291] on span "New" at bounding box center [62, 291] width 18 height 14
click at [107, 292] on input "text" at bounding box center [145, 284] width 176 height 17
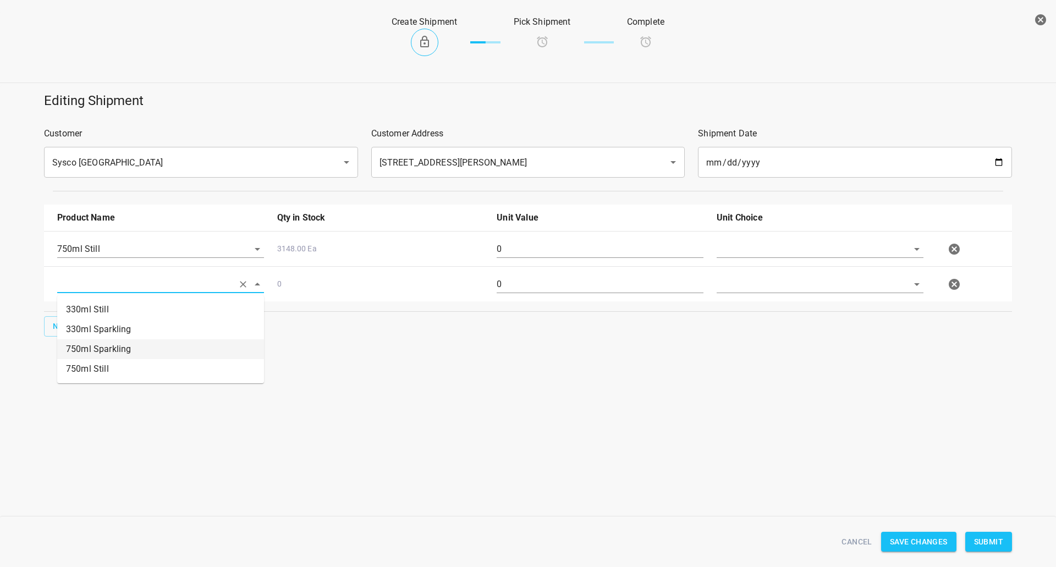
drag, startPoint x: 108, startPoint y: 346, endPoint x: 183, endPoint y: 330, distance: 76.9
click at [107, 347] on li "750ml Sparkling" at bounding box center [160, 349] width 207 height 20
type input "750ml Sparkling"
click at [738, 254] on input "text" at bounding box center [805, 248] width 176 height 17
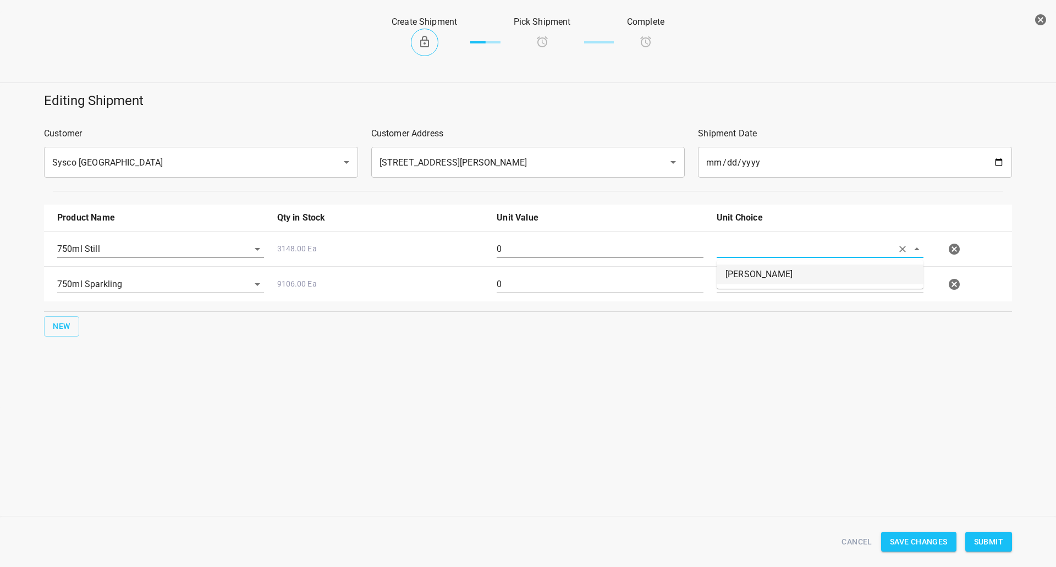
click at [738, 272] on li "[PERSON_NAME]" at bounding box center [820, 275] width 207 height 20
type input "[PERSON_NAME]"
click at [738, 283] on input "text" at bounding box center [805, 284] width 176 height 17
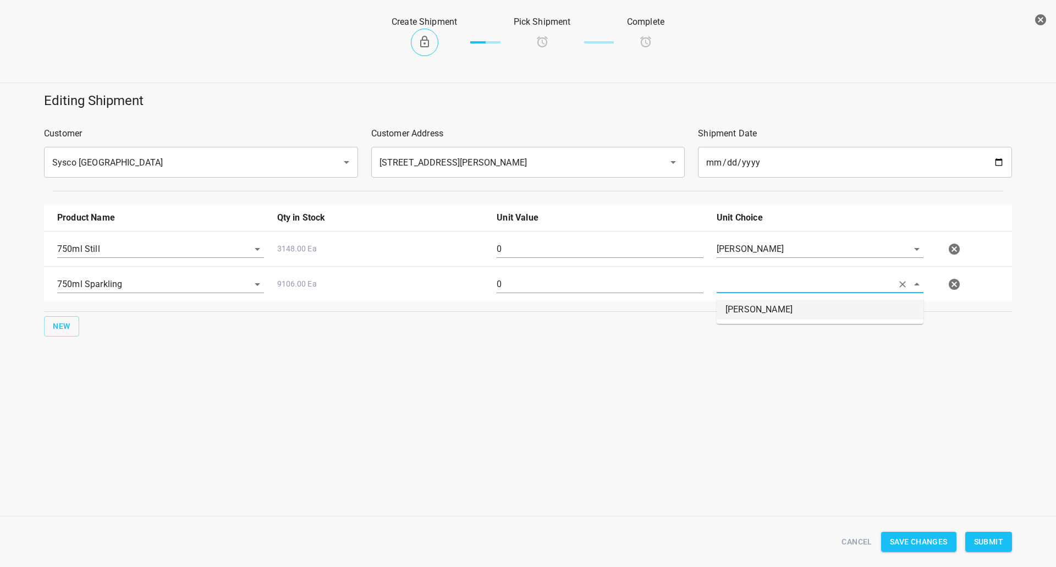
click at [741, 306] on li "[PERSON_NAME]" at bounding box center [820, 310] width 207 height 20
type input "[PERSON_NAME]"
click at [614, 246] on input "0" at bounding box center [600, 249] width 207 height 18
type input "80"
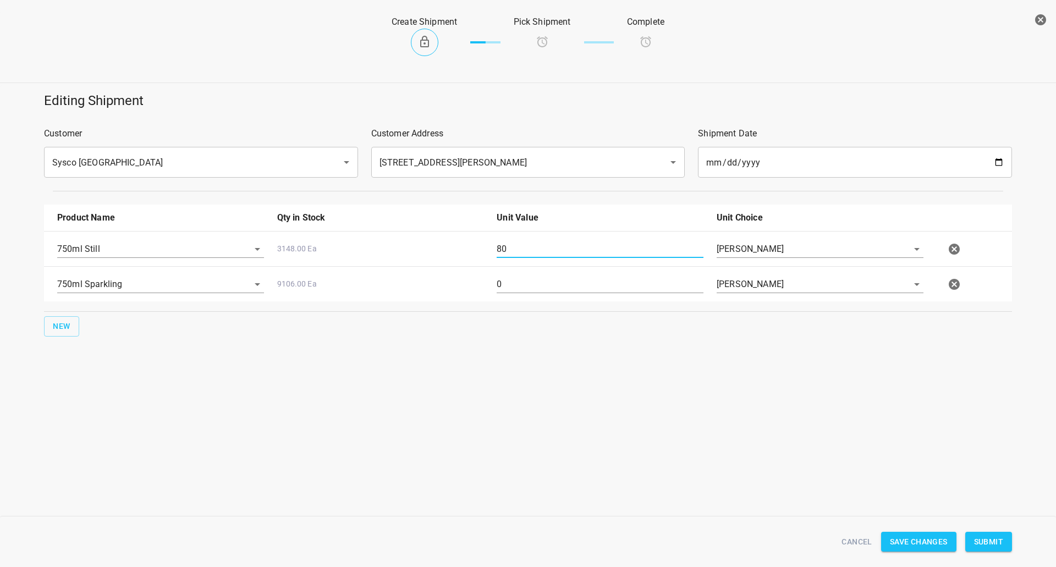
click at [524, 313] on div "Product Name Qty in Stock Unit Value Unit Choice 750ml Still 3148.00 Ea 80 [PER…" at bounding box center [528, 270] width 982 height 145
click at [534, 288] on input "0" at bounding box center [600, 285] width 207 height 18
type input "80"
click at [996, 536] on span "Submit" at bounding box center [988, 542] width 29 height 14
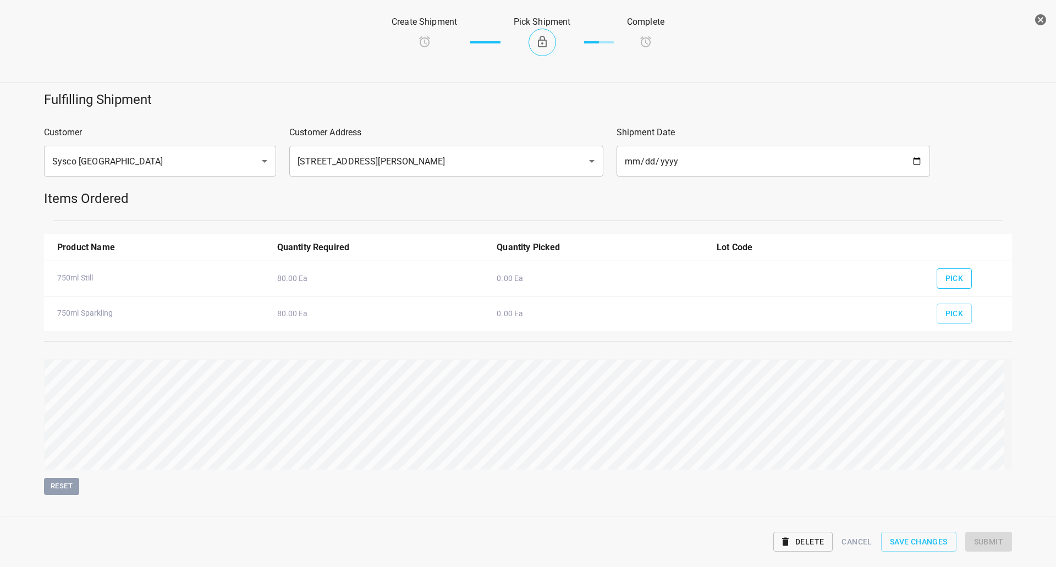
click at [946, 278] on span "Pick" at bounding box center [955, 279] width 18 height 14
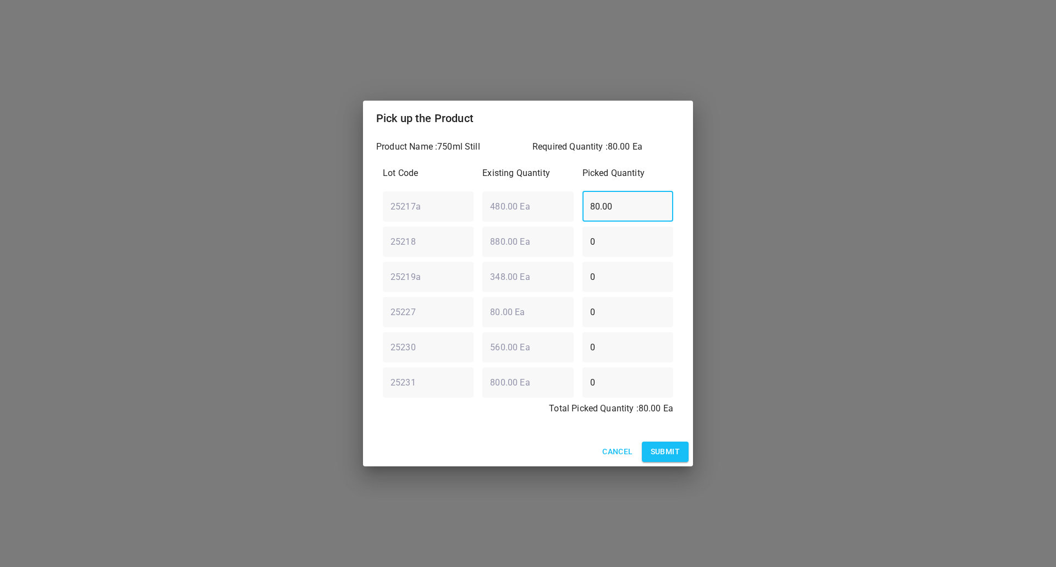
click at [431, 214] on div "25217a ​ 480.00 Ea ​ 80.00 ​" at bounding box center [528, 207] width 299 height 40
click at [457, 209] on div "25217a ​ 480.00 Ea ​ 0 ​" at bounding box center [528, 207] width 299 height 40
type input "0"
click at [515, 318] on div "25227 ​ 80.00 Ea ​ 0 ​" at bounding box center [528, 312] width 299 height 40
type input "80"
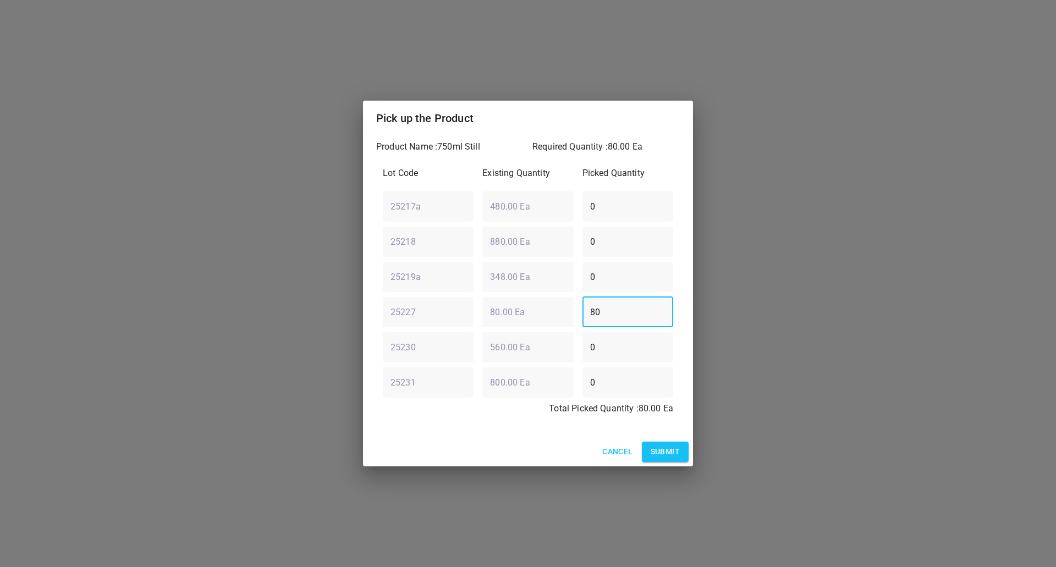
click at [671, 459] on button "Submit" at bounding box center [665, 452] width 47 height 20
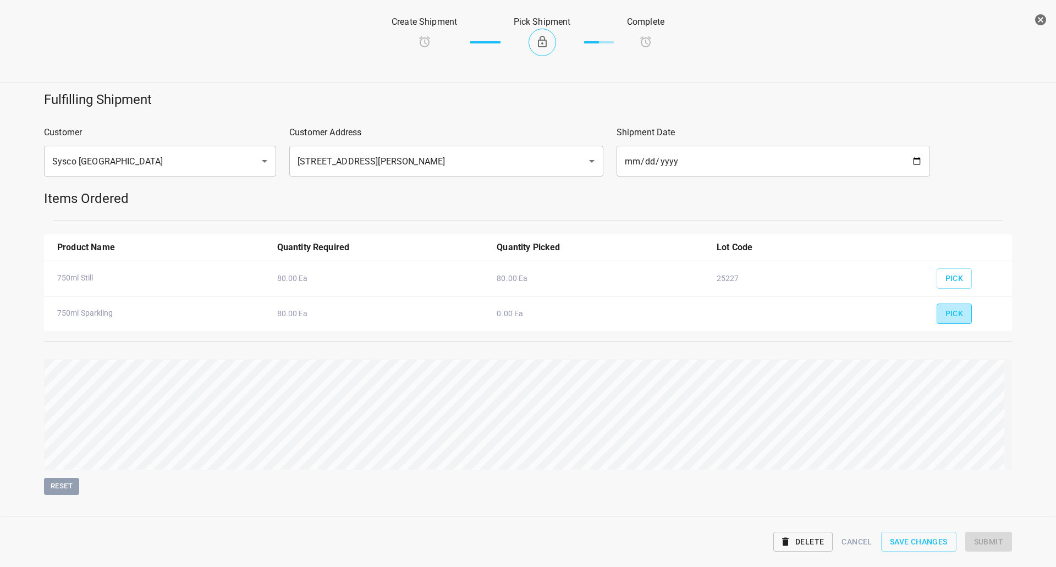
click at [948, 314] on span "Pick" at bounding box center [955, 314] width 18 height 14
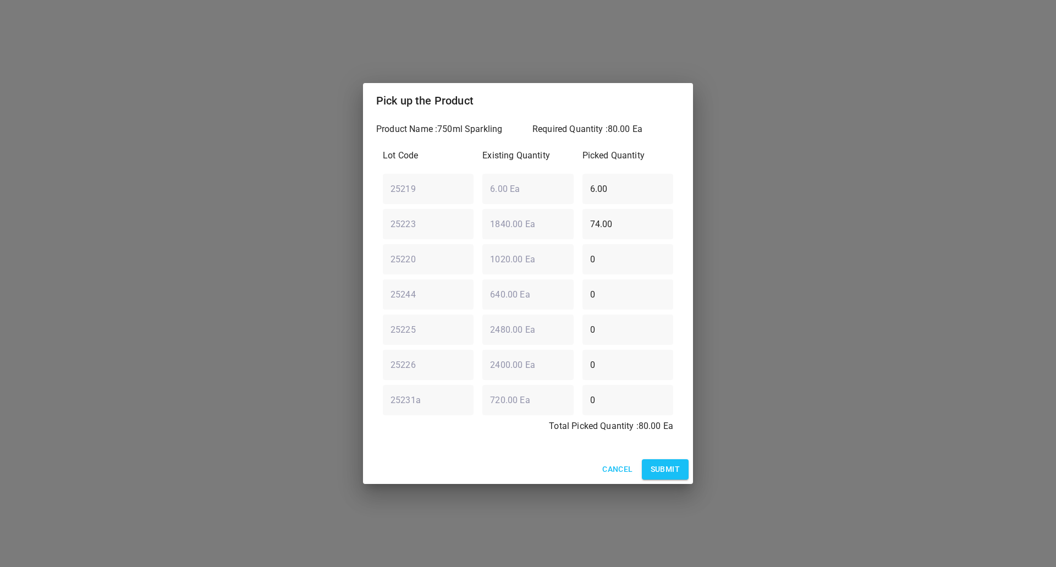
drag, startPoint x: 632, startPoint y: 260, endPoint x: 199, endPoint y: 181, distance: 440.1
click at [263, 238] on div "Pick up the Product Product Name : 750ml Sparkling Required Quantity : 80.00 Ea…" at bounding box center [528, 283] width 1056 height 567
type input "80"
click at [561, 185] on div "25219 ​ 6.00 Ea ​ 6.00 ​" at bounding box center [528, 189] width 299 height 40
type input "0"
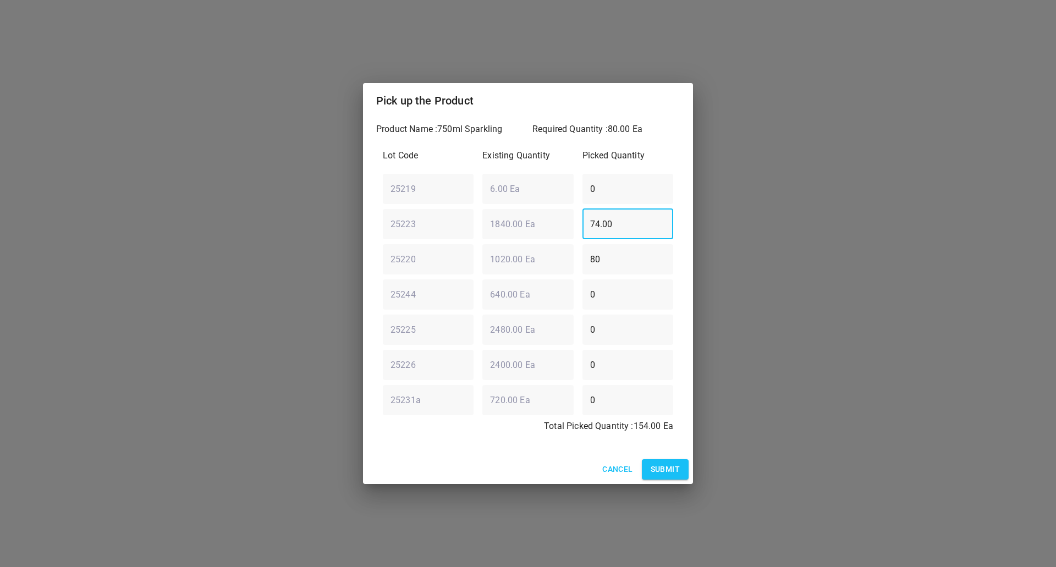
drag, startPoint x: 628, startPoint y: 231, endPoint x: 378, endPoint y: 236, distance: 249.8
click at [368, 236] on div "Product Name : 750ml Sparkling Required Quantity : 80.00 Ea Lot Code Existing Q…" at bounding box center [528, 286] width 330 height 337
type input "0"
click at [685, 459] on div "Cancel Submit" at bounding box center [528, 469] width 330 height 29
click at [678, 469] on span "Submit" at bounding box center [665, 470] width 29 height 14
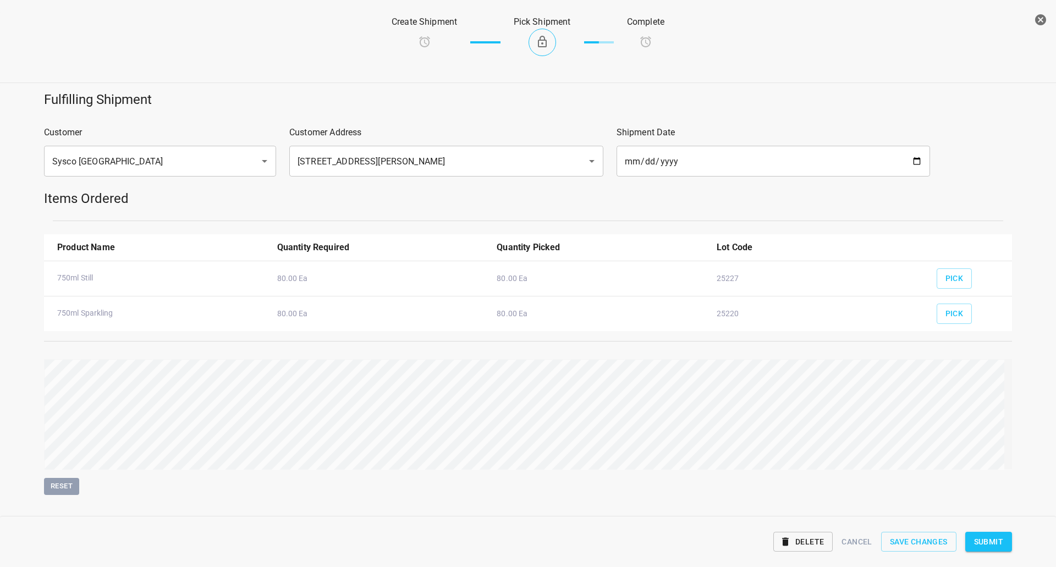
click at [999, 538] on span "Submit" at bounding box center [988, 542] width 29 height 14
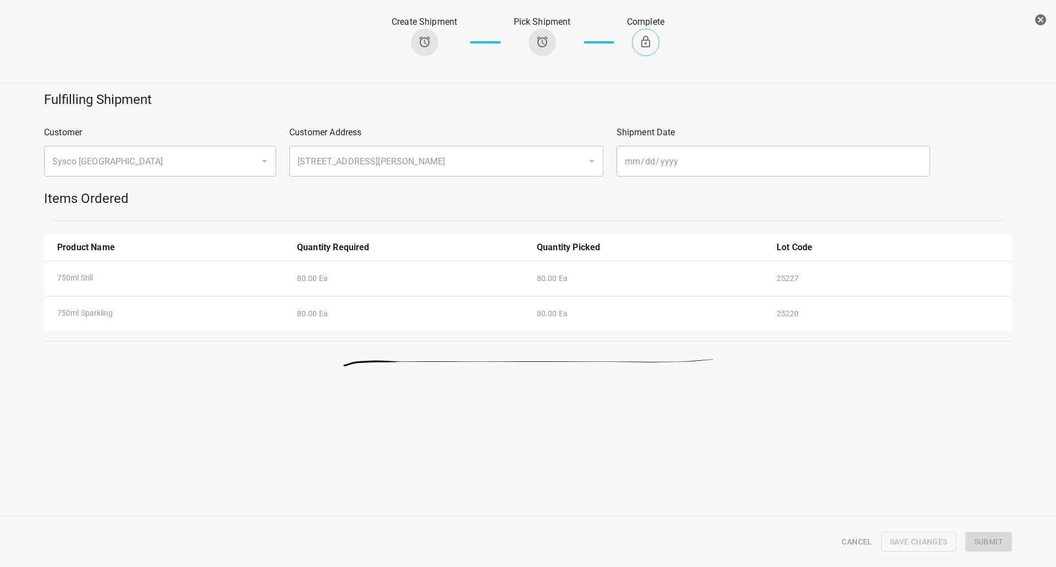
click at [1044, 20] on icon "button" at bounding box center [1041, 19] width 11 height 11
